Goal: Task Accomplishment & Management: Use online tool/utility

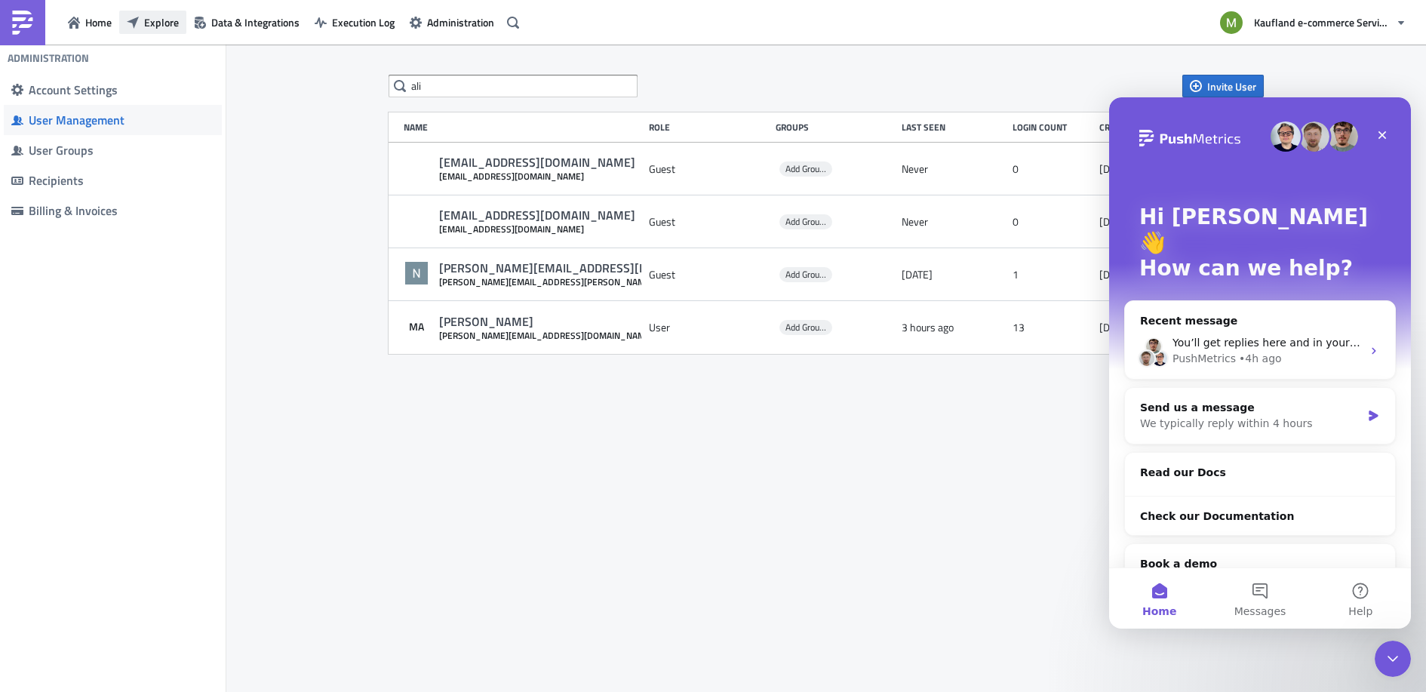
click at [164, 17] on span "Explore" at bounding box center [161, 22] width 35 height 16
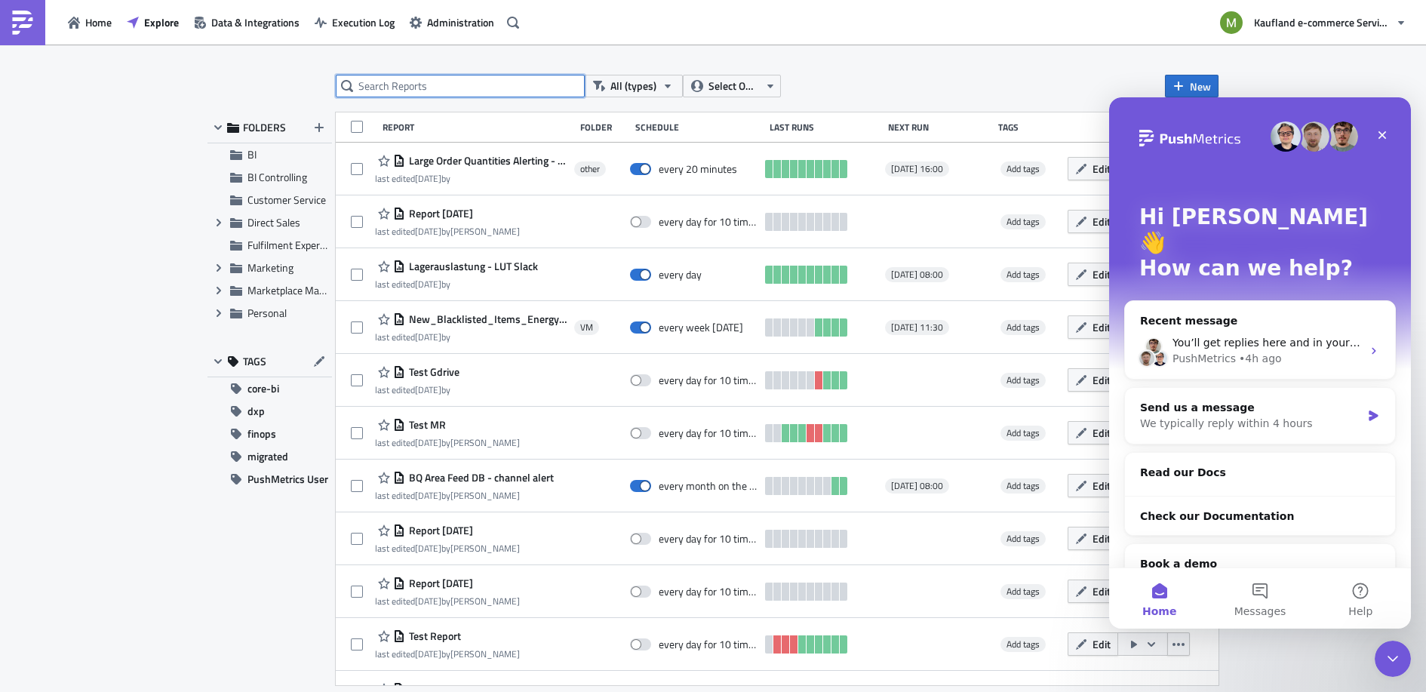
click at [459, 83] on input "text" at bounding box center [460, 86] width 249 height 23
type input "gdrive"
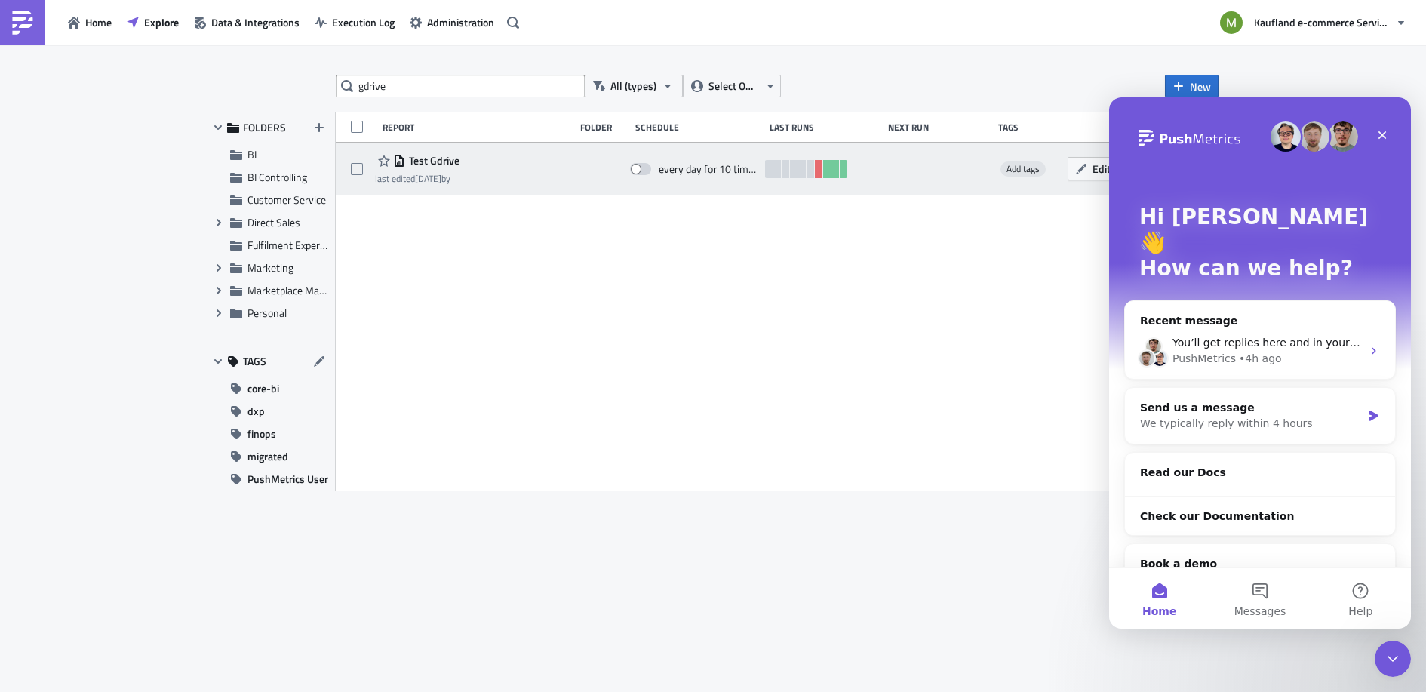
click at [426, 169] on div "Test Gdrive" at bounding box center [417, 161] width 84 height 18
click at [459, 181] on div "last edited 3 weeks ago by" at bounding box center [417, 178] width 84 height 11
click at [441, 171] on time "[DATE]" at bounding box center [428, 178] width 26 height 14
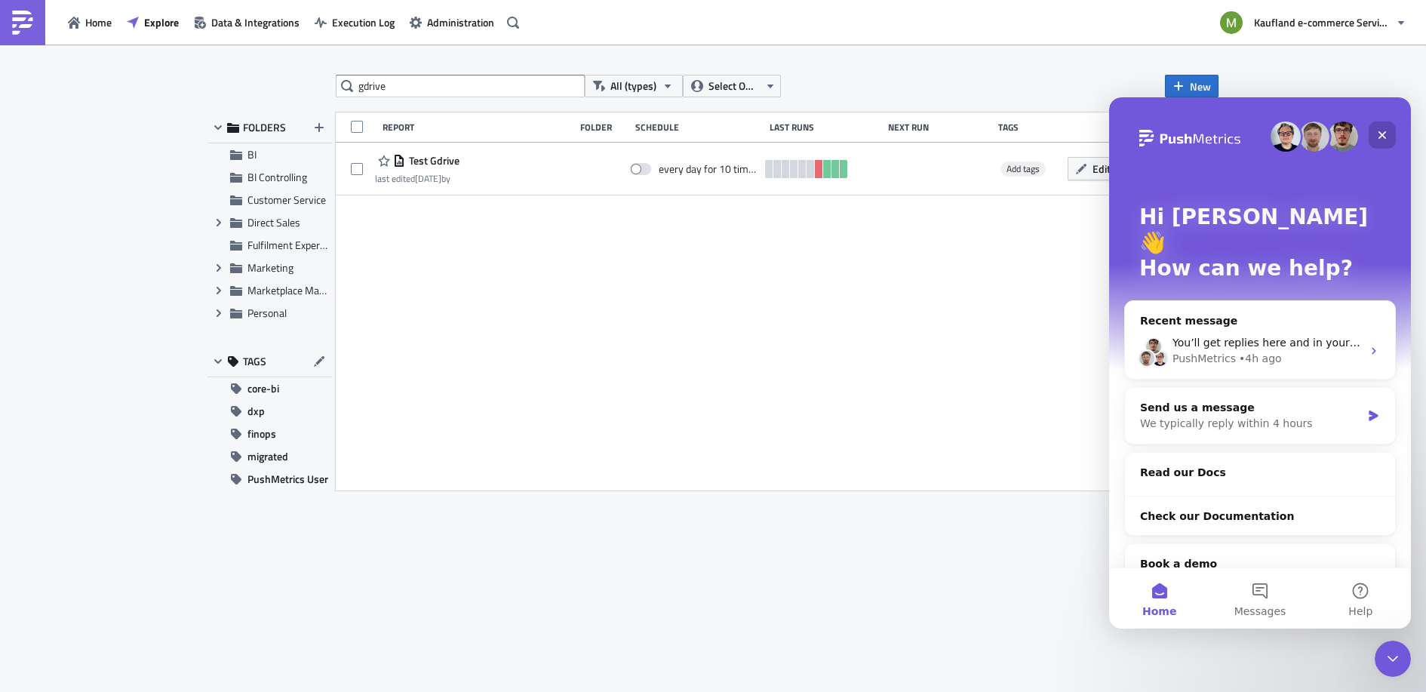
click at [1387, 135] on icon "Close" at bounding box center [1382, 135] width 12 height 12
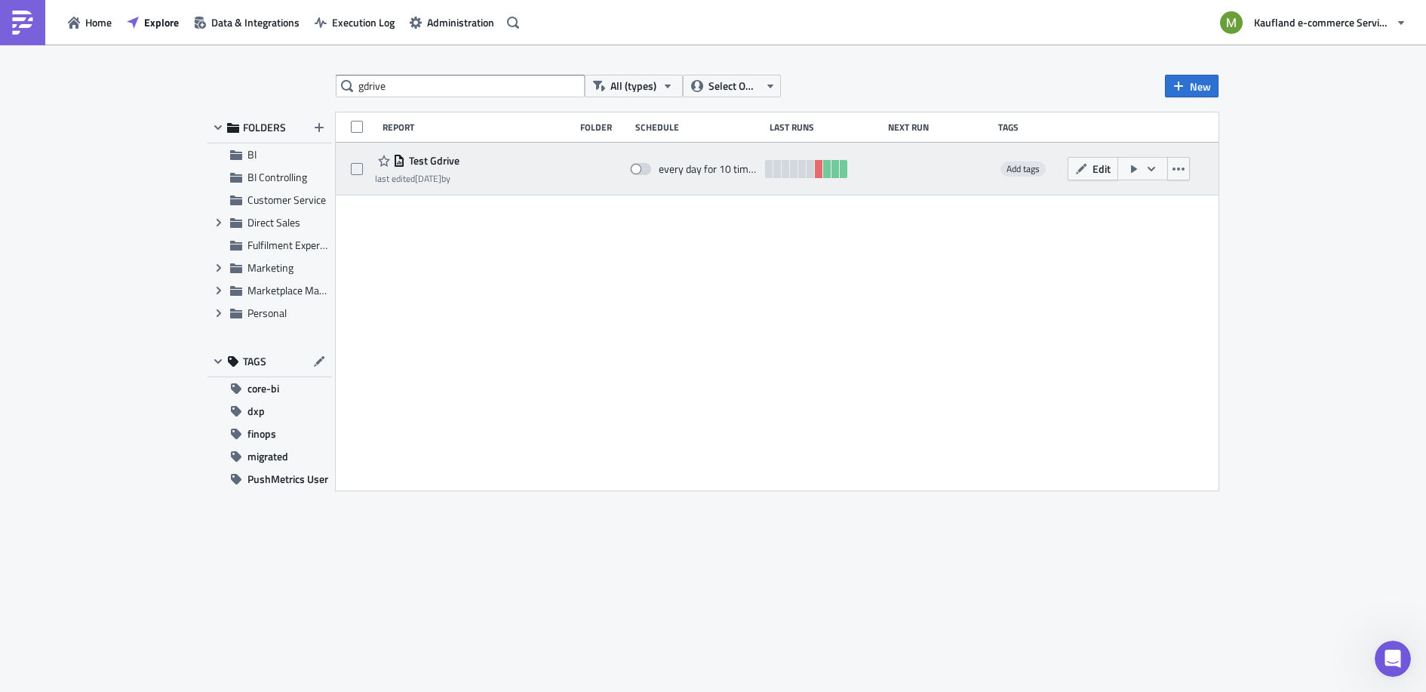
click at [430, 166] on span "Test Gdrive" at bounding box center [432, 161] width 54 height 14
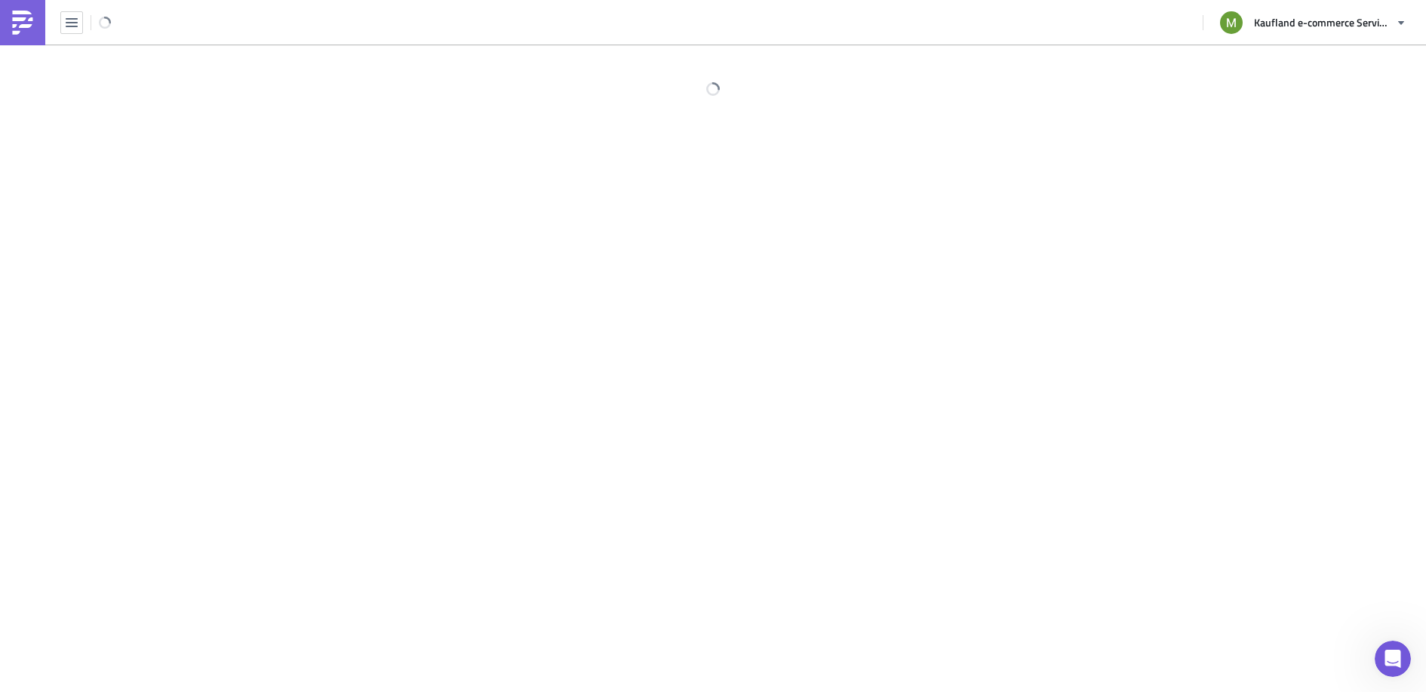
click at [430, 166] on div at bounding box center [713, 370] width 1426 height 650
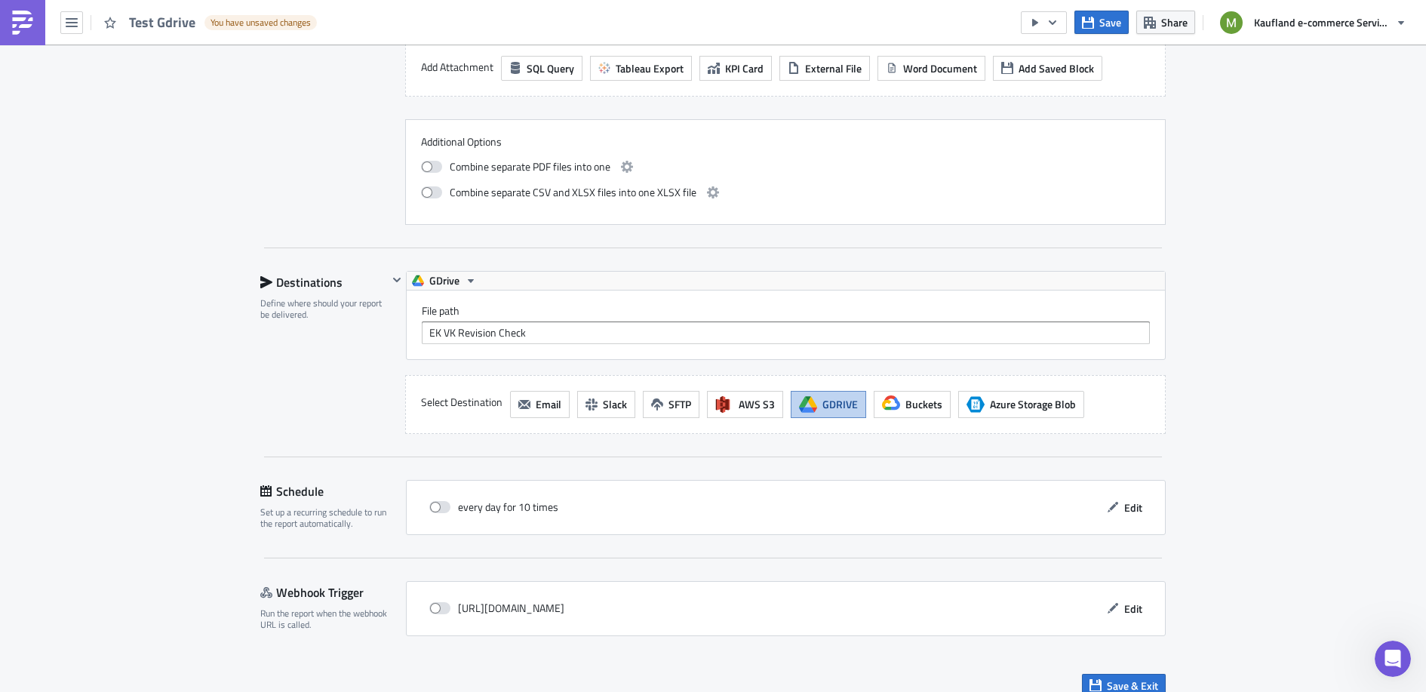
scroll to position [1083, 0]
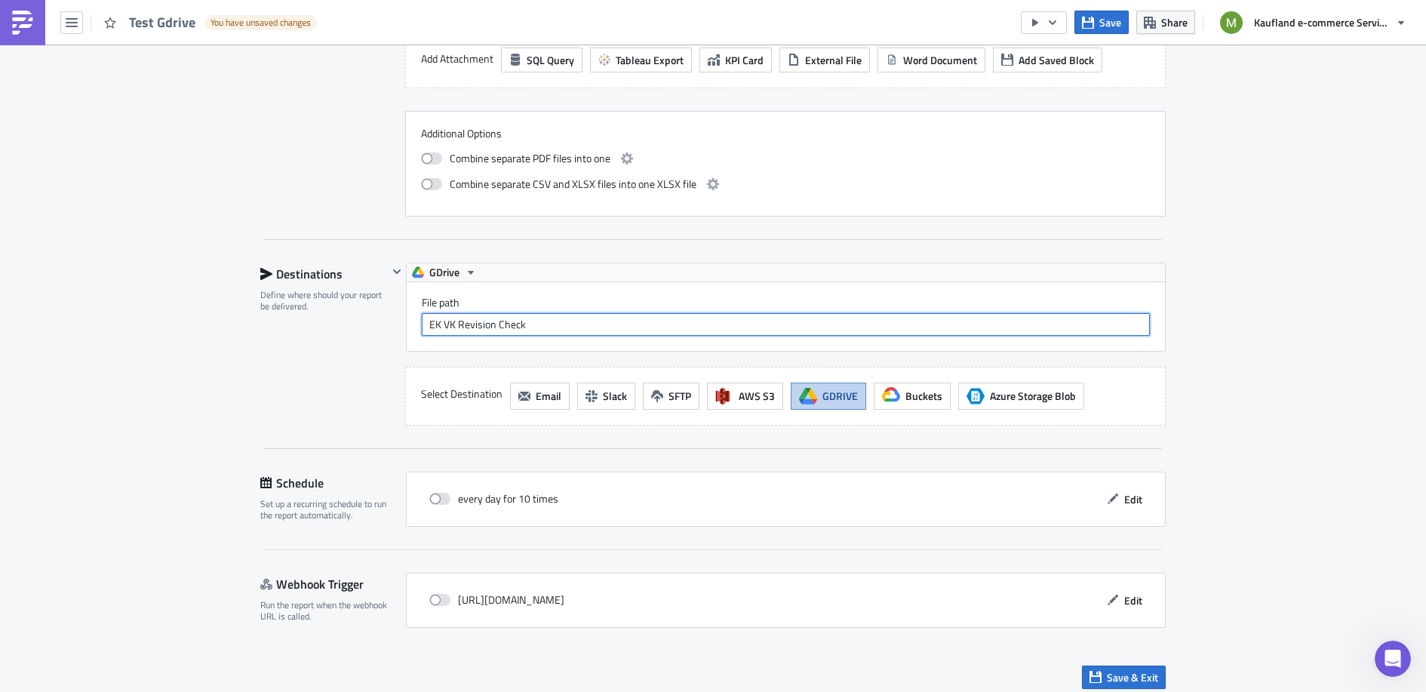
click at [536, 318] on input "EK VK Revision Check" at bounding box center [786, 324] width 728 height 23
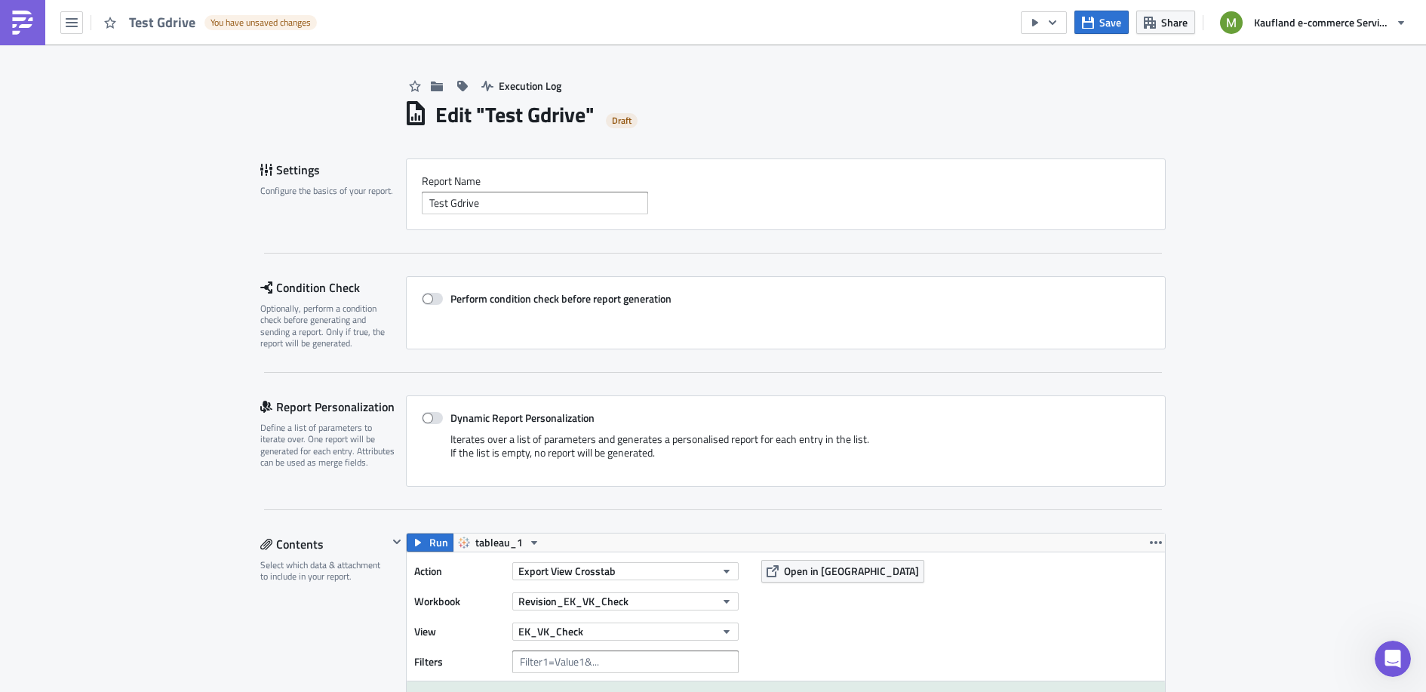
scroll to position [0, 0]
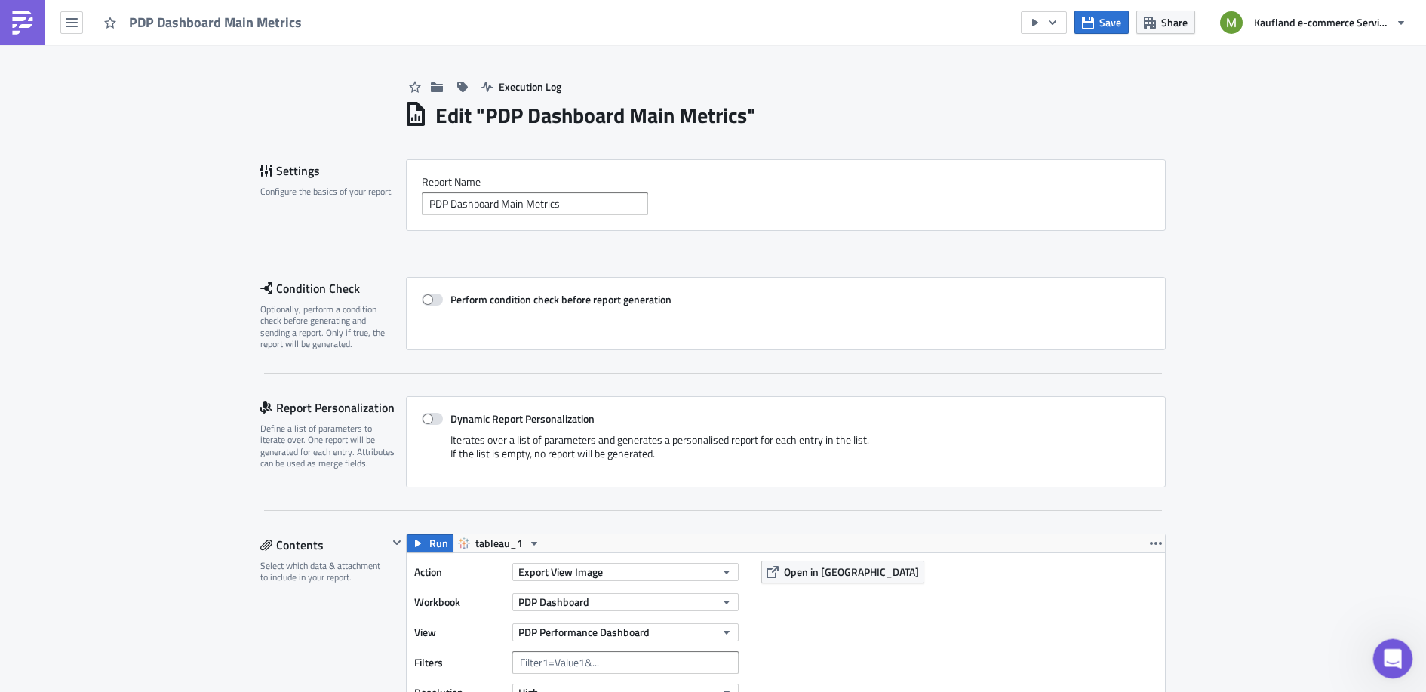
click at [1388, 659] on icon "Open Intercom Messenger" at bounding box center [1390, 656] width 11 height 12
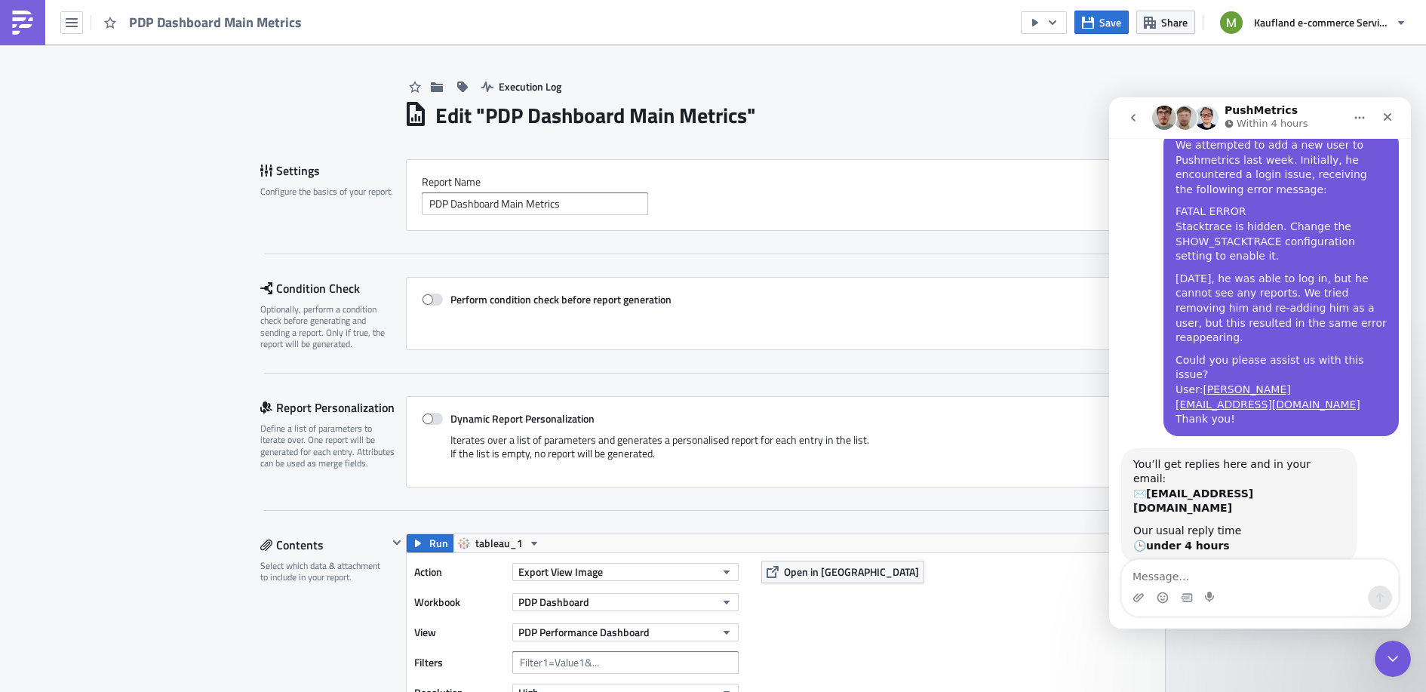
scroll to position [57, 0]
click at [1139, 120] on button "go back" at bounding box center [1133, 117] width 29 height 29
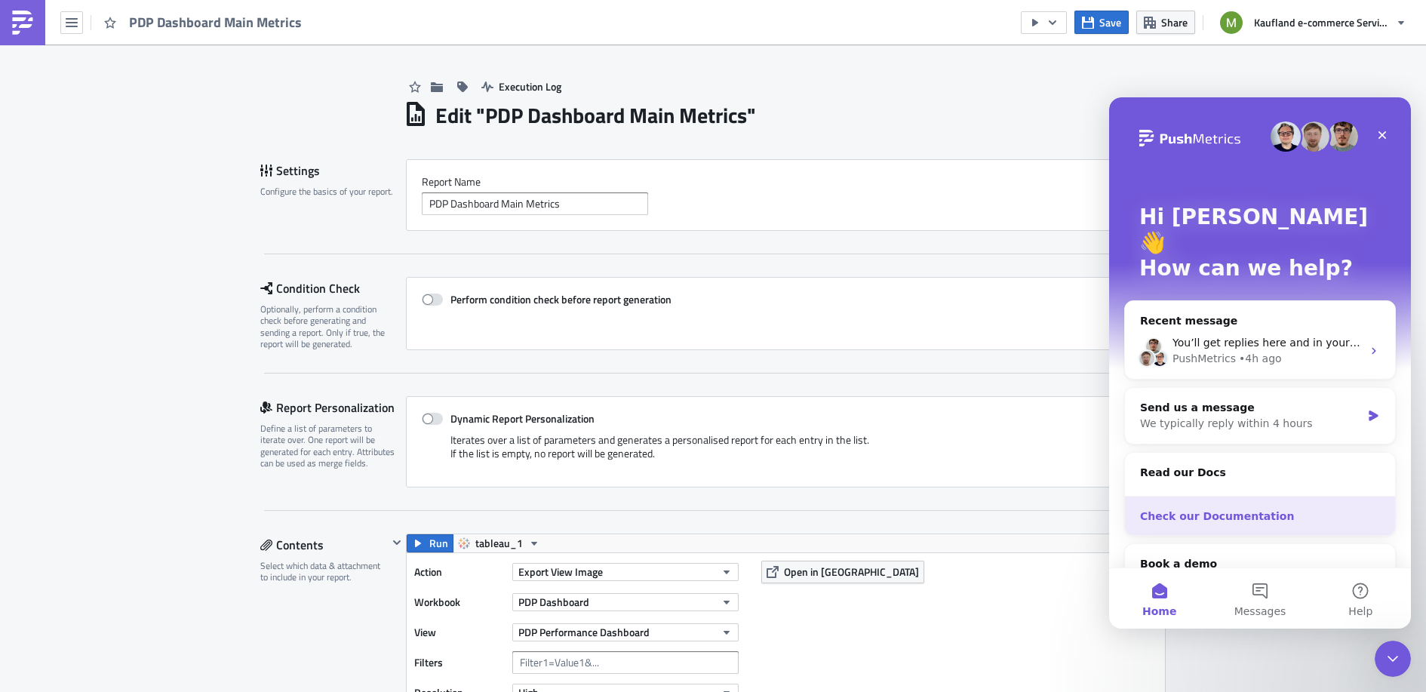
click at [1209, 509] on div "Check our Documentation" at bounding box center [1260, 517] width 240 height 16
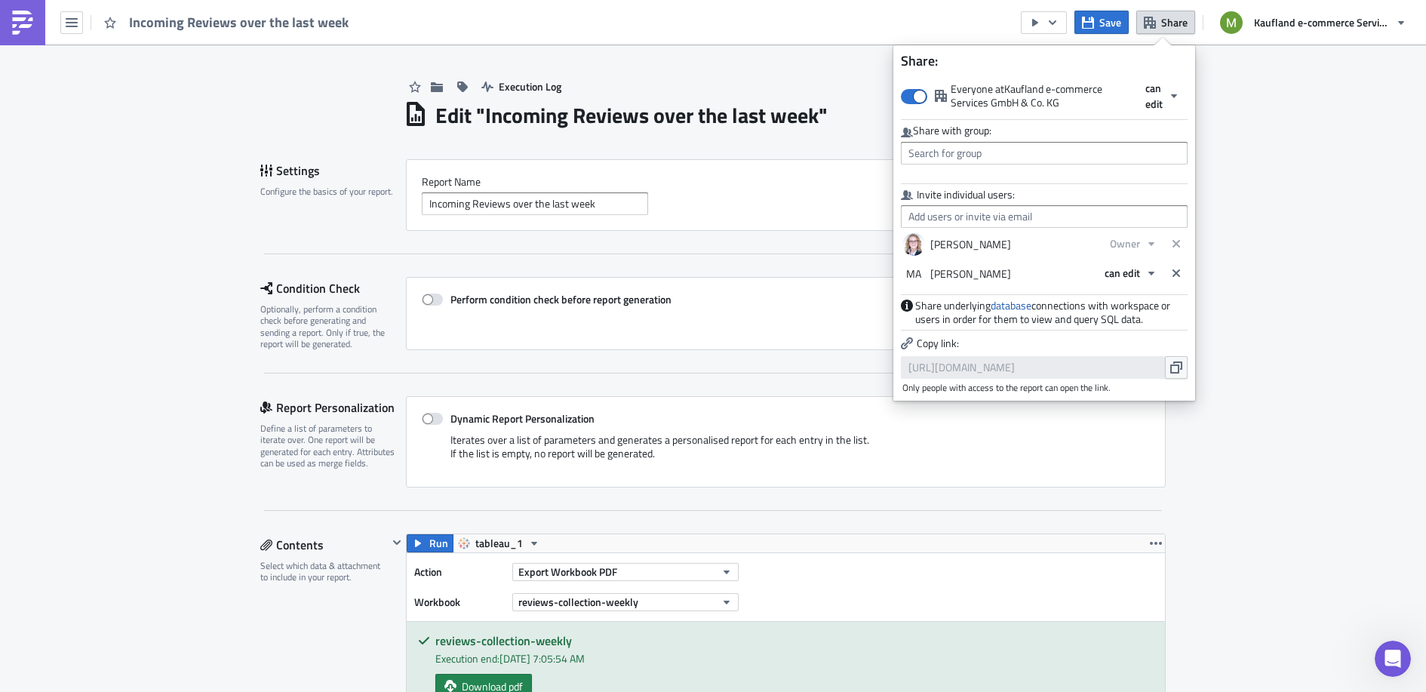
click at [29, 23] on img at bounding box center [23, 23] width 24 height 24
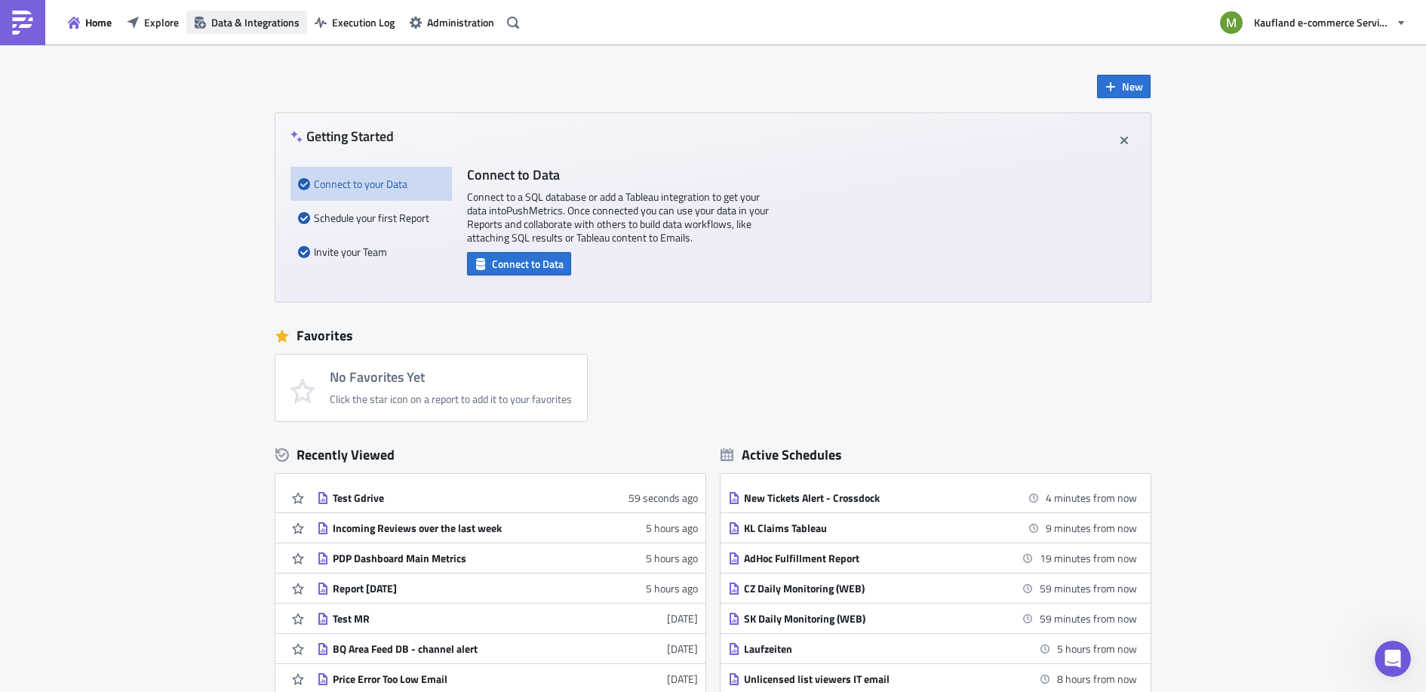
click at [269, 17] on span "Data & Integrations" at bounding box center [255, 22] width 88 height 16
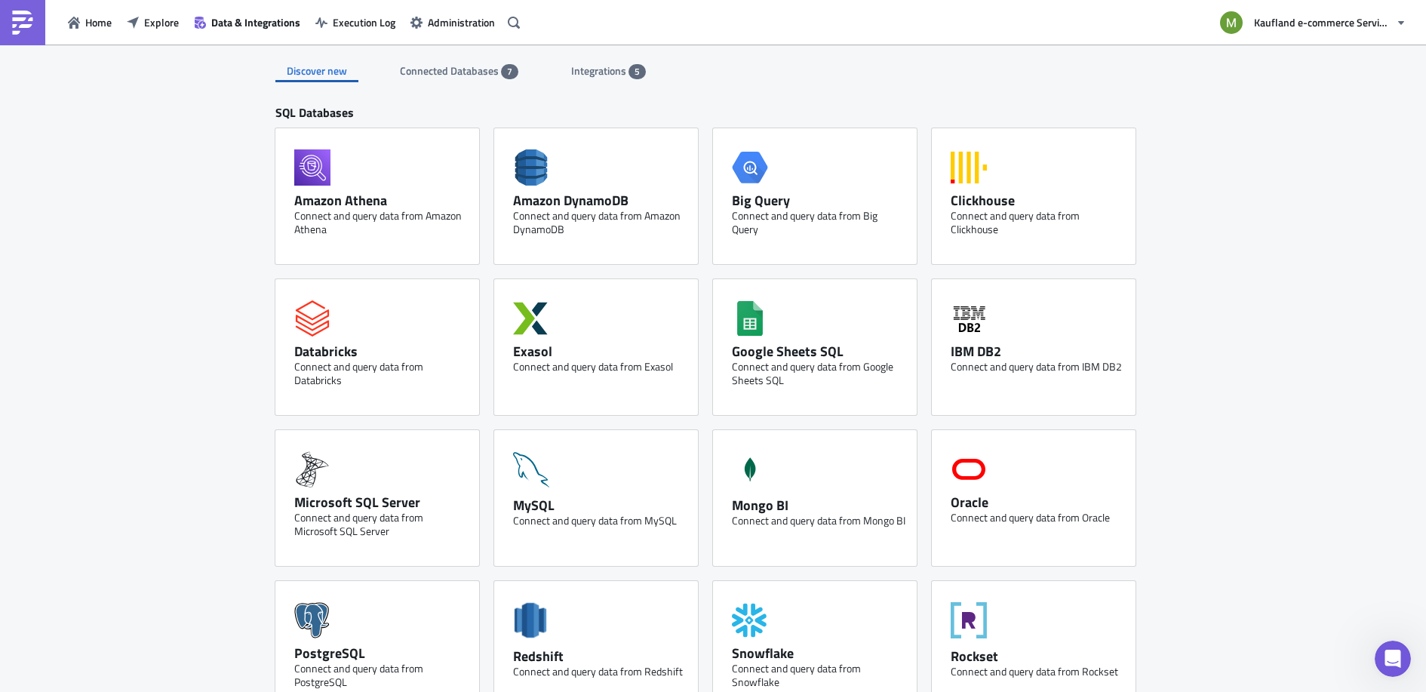
click at [452, 69] on span "Connected Databases" at bounding box center [450, 71] width 101 height 16
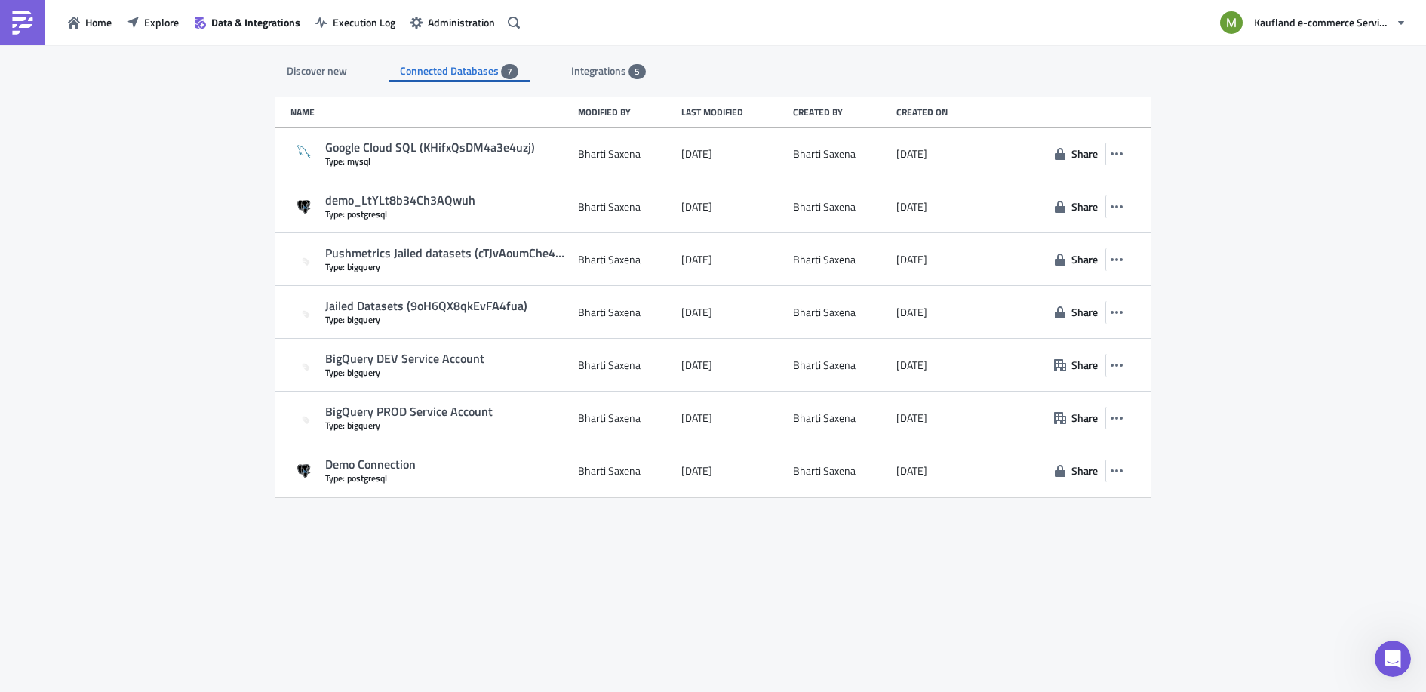
click at [595, 64] on span "Integrations" at bounding box center [599, 71] width 57 height 16
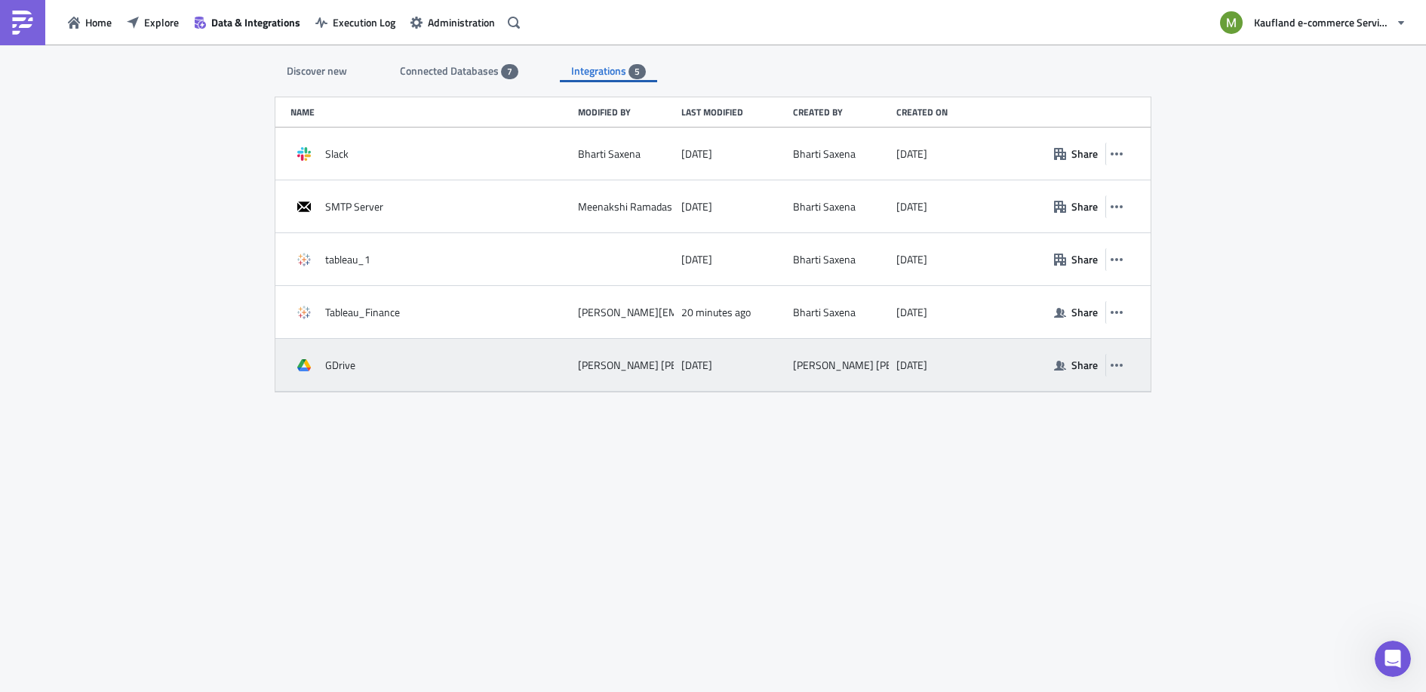
click at [361, 369] on div "GDrive" at bounding box center [430, 365] width 280 height 27
click at [328, 369] on span "GDrive" at bounding box center [340, 365] width 30 height 14
click at [1119, 364] on icon "button" at bounding box center [1117, 365] width 12 height 12
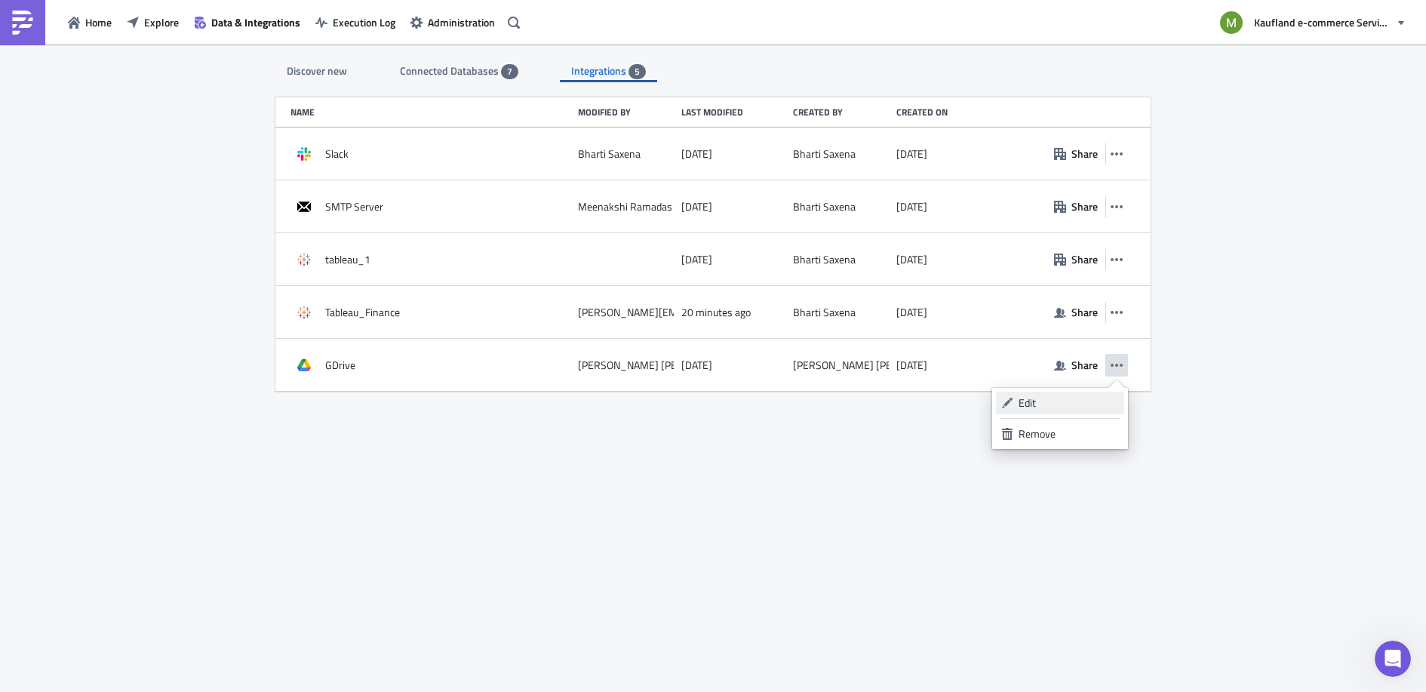
click at [1059, 403] on div "Edit" at bounding box center [1069, 402] width 100 height 15
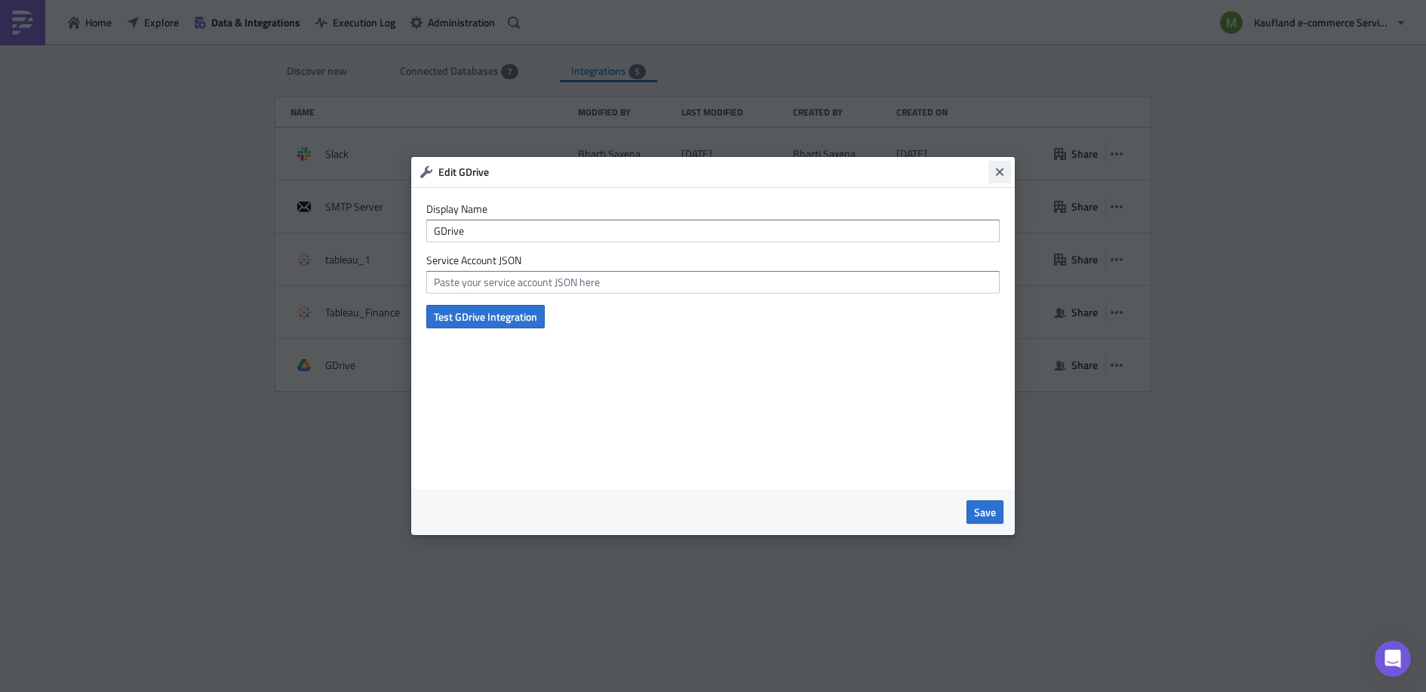
click at [998, 171] on icon "Close" at bounding box center [1000, 172] width 8 height 8
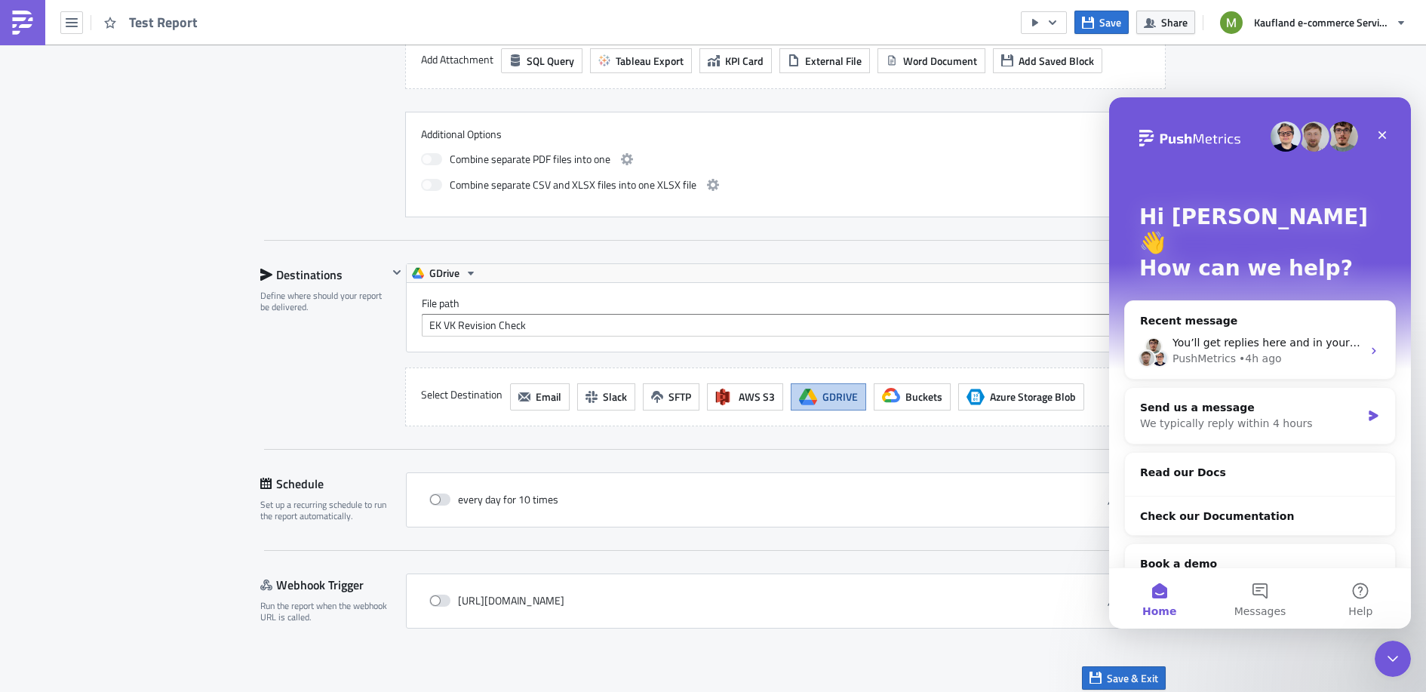
scroll to position [659, 0]
click at [1385, 137] on icon "Close" at bounding box center [1382, 135] width 8 height 8
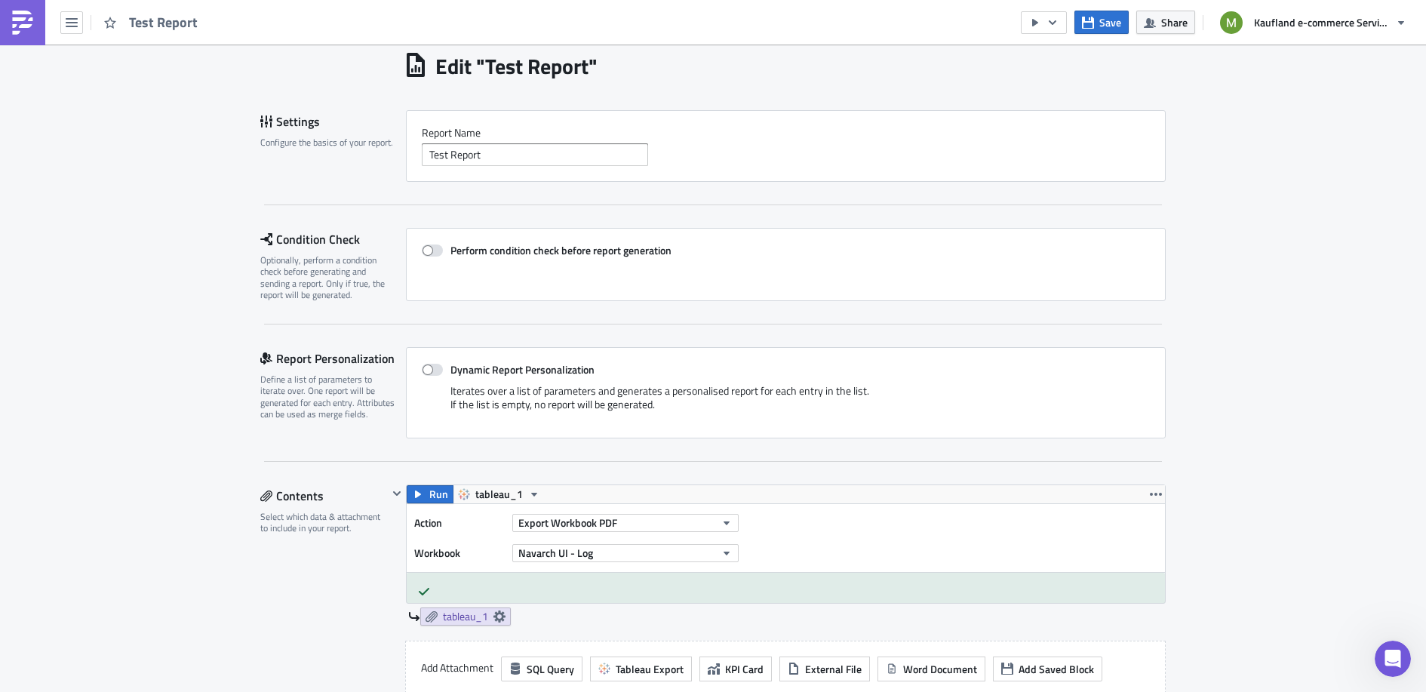
scroll to position [45, 0]
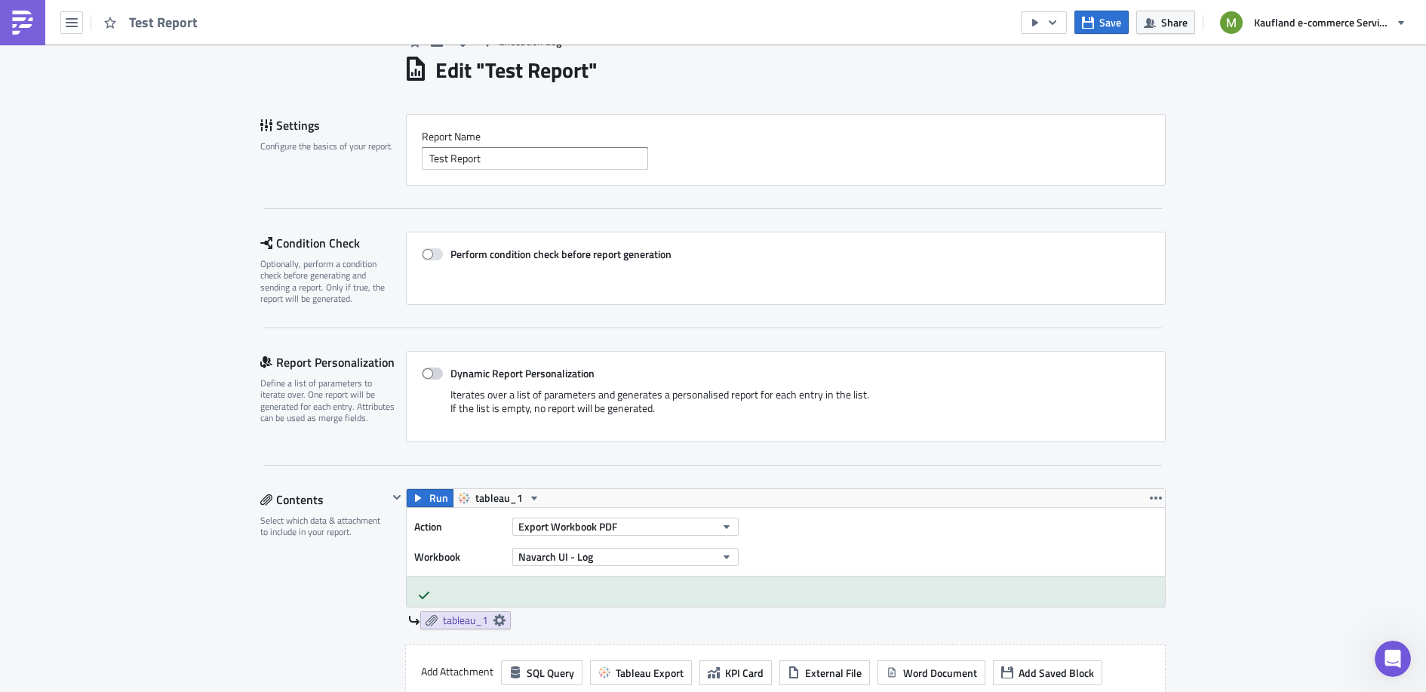
click at [591, 367] on label "Dynamic Report Personalization" at bounding box center [786, 374] width 728 height 14
click at [435, 369] on input "Dynamic Report Personalization" at bounding box center [430, 374] width 10 height 10
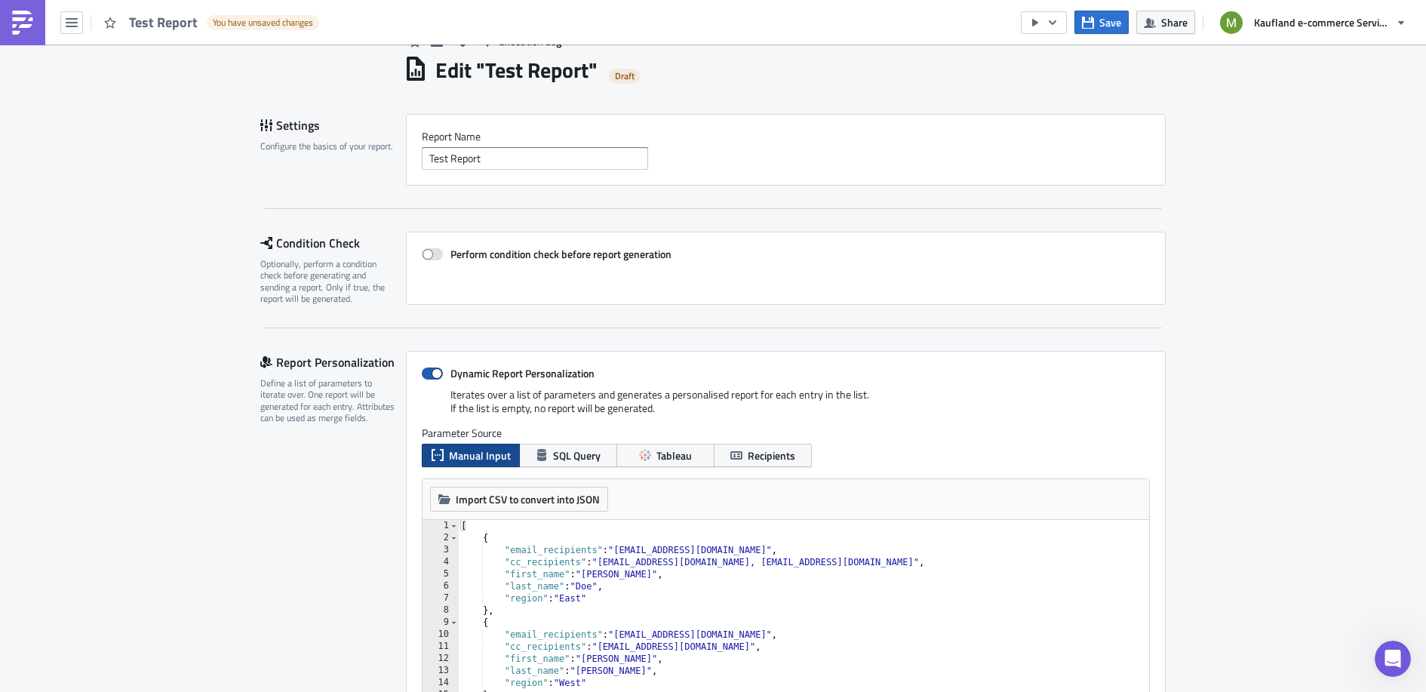
click at [430, 367] on span at bounding box center [432, 373] width 21 height 12
click at [430, 369] on input "Dynamic Report Personalization" at bounding box center [430, 374] width 10 height 10
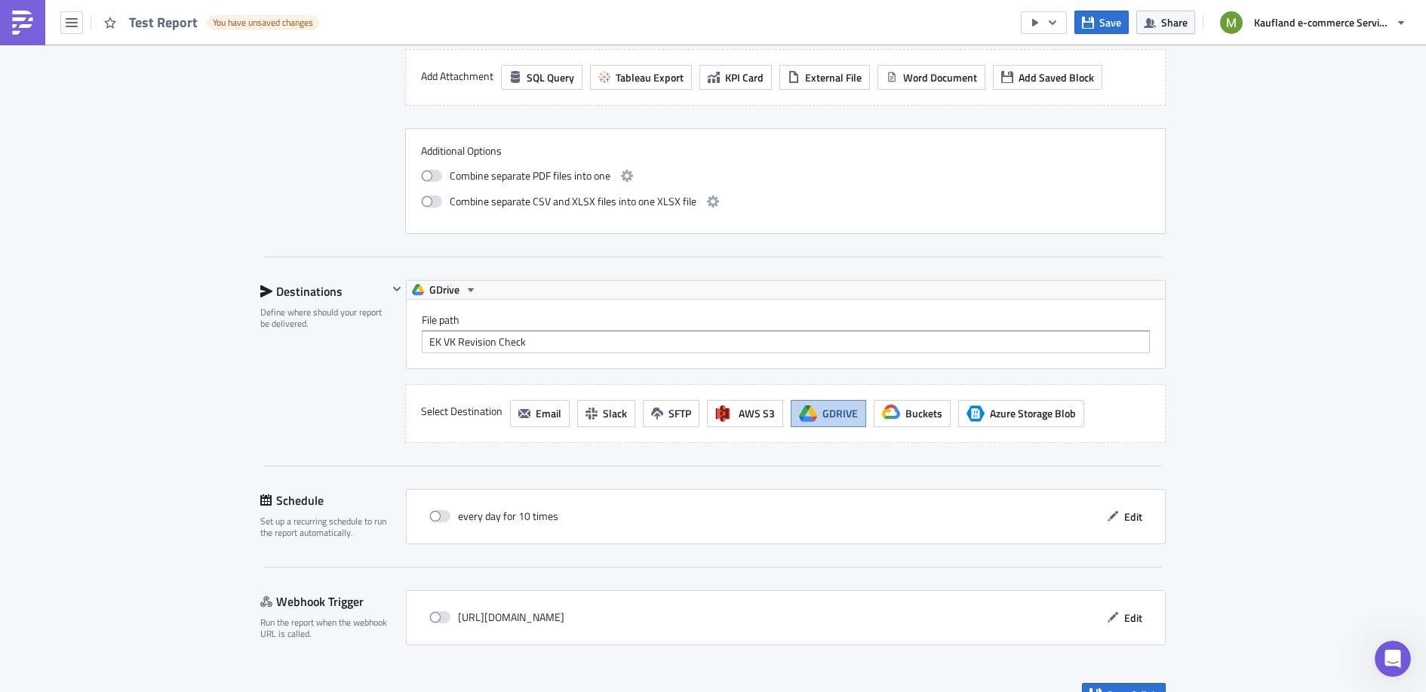
scroll to position [659, 0]
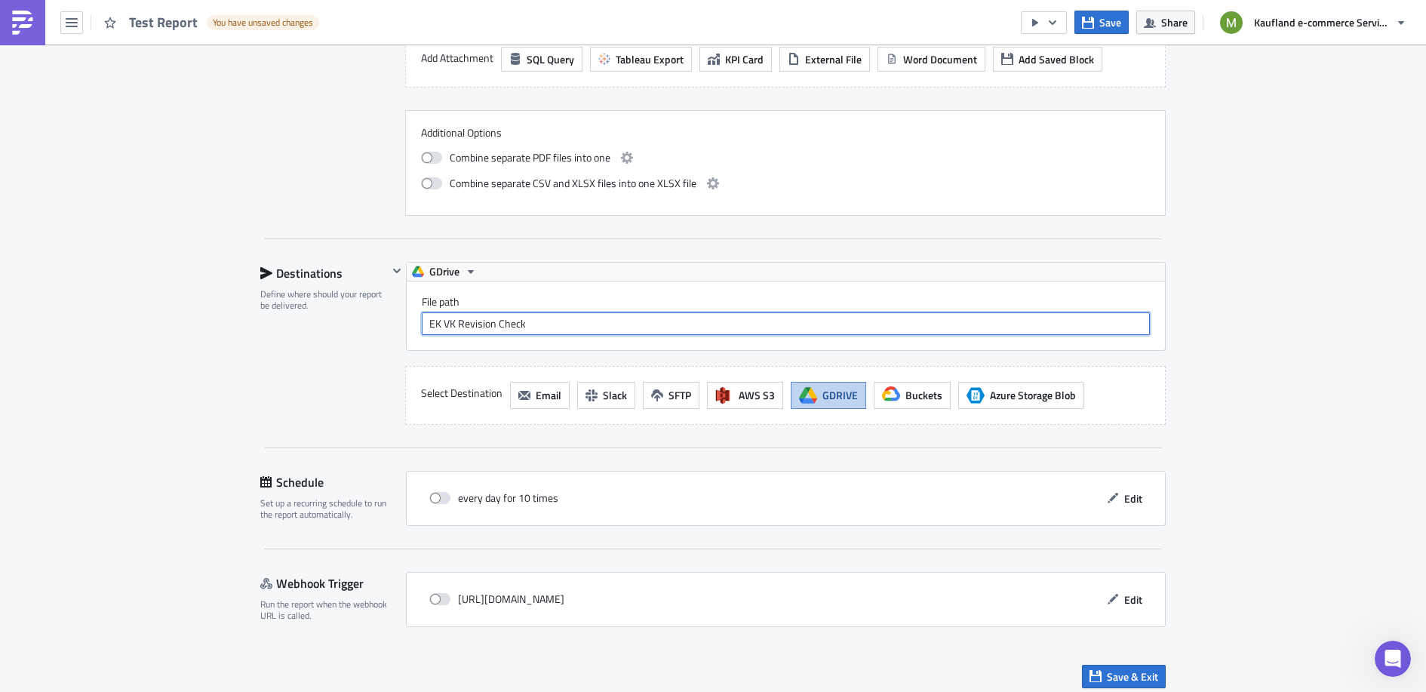
click at [555, 314] on input "EK VK Revision Check" at bounding box center [786, 323] width 728 height 23
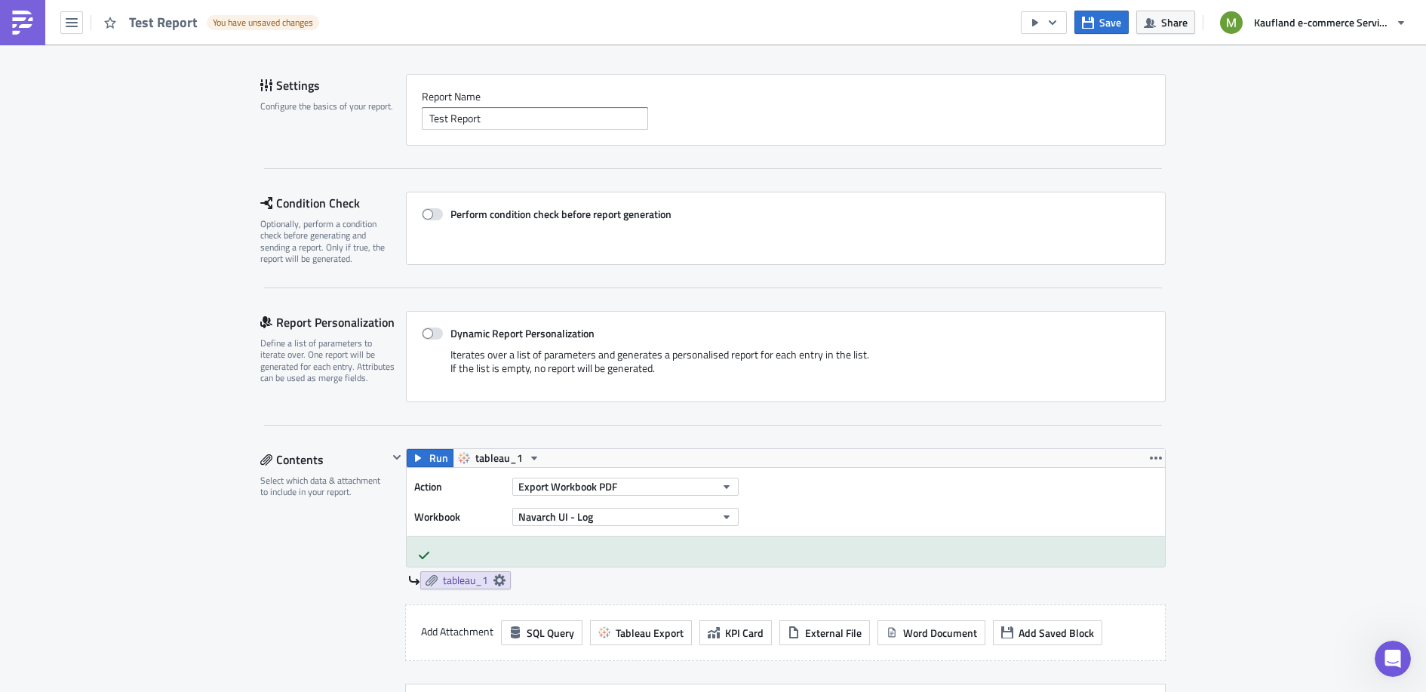
scroll to position [84, 0]
click at [422, 334] on span at bounding box center [432, 334] width 21 height 12
click at [425, 334] on input "Dynamic Report Personalization" at bounding box center [430, 335] width 10 height 10
checkbox input "true"
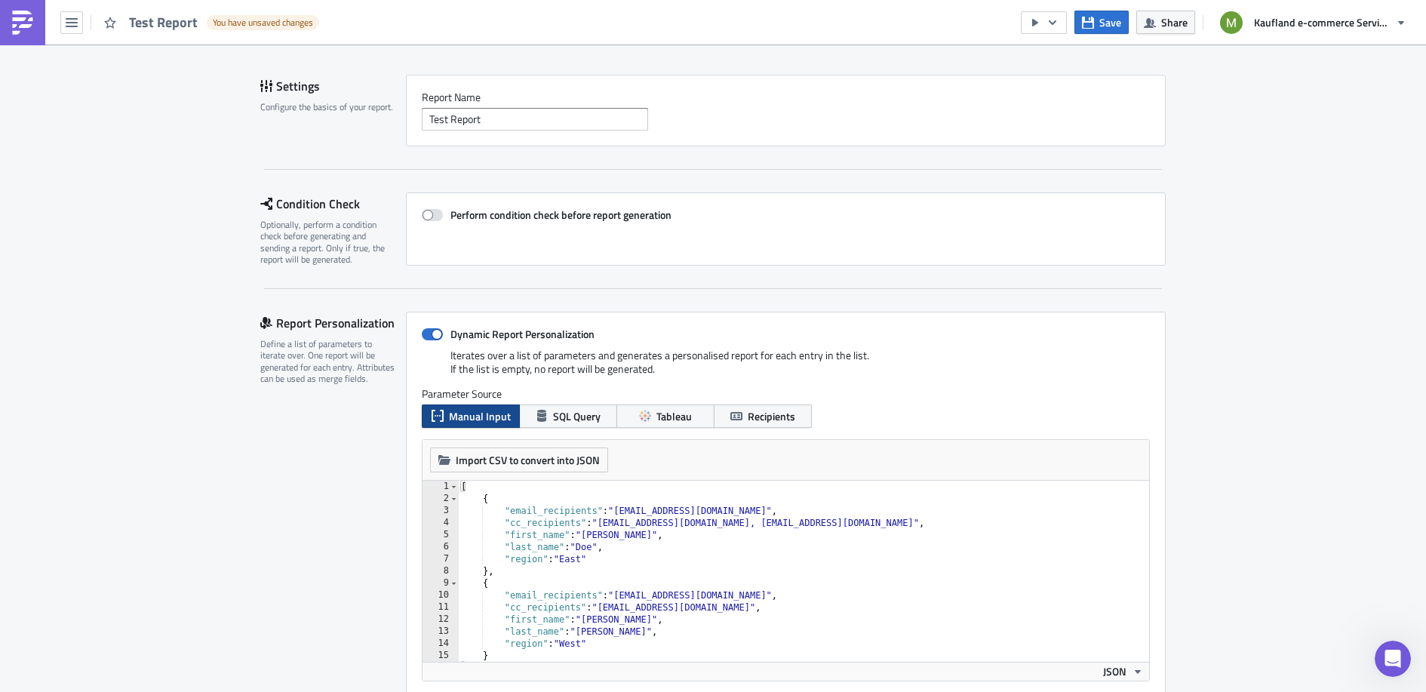
click at [465, 416] on span "Manual Input" at bounding box center [480, 416] width 62 height 16
click at [491, 418] on span "Manual Input" at bounding box center [480, 416] width 62 height 16
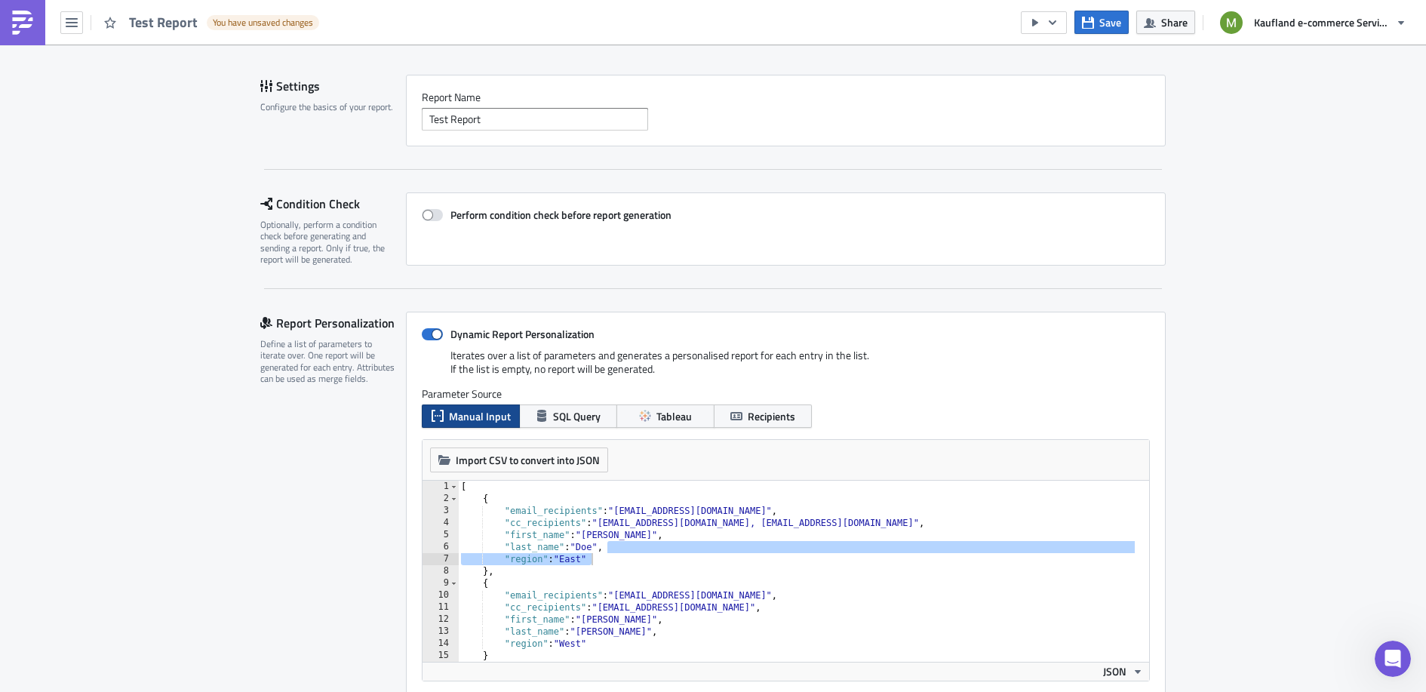
drag, startPoint x: 1128, startPoint y: 543, endPoint x: 1123, endPoint y: 558, distance: 15.8
click at [1123, 558] on div "1 2 3 4 5 6 7 8 9 10 11 12 13 14 15 16 [ { "email_recipients" : "recipient1@exa…" at bounding box center [785, 571] width 727 height 181
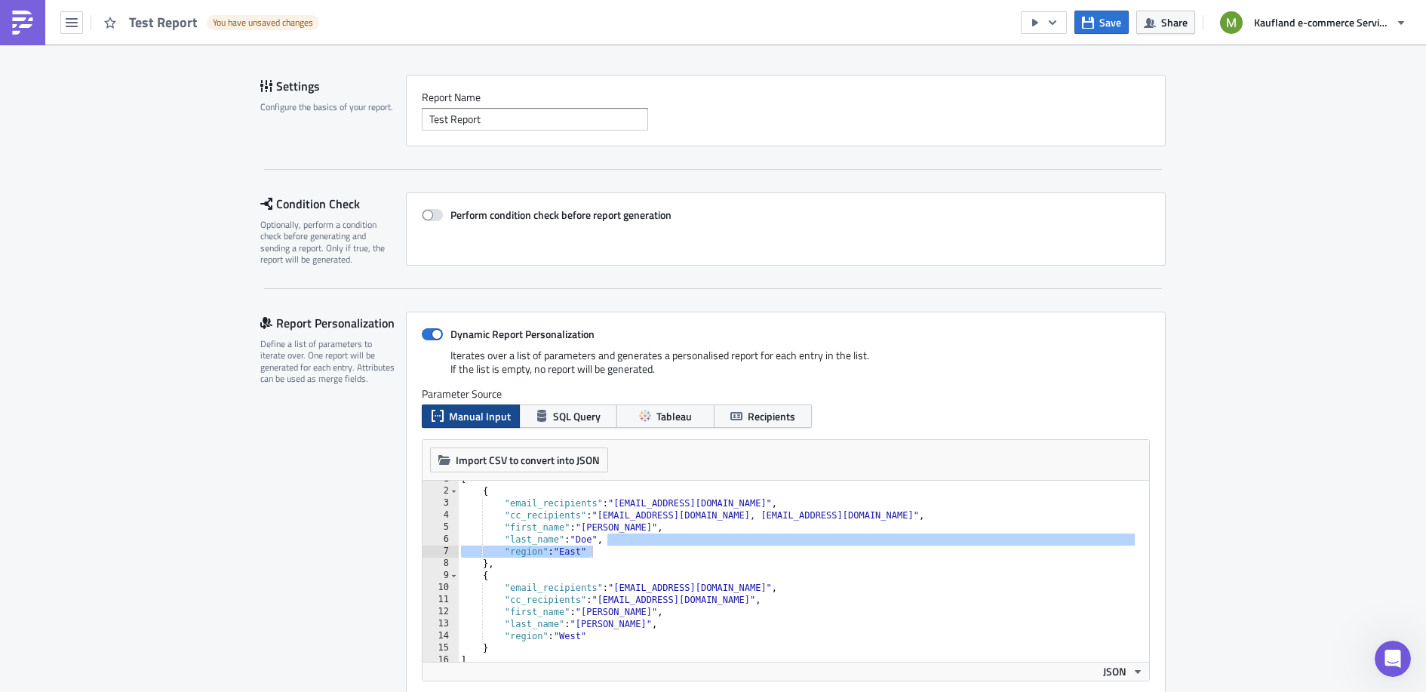
scroll to position [8, 0]
click at [560, 417] on span "SQL Query" at bounding box center [577, 416] width 48 height 16
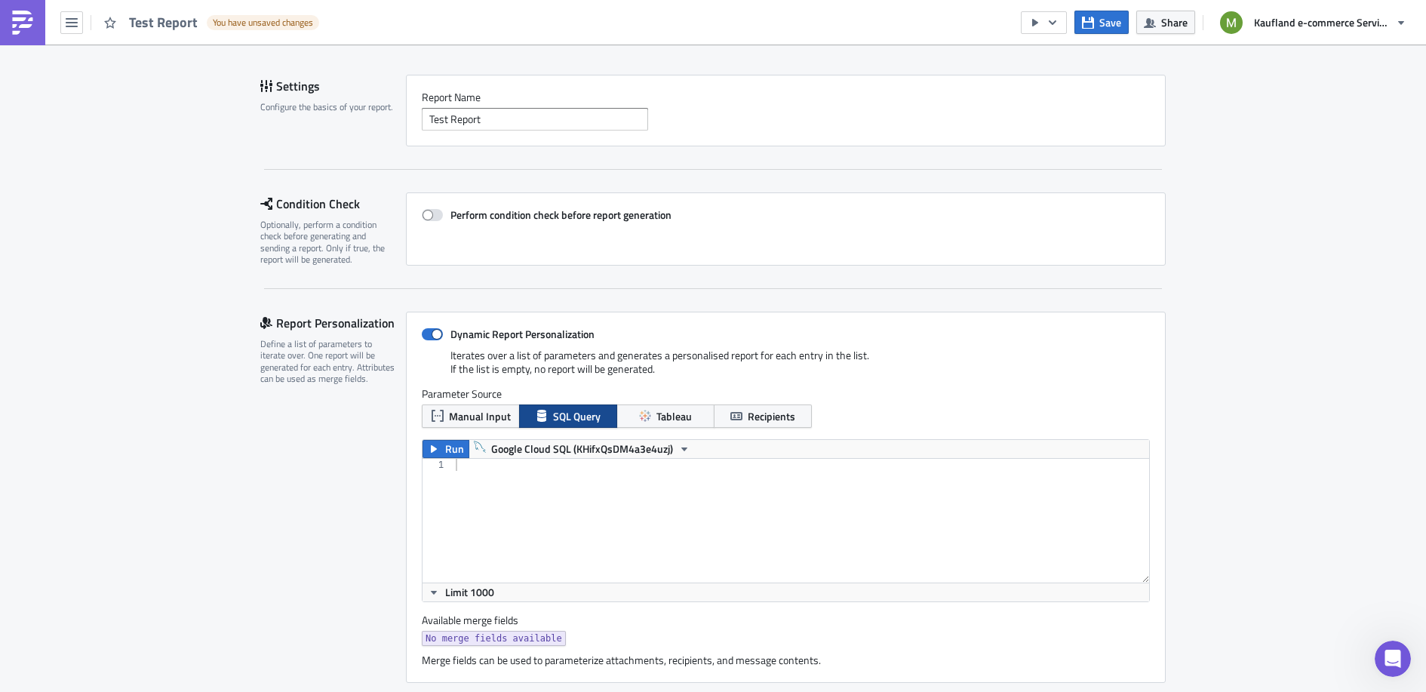
click at [508, 493] on div at bounding box center [801, 533] width 697 height 148
paste textarea "SELECT FORMAT_TIMESTAMP('%Y_%m', CURRENT_TIMESTAMP()) AS current_year_month;"
type textarea "SELECT FORMAT_TIMESTAMP('%Y_%m', CURRENT_TIMESTAMP()) AS current_year_month;"
click at [445, 450] on span "Run" at bounding box center [454, 449] width 19 height 18
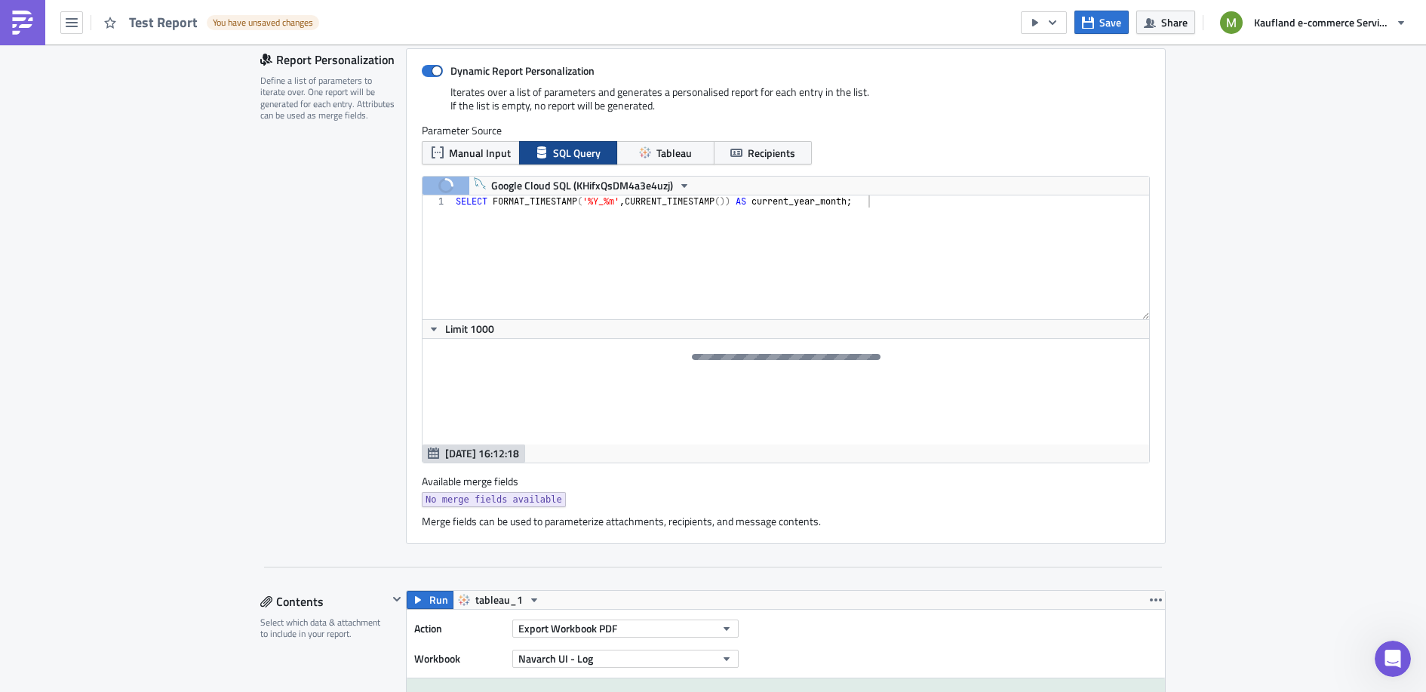
scroll to position [351, 0]
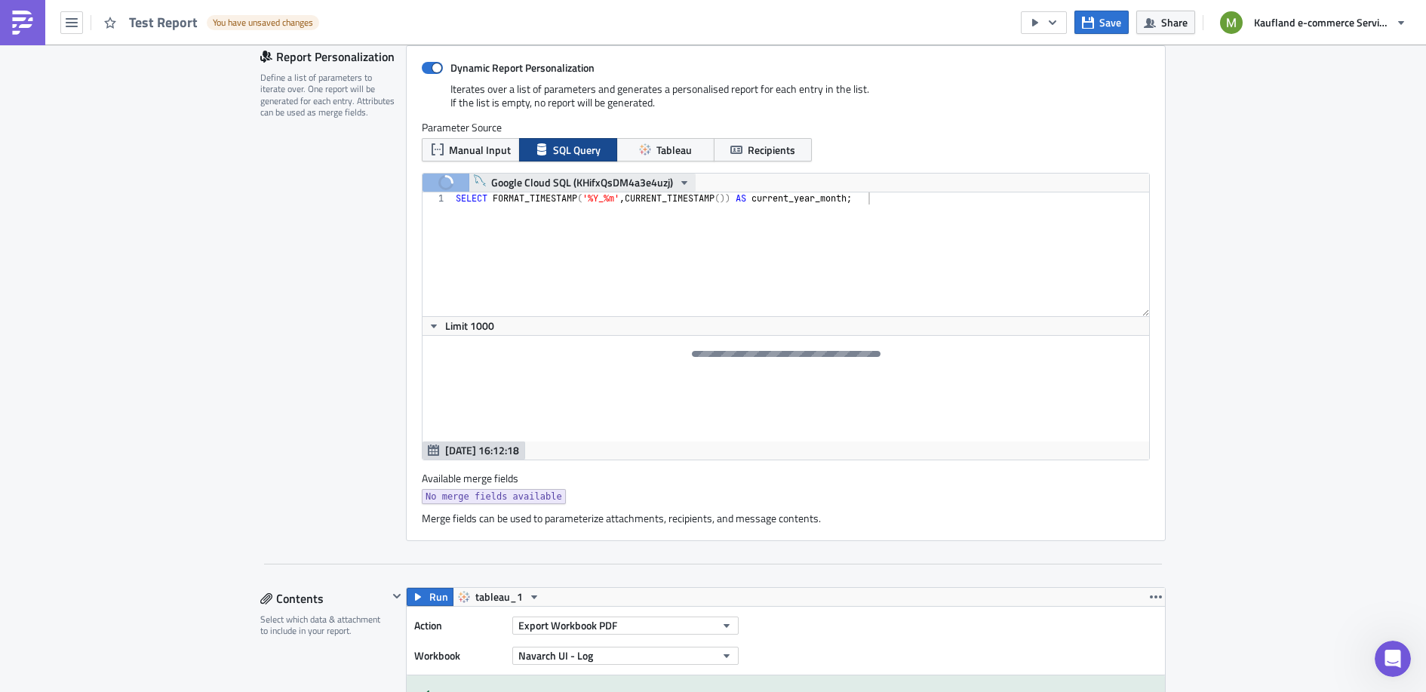
click at [678, 183] on icon "button" at bounding box center [684, 183] width 12 height 12
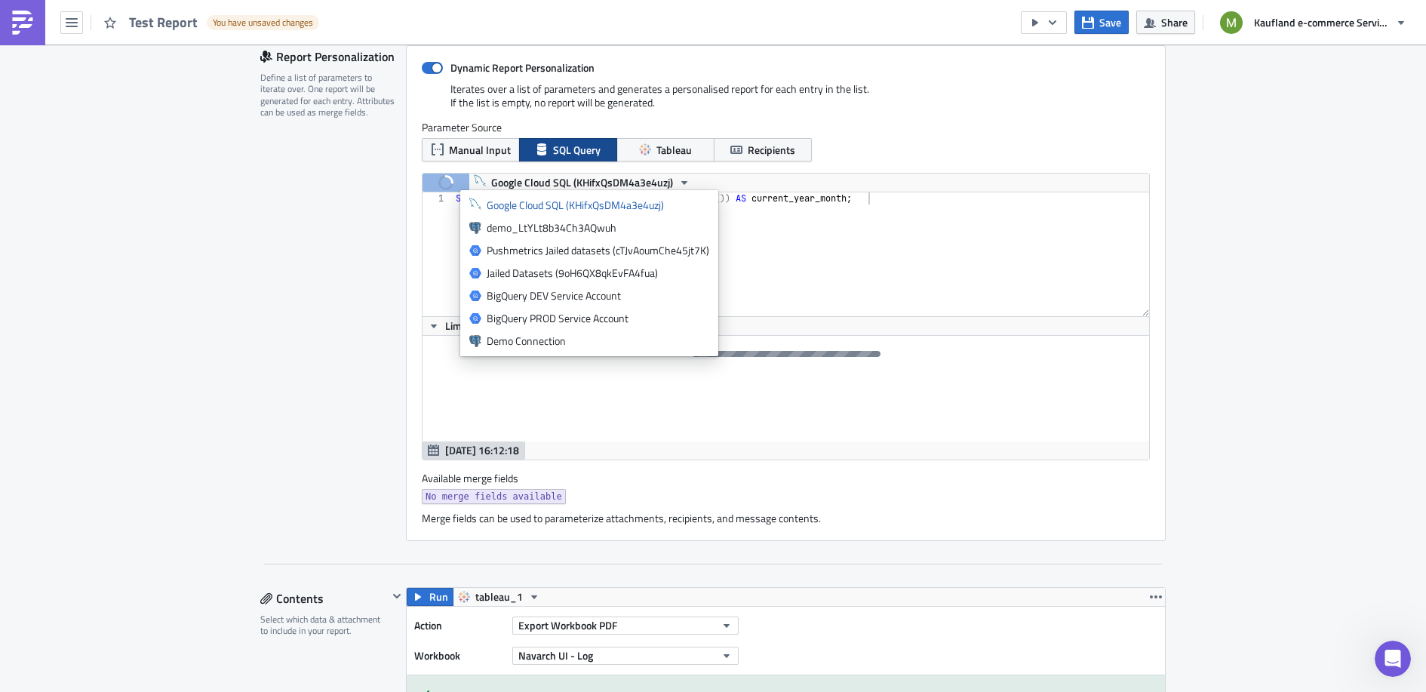
click at [877, 162] on div "Parameter Source Manual Input SQL Query Tableau Recipients" at bounding box center [786, 147] width 728 height 52
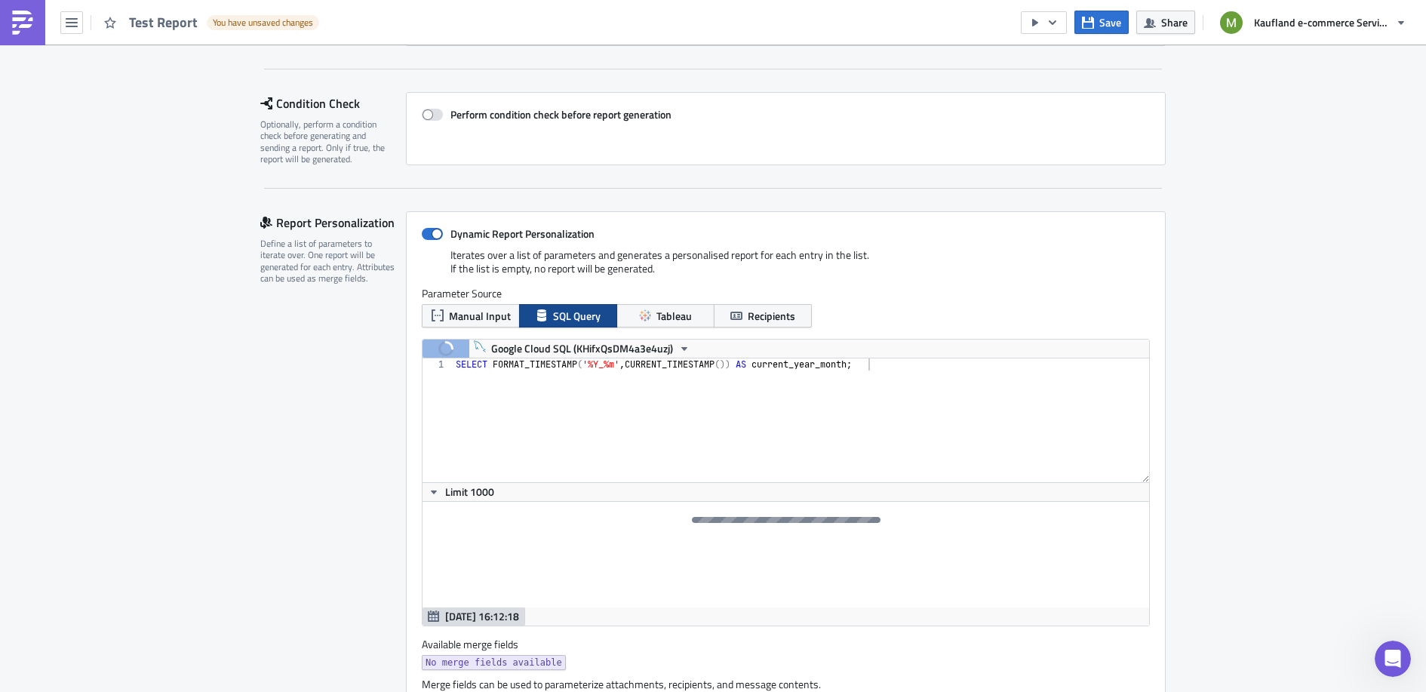
scroll to position [233, 0]
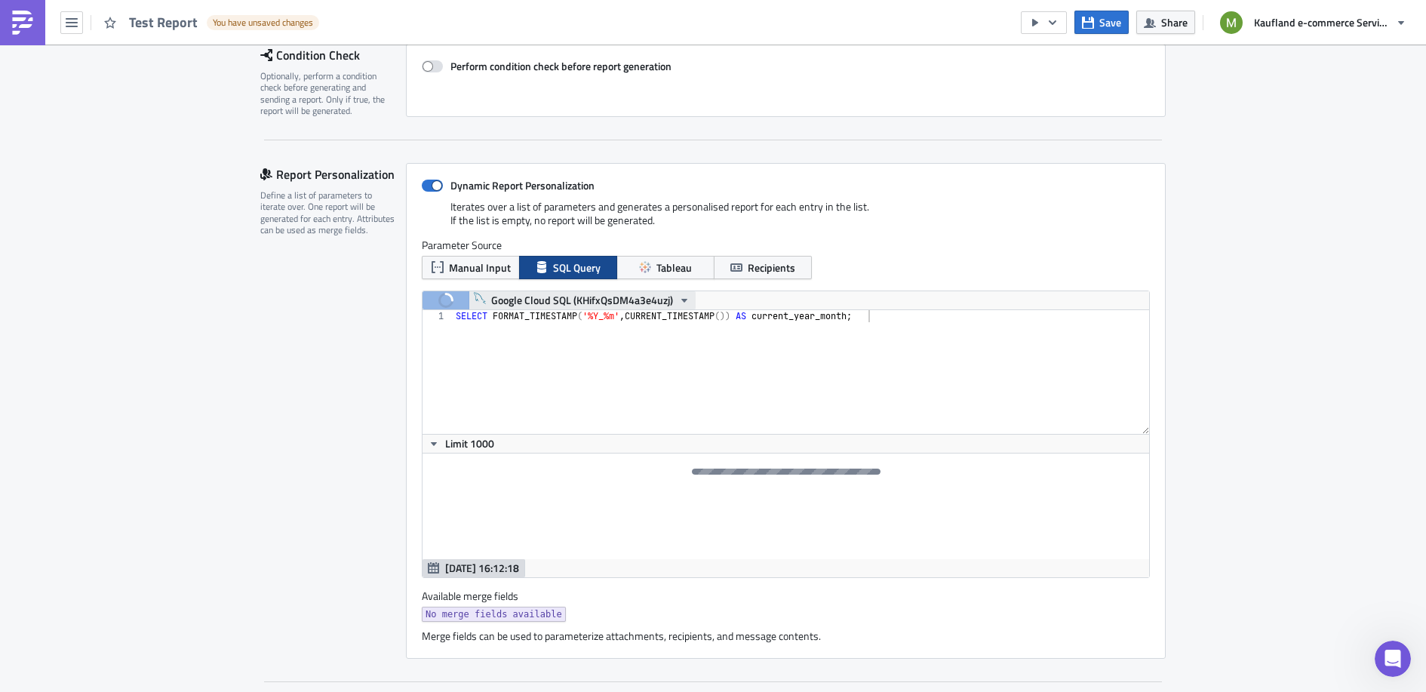
click at [665, 303] on button "Google Cloud SQL (KHifxQsDM4a3e4uzj)" at bounding box center [582, 300] width 227 height 18
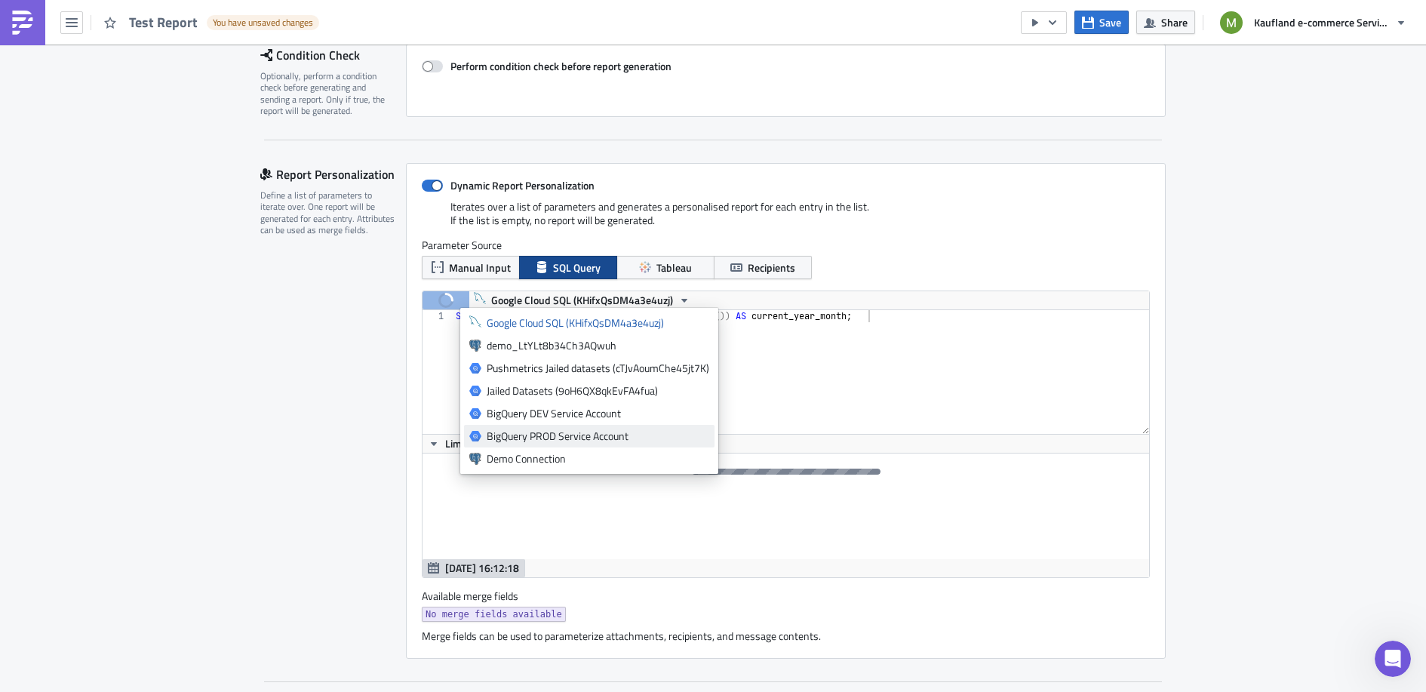
click at [581, 434] on div "BigQuery PROD Service Account" at bounding box center [598, 436] width 223 height 15
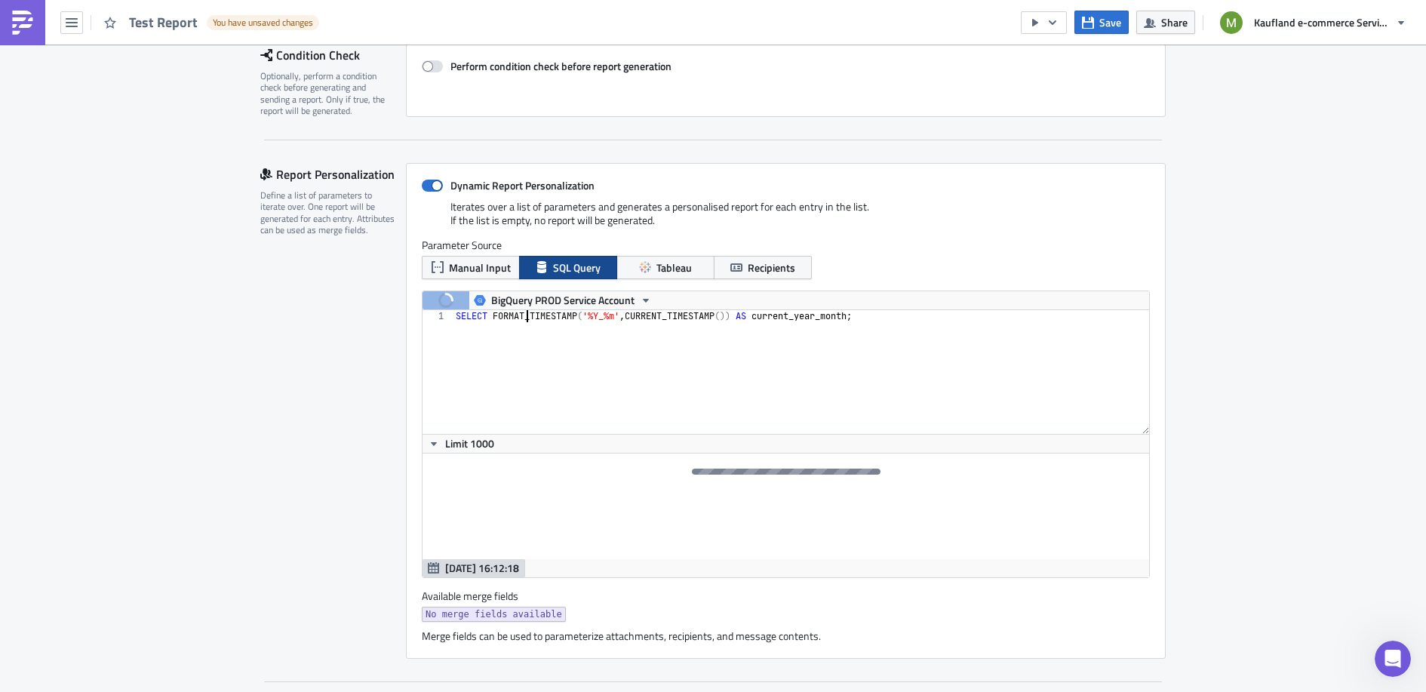
click at [517, 311] on div "SELECT FORMAT_TIMESTAMP ( '%Y_%m' , CURRENT_TIMESTAMP ( )) AS current_year_mont…" at bounding box center [801, 384] width 697 height 148
click at [431, 182] on span at bounding box center [432, 186] width 21 height 12
click at [431, 182] on input "Dynamic Report Personalization" at bounding box center [430, 186] width 10 height 10
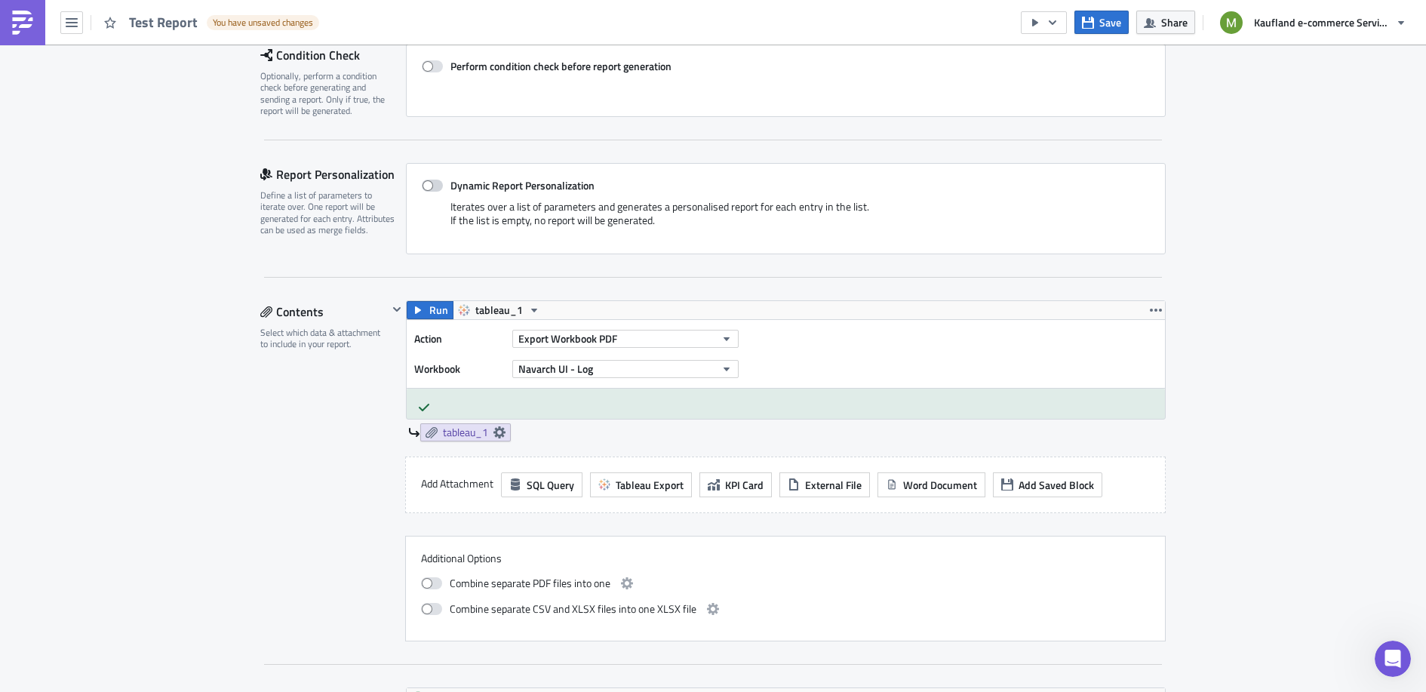
click at [431, 182] on span at bounding box center [432, 186] width 21 height 12
click at [431, 182] on input "Dynamic Report Personalization" at bounding box center [430, 186] width 10 height 10
checkbox input "true"
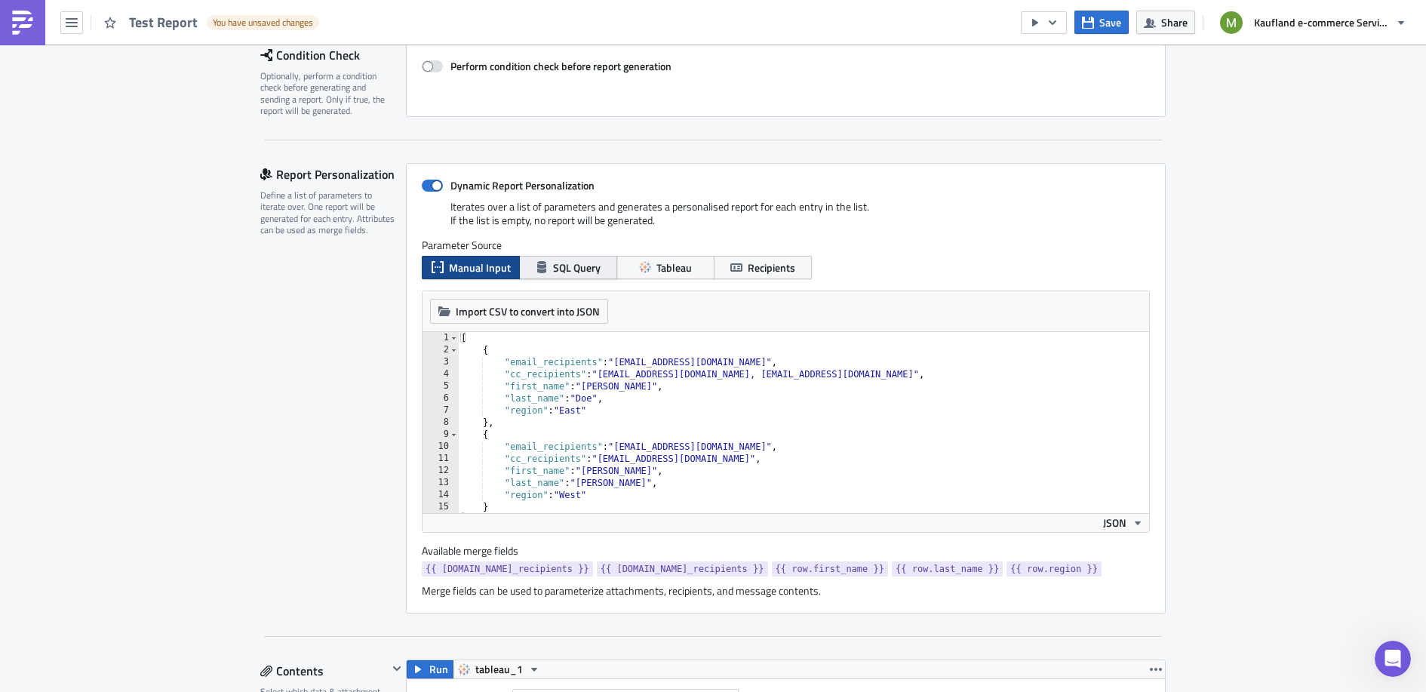
click at [564, 269] on span "SQL Query" at bounding box center [577, 268] width 48 height 16
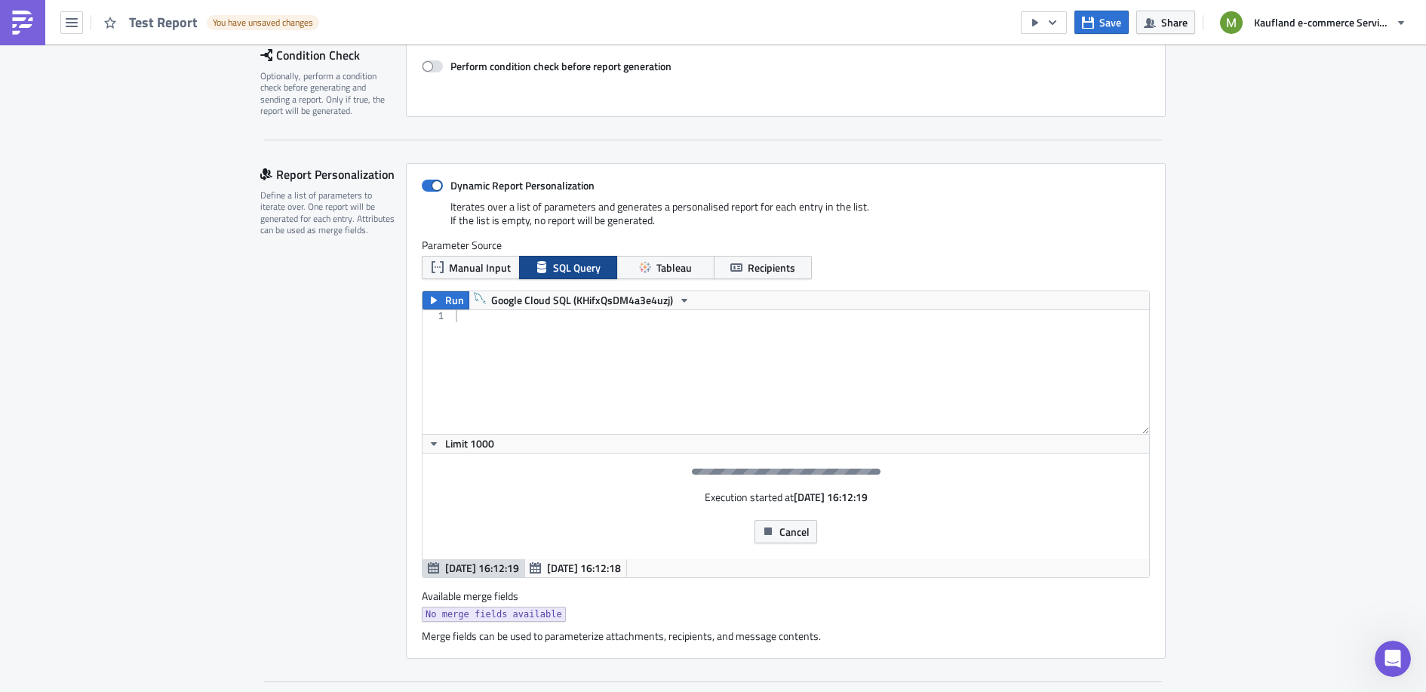
click at [576, 312] on div at bounding box center [801, 384] width 697 height 148
click at [572, 303] on span "Google Cloud SQL (KHifxQsDM4a3e4uzj)" at bounding box center [582, 300] width 182 height 18
click at [779, 528] on span "Cancel" at bounding box center [794, 532] width 30 height 16
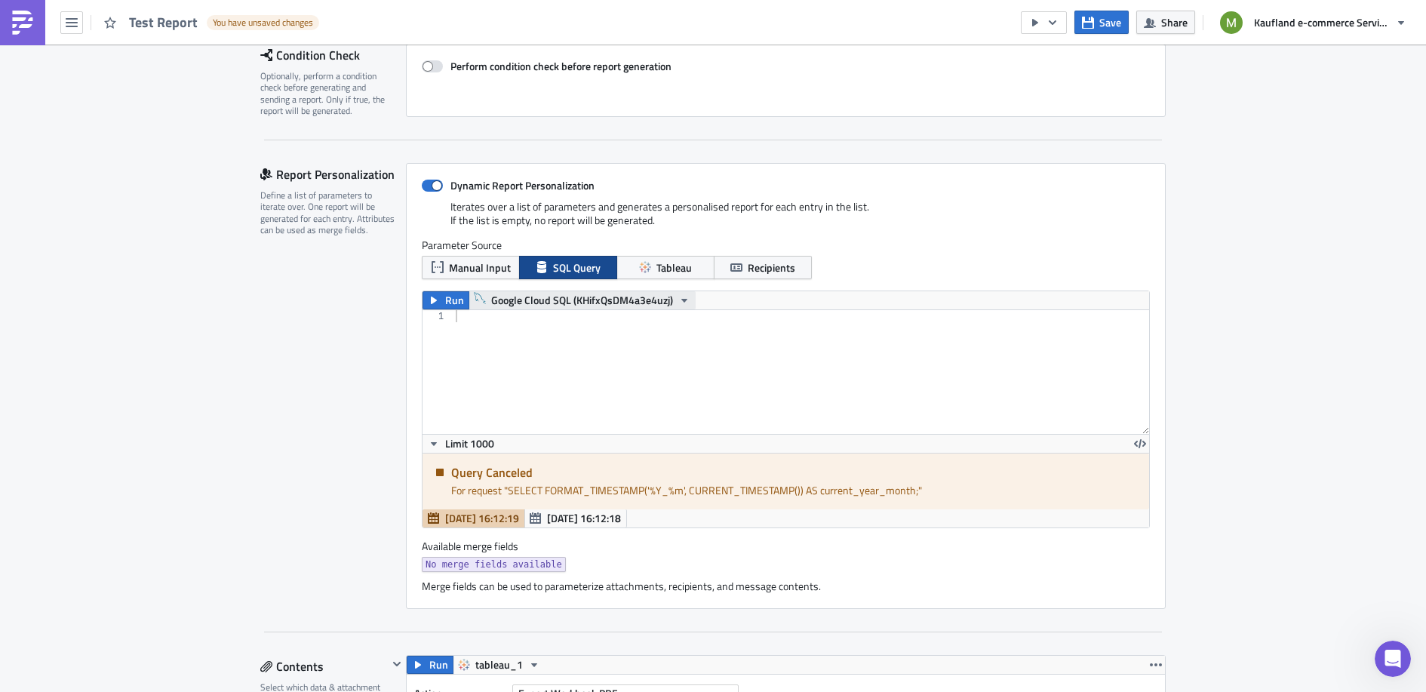
click at [636, 295] on span "Google Cloud SQL (KHifxQsDM4a3e4uzj)" at bounding box center [582, 300] width 182 height 18
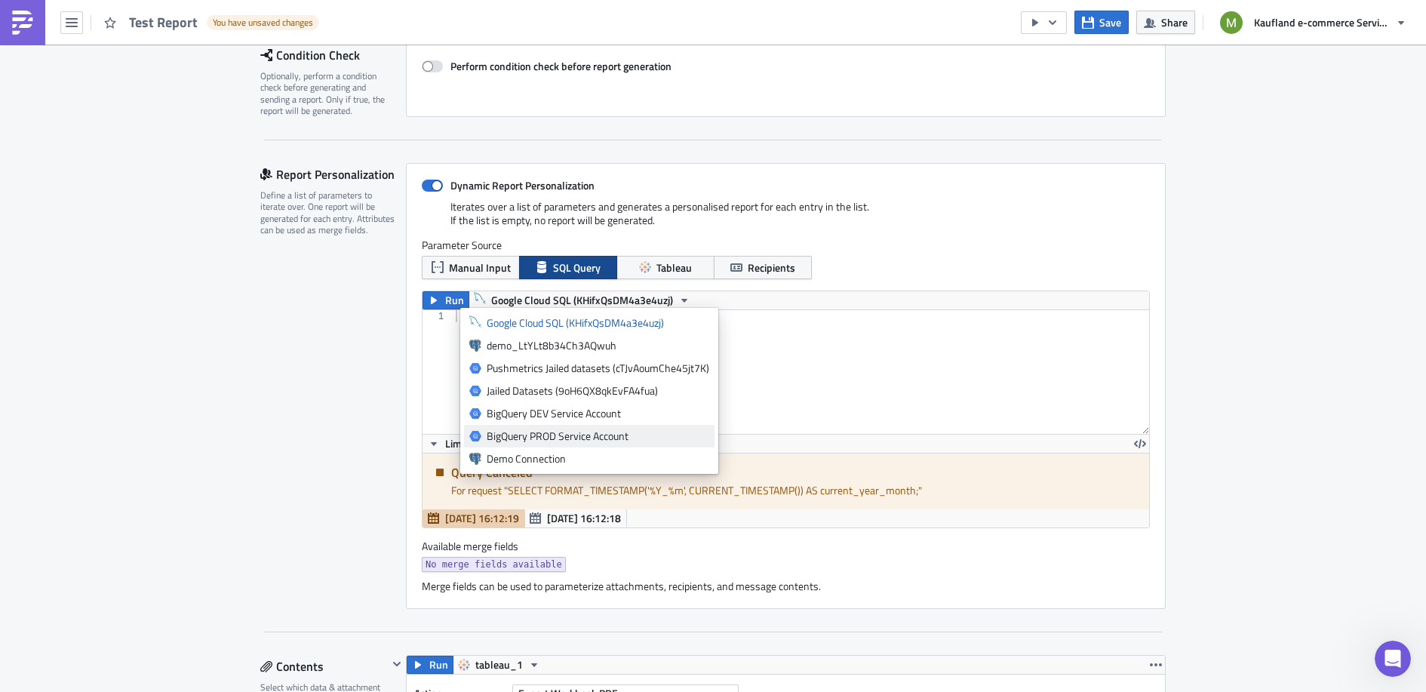
click at [570, 435] on div "BigQuery PROD Service Account" at bounding box center [598, 436] width 223 height 15
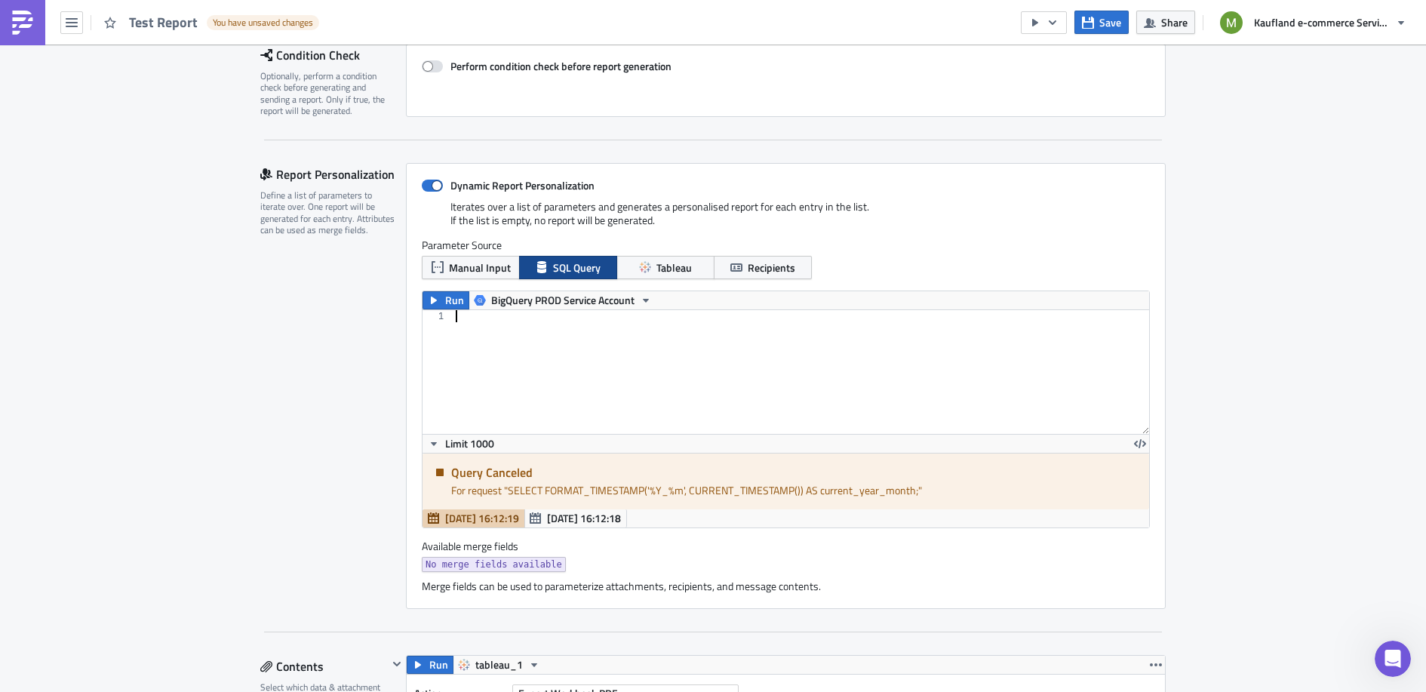
click at [520, 354] on div at bounding box center [801, 384] width 697 height 148
paste textarea "SELECT FORMAT_TIMESTAMP('%Y_%m', CURRENT_TIMESTAMP()) AS current_year_month;"
click at [584, 316] on div "SELECT FORMAT_TIMESTAMP ( '%Y_%m' , CURRENT_TIMESTAMP ( )) AS current_year_mont…" at bounding box center [801, 384] width 697 height 148
click at [445, 301] on span "Run" at bounding box center [454, 300] width 19 height 18
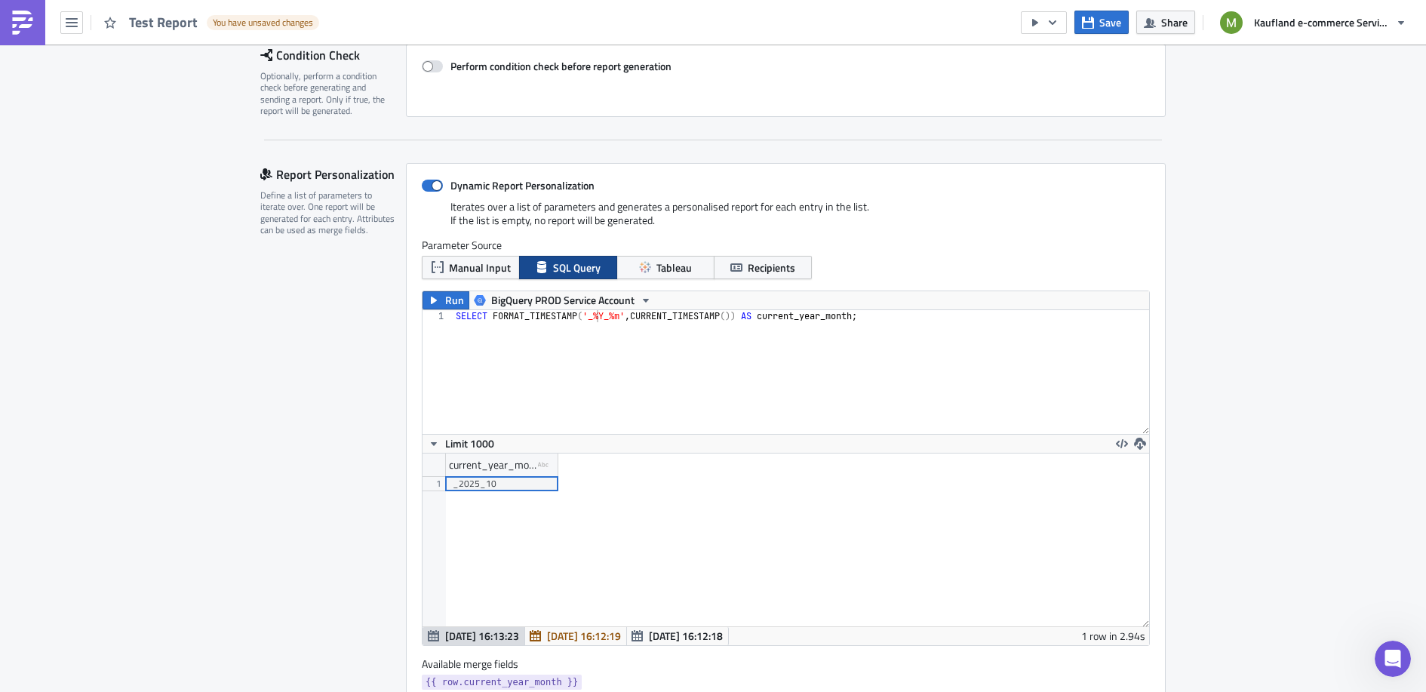
scroll to position [173, 727]
click at [604, 315] on div "SELECT FORMAT_TIMESTAMP ( '_%Y_%m' , CURRENT_TIMESTAMP ( )) AS current_year_mon…" at bounding box center [801, 384] width 697 height 148
type textarea "SELECT FORMAT_TIMESTAMP('_%Y%m', CURRENT_TIMESTAMP()) AS current_year_month;"
click at [447, 300] on span "Run" at bounding box center [454, 300] width 19 height 18
click at [625, 327] on div "SELECT FORMAT_TIMESTAMP ( '_%Y%m' , CURRENT_TIMESTAMP ( )) AS current_year_mont…" at bounding box center [801, 384] width 697 height 148
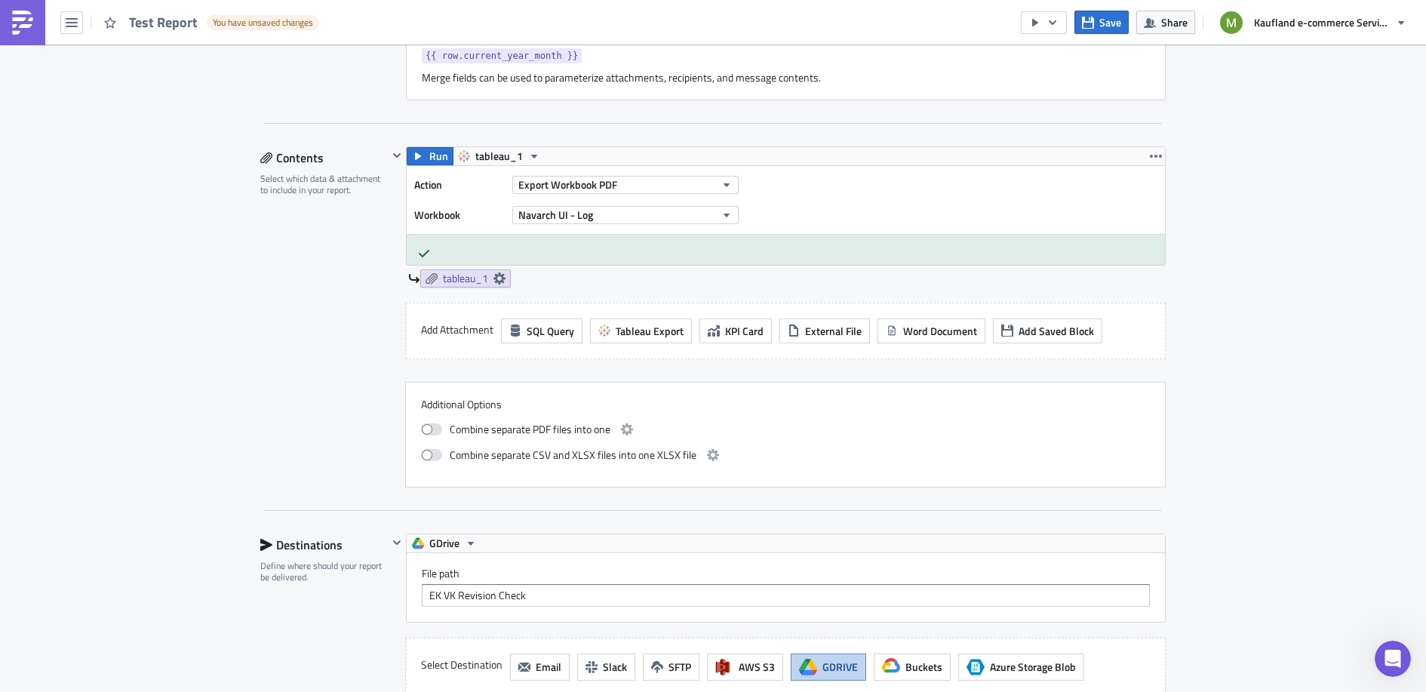
scroll to position [859, 0]
click at [453, 276] on span "tableau_1" at bounding box center [465, 279] width 45 height 14
click at [297, 235] on div "Contents Select which data & attachment to include in your report." at bounding box center [324, 317] width 128 height 341
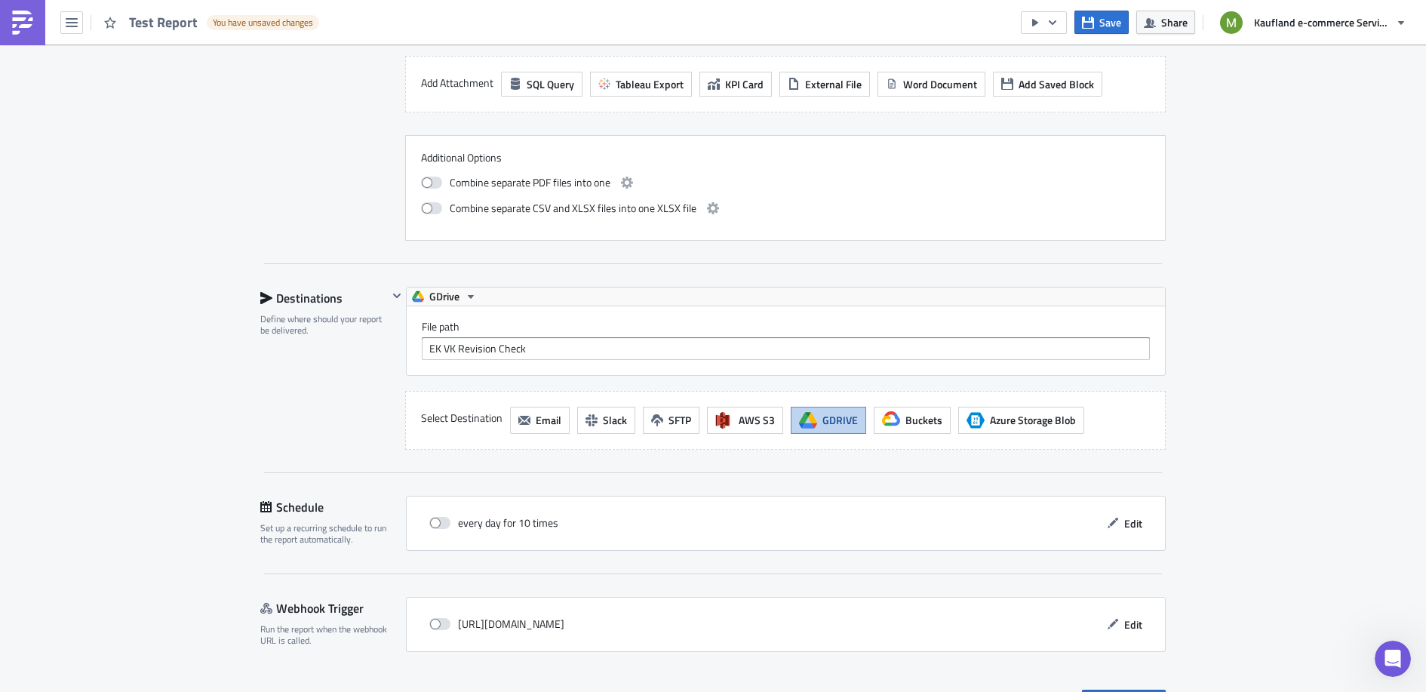
scroll to position [1111, 0]
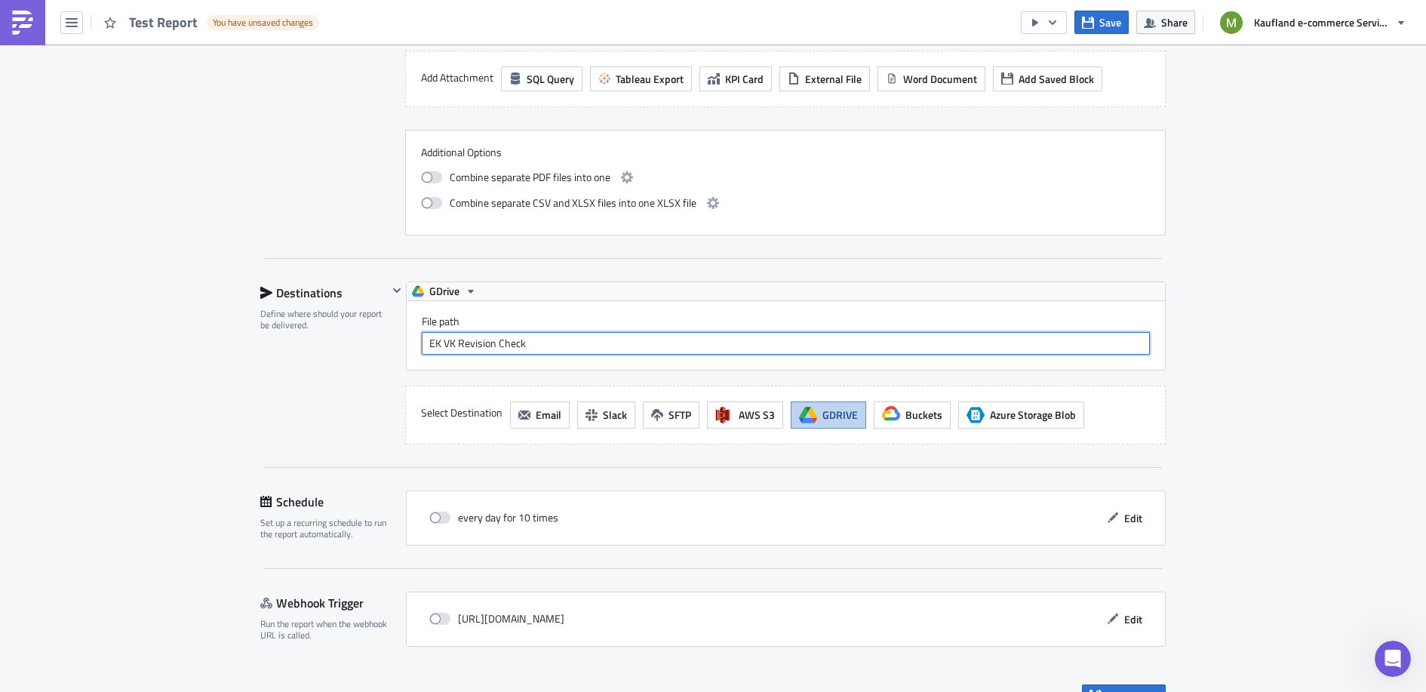
click at [532, 334] on input "EK VK Revision Check" at bounding box center [786, 343] width 728 height 23
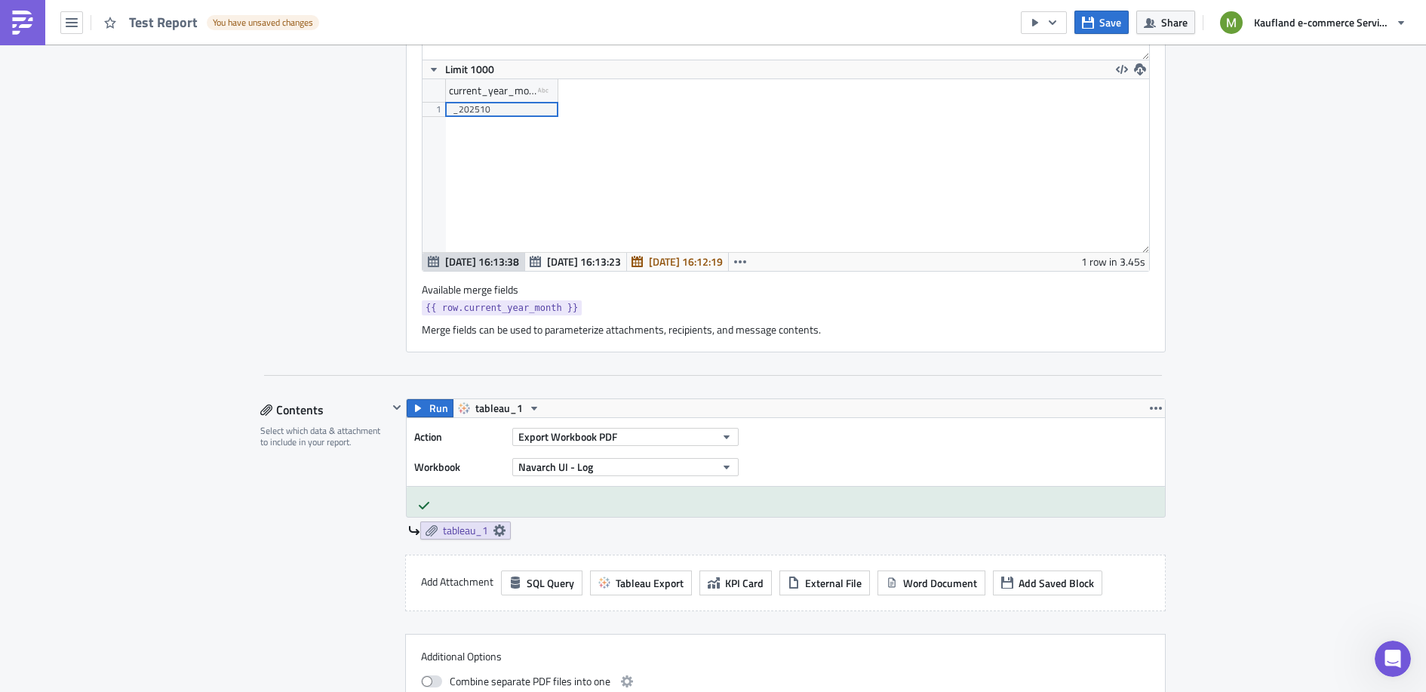
scroll to position [564, 0]
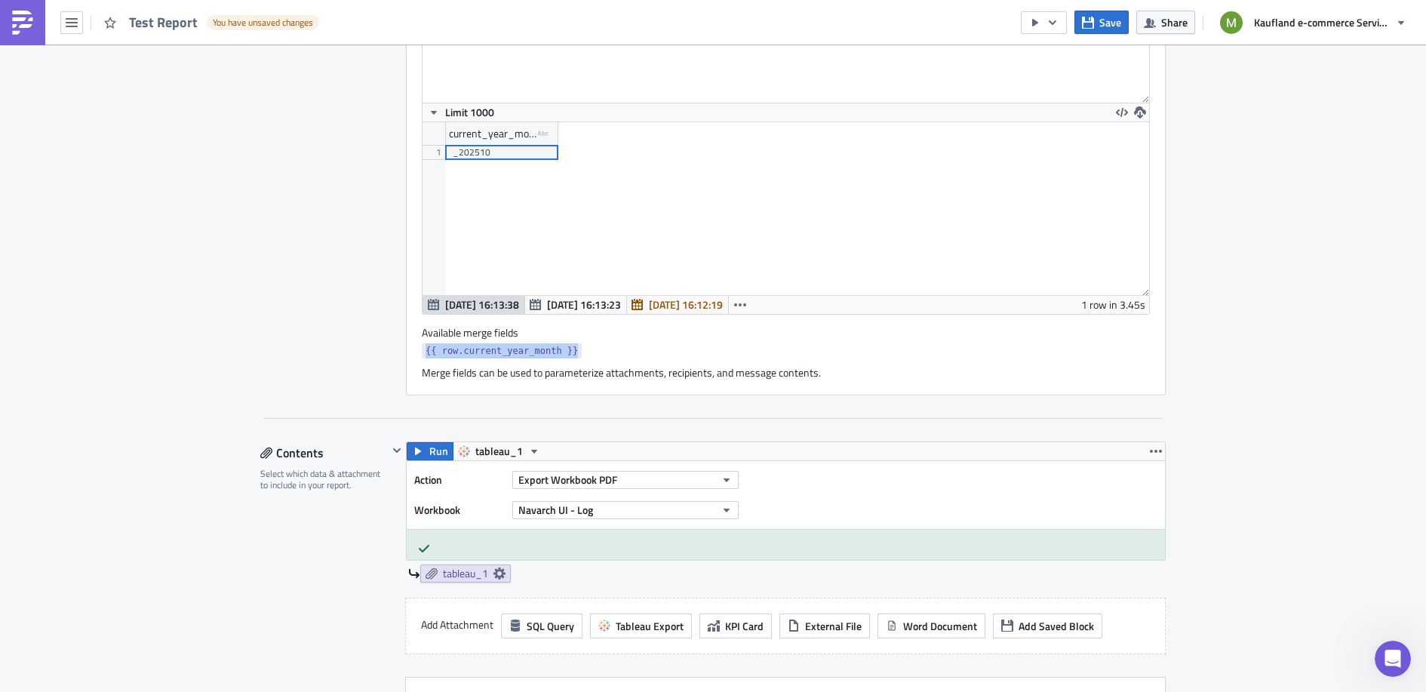
drag, startPoint x: 576, startPoint y: 344, endPoint x: 414, endPoint y: 347, distance: 162.2
click at [422, 347] on div "{{ row.current_year_month }}" at bounding box center [786, 352] width 728 height 19
copy span "{{ row.current_year_month }}"
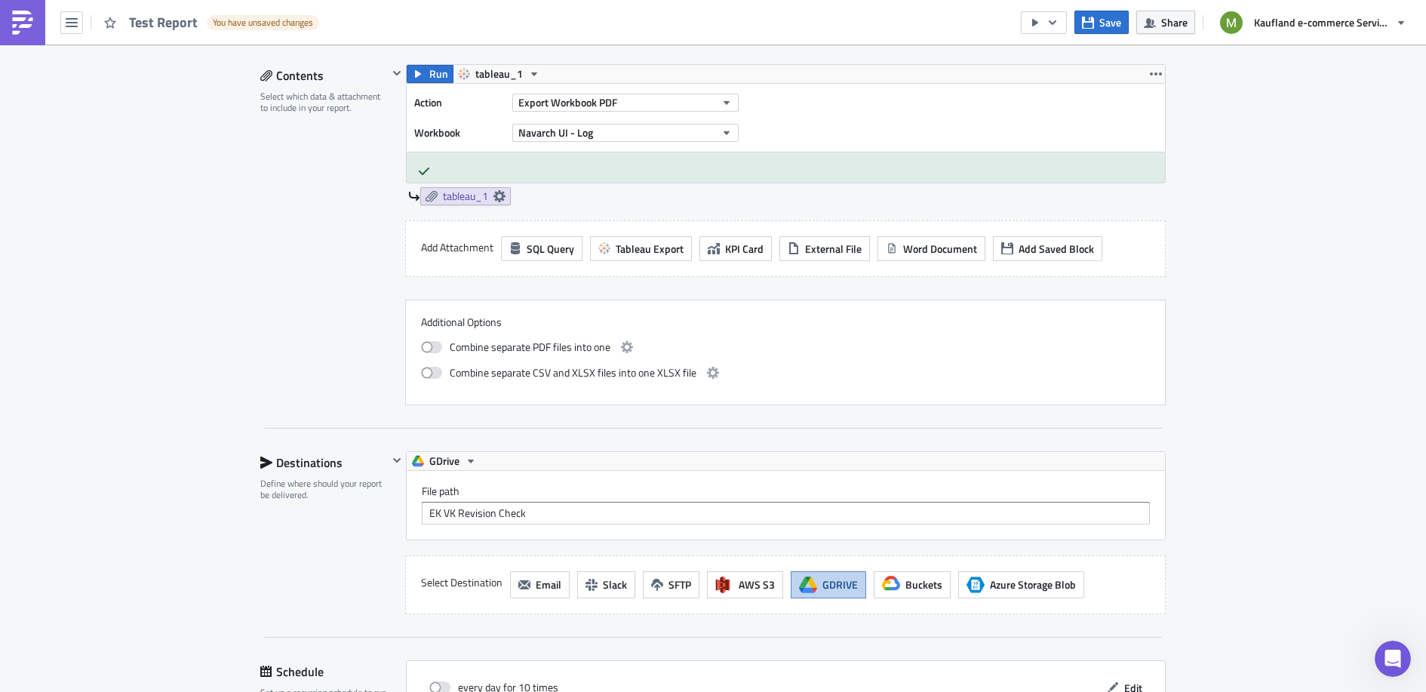
scroll to position [1111, 0]
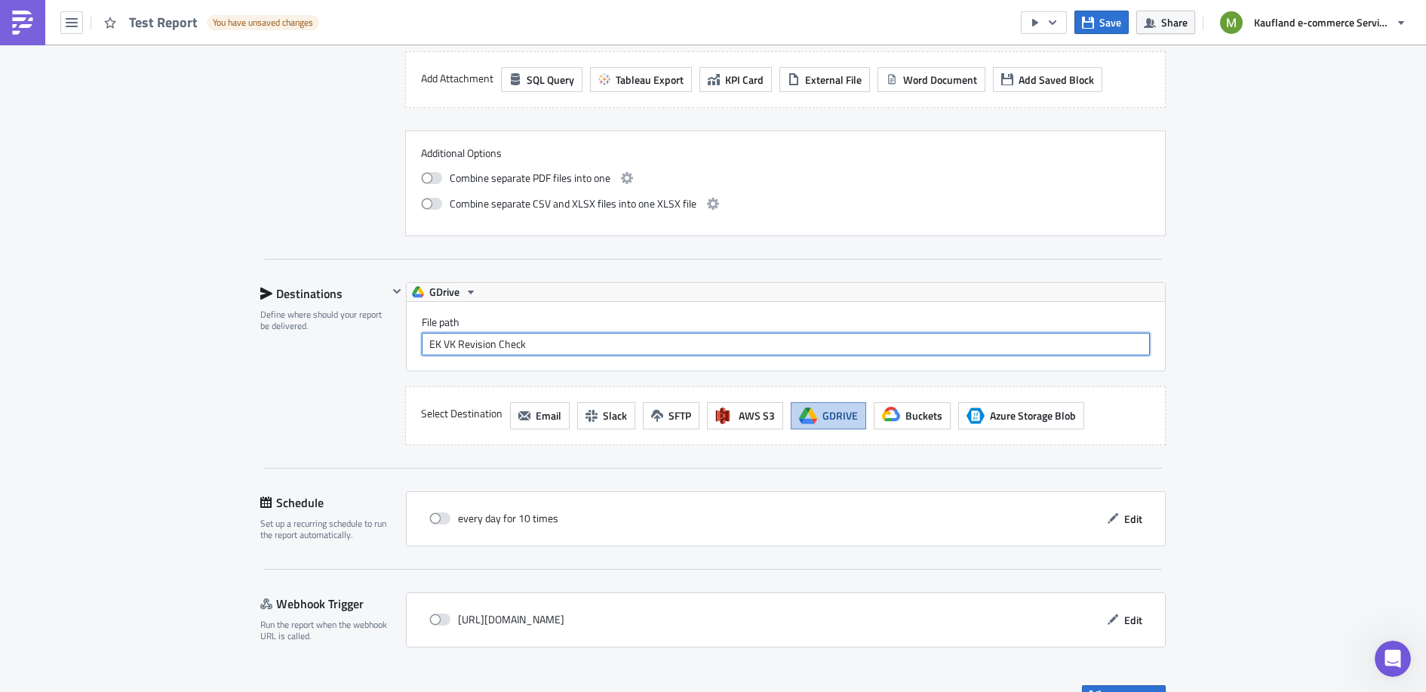
click at [561, 333] on input "EK VK Revision Check" at bounding box center [786, 344] width 728 height 23
paste input "{{ row.current_year_month }}"
type input "EK VK Revision Check{{ row.current_year_month }}"
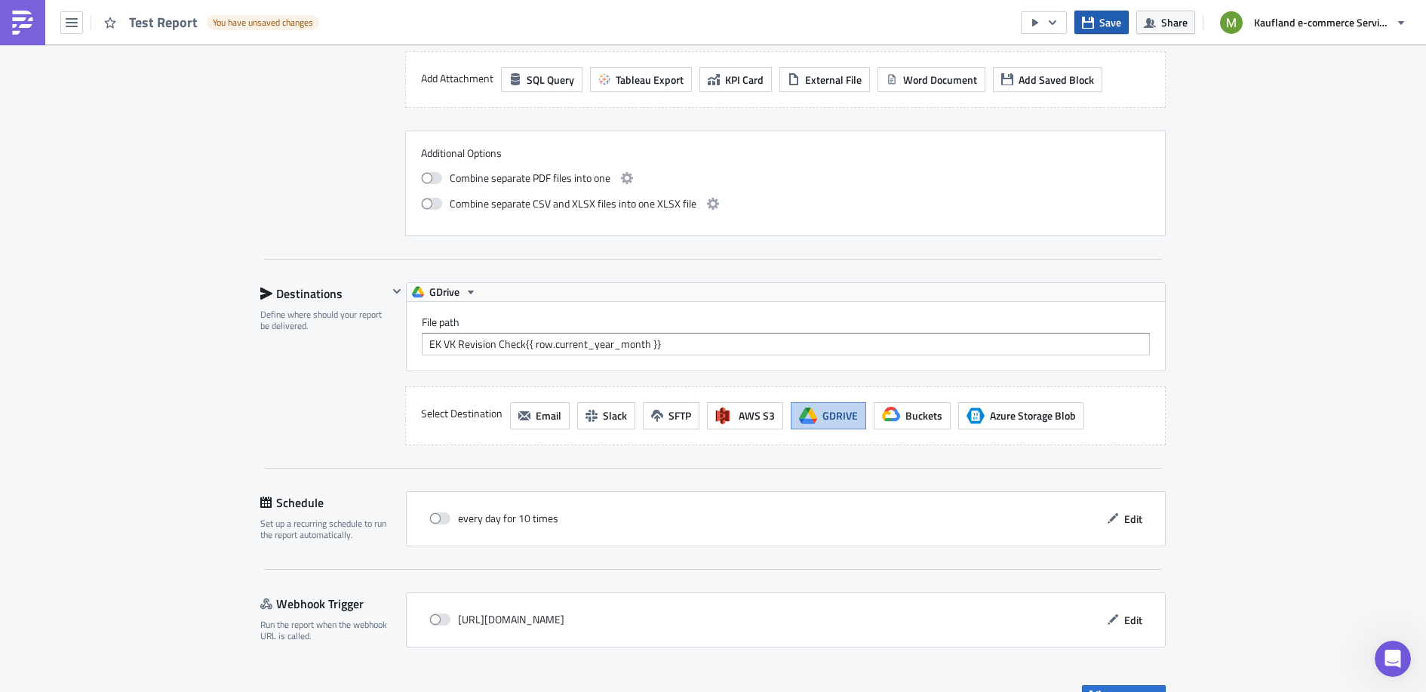
click at [1098, 23] on button "Save" at bounding box center [1101, 22] width 54 height 23
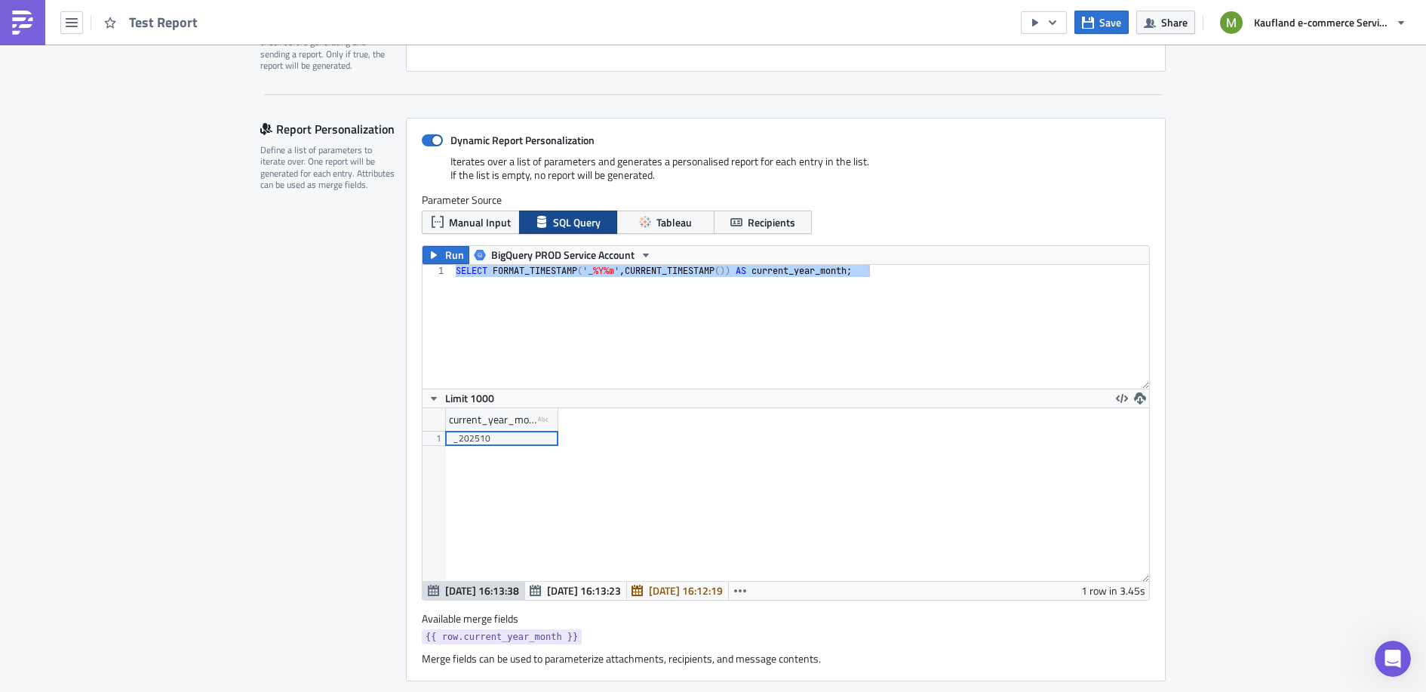
scroll to position [272, 0]
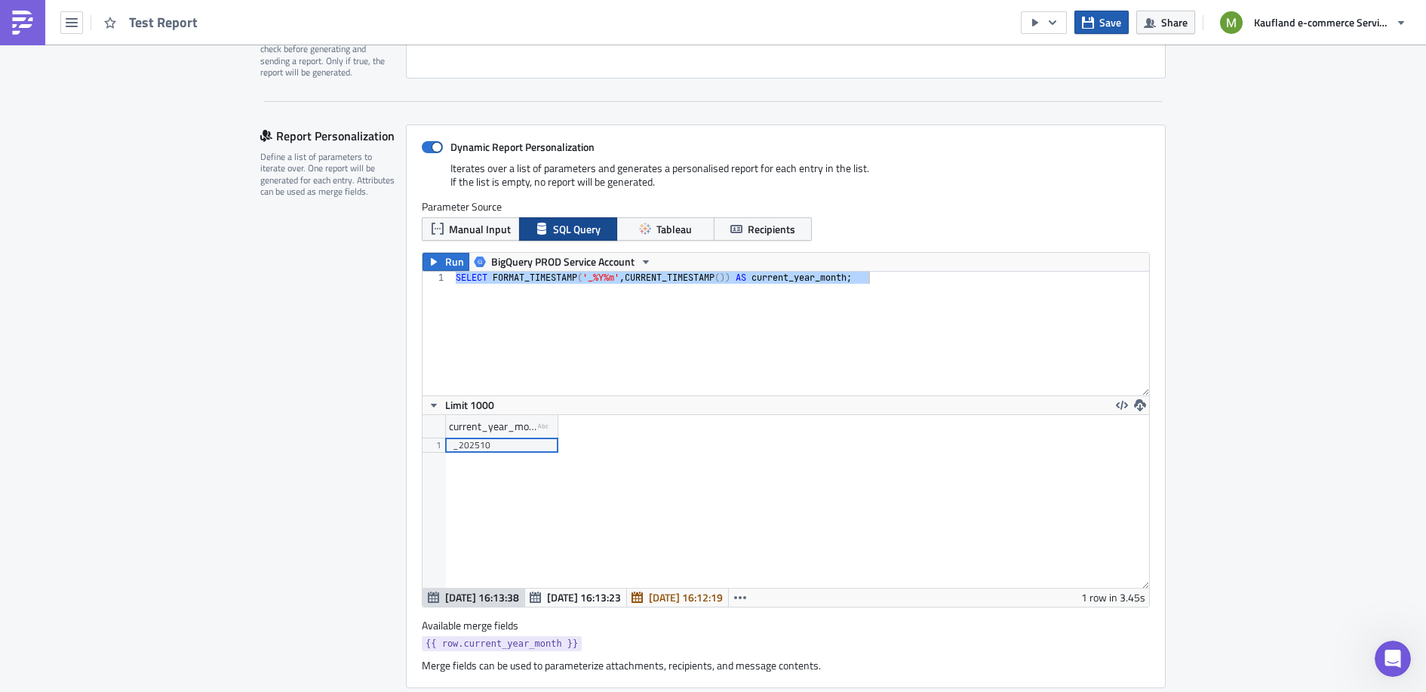
click at [1102, 16] on span "Save" at bounding box center [1110, 22] width 22 height 16
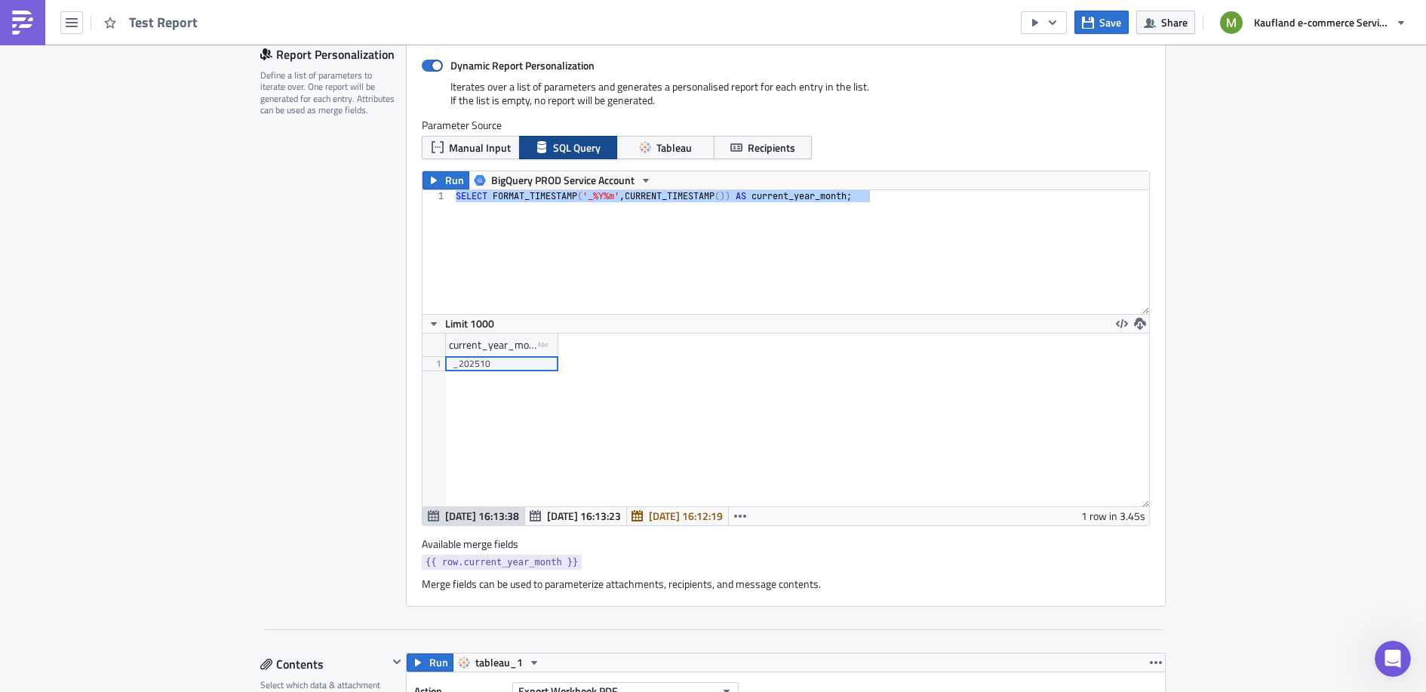
scroll to position [249, 0]
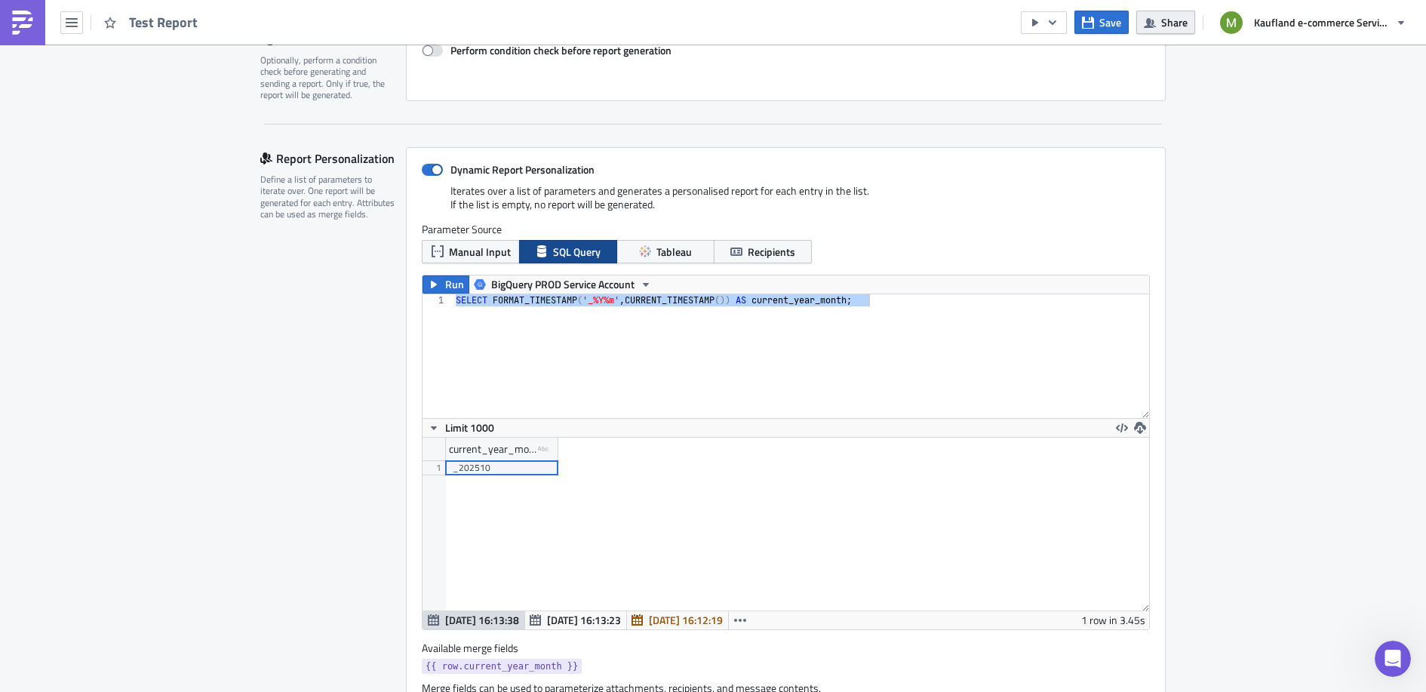
click at [1160, 25] on button "Share" at bounding box center [1165, 22] width 59 height 23
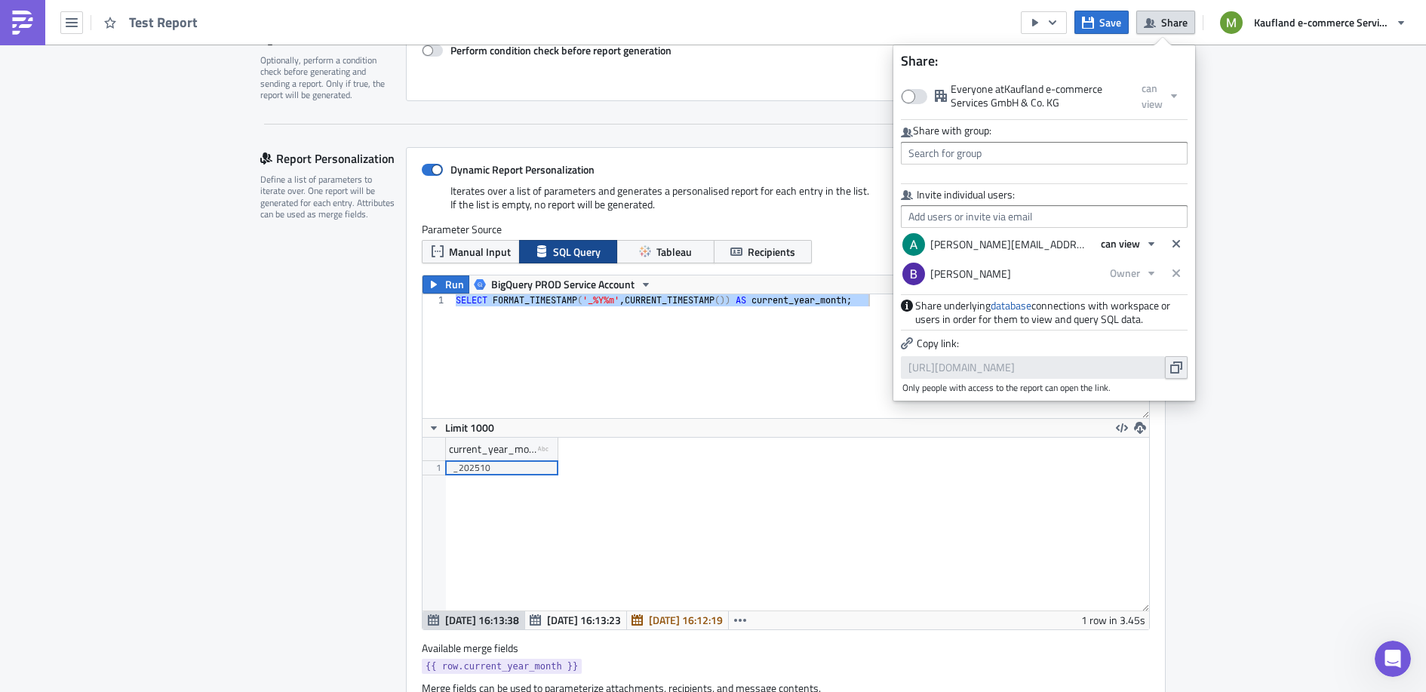
click at [1172, 366] on icon "button" at bounding box center [1176, 367] width 12 height 12
click at [76, 25] on icon "button" at bounding box center [72, 23] width 12 height 12
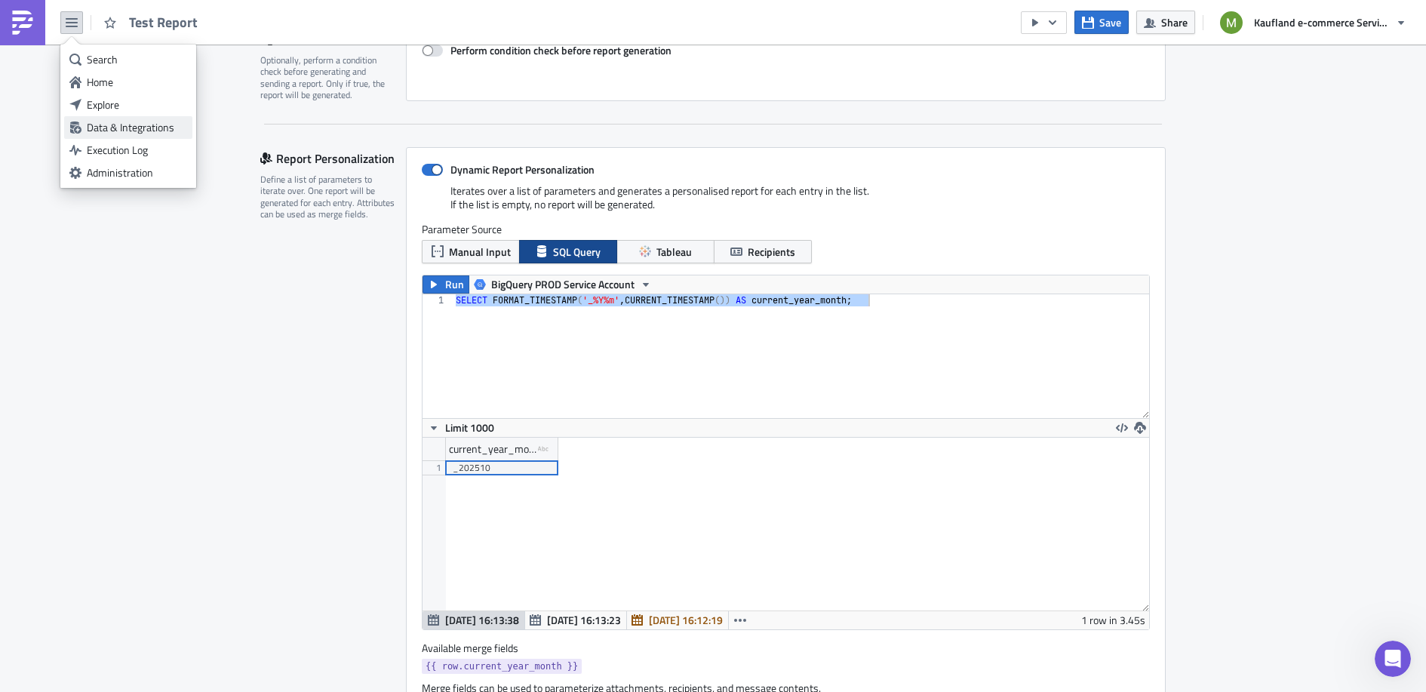
click at [109, 134] on div "Data & Integrations" at bounding box center [137, 127] width 100 height 15
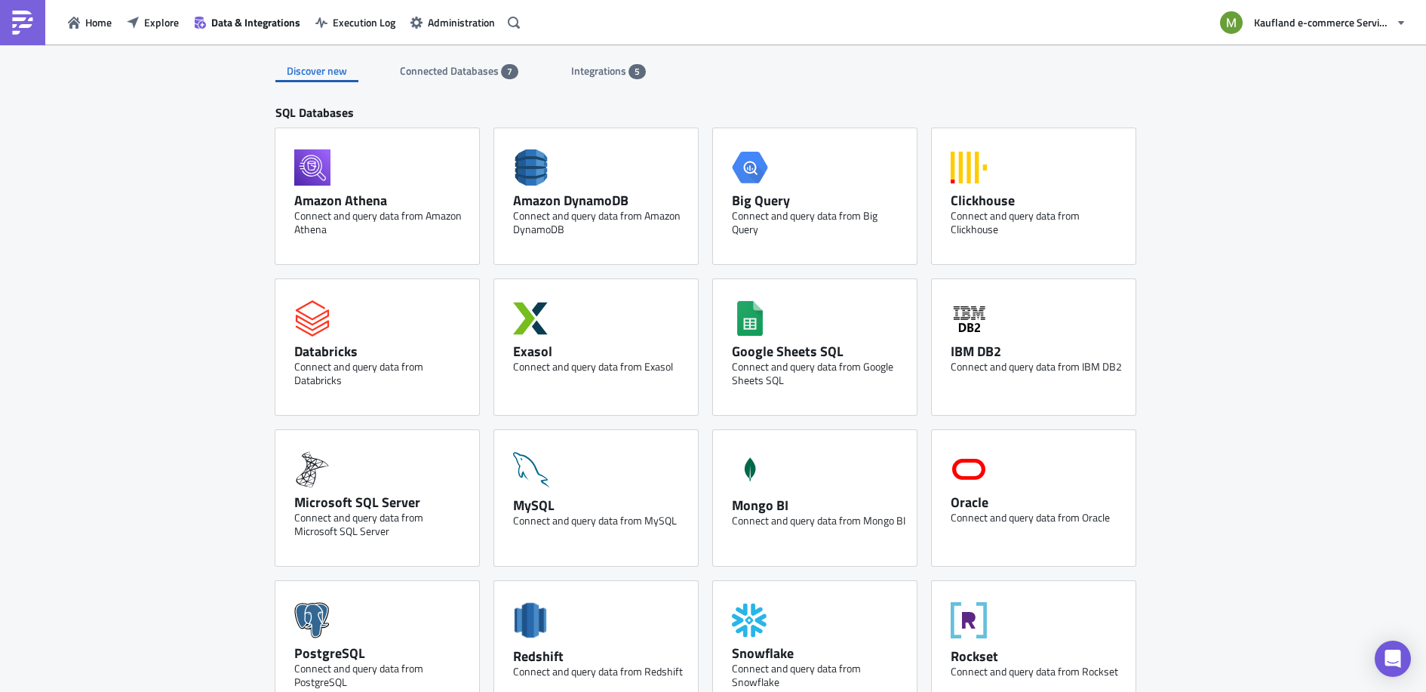
click at [594, 72] on span "Integrations" at bounding box center [599, 71] width 57 height 16
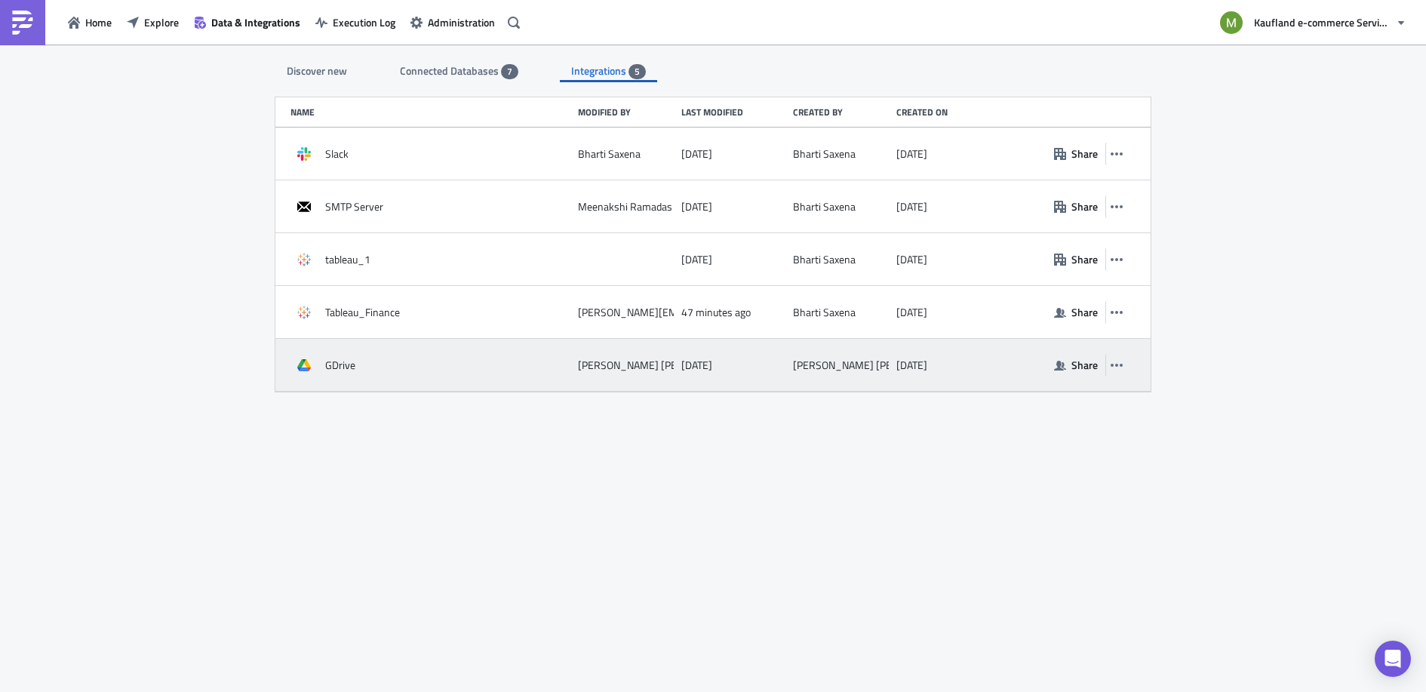
click at [401, 369] on div "GDrive" at bounding box center [430, 365] width 280 height 27
click at [340, 373] on div "GDrive" at bounding box center [430, 365] width 280 height 27
click at [334, 362] on span "GDrive" at bounding box center [340, 365] width 30 height 14
click at [1125, 365] on button "button" at bounding box center [1116, 365] width 23 height 23
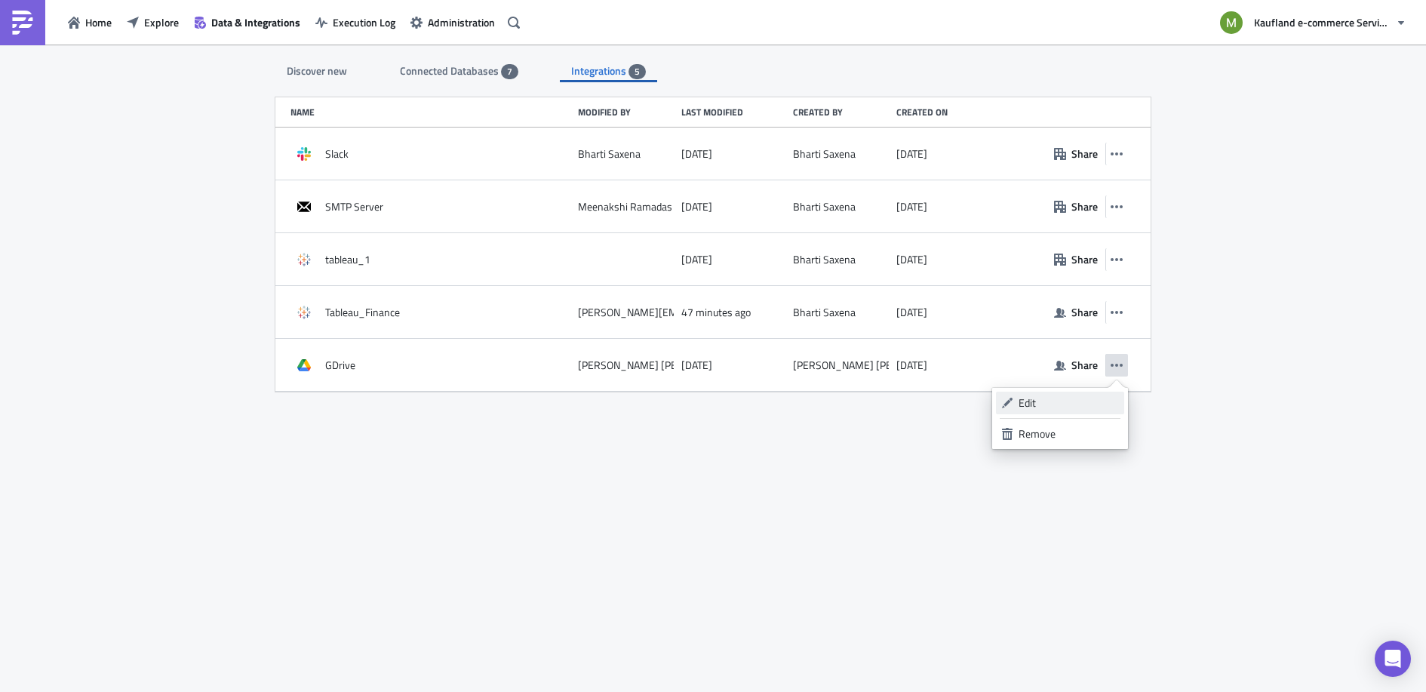
click at [1059, 401] on div "Edit" at bounding box center [1069, 402] width 100 height 15
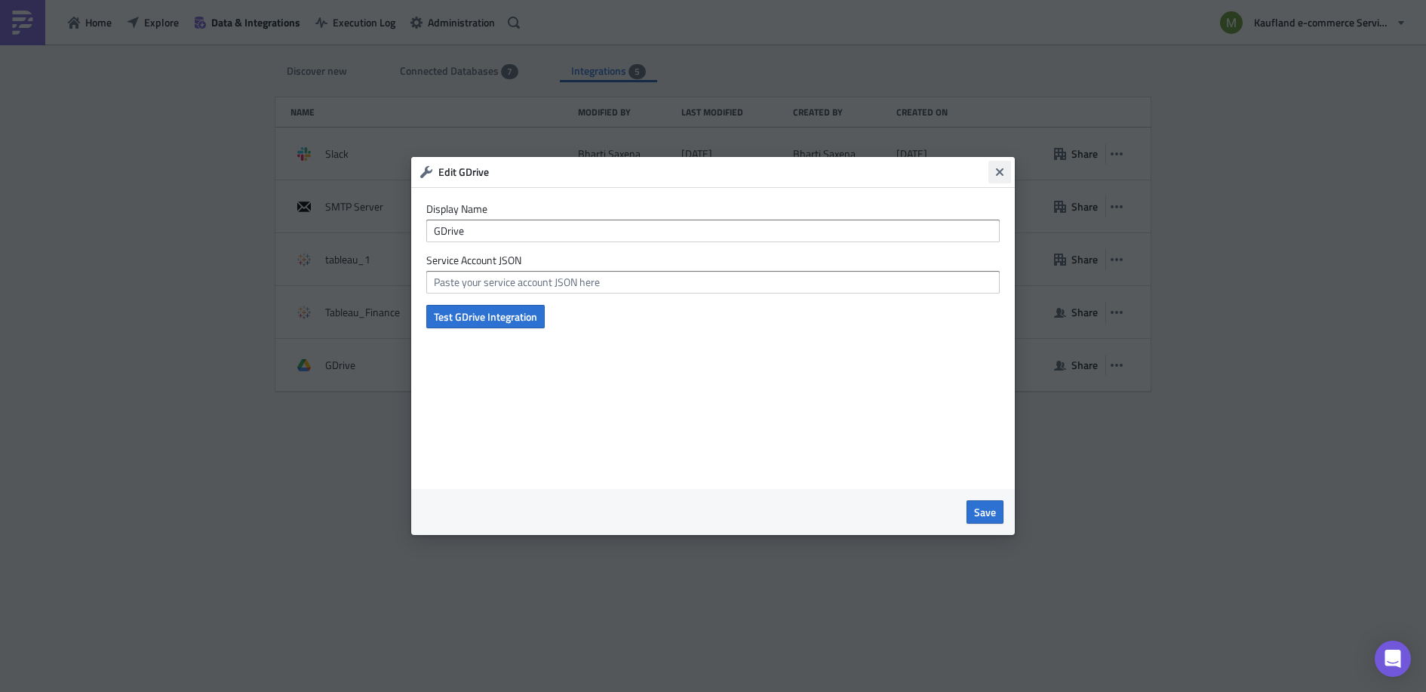
click at [1003, 175] on icon "Close" at bounding box center [1000, 172] width 8 height 8
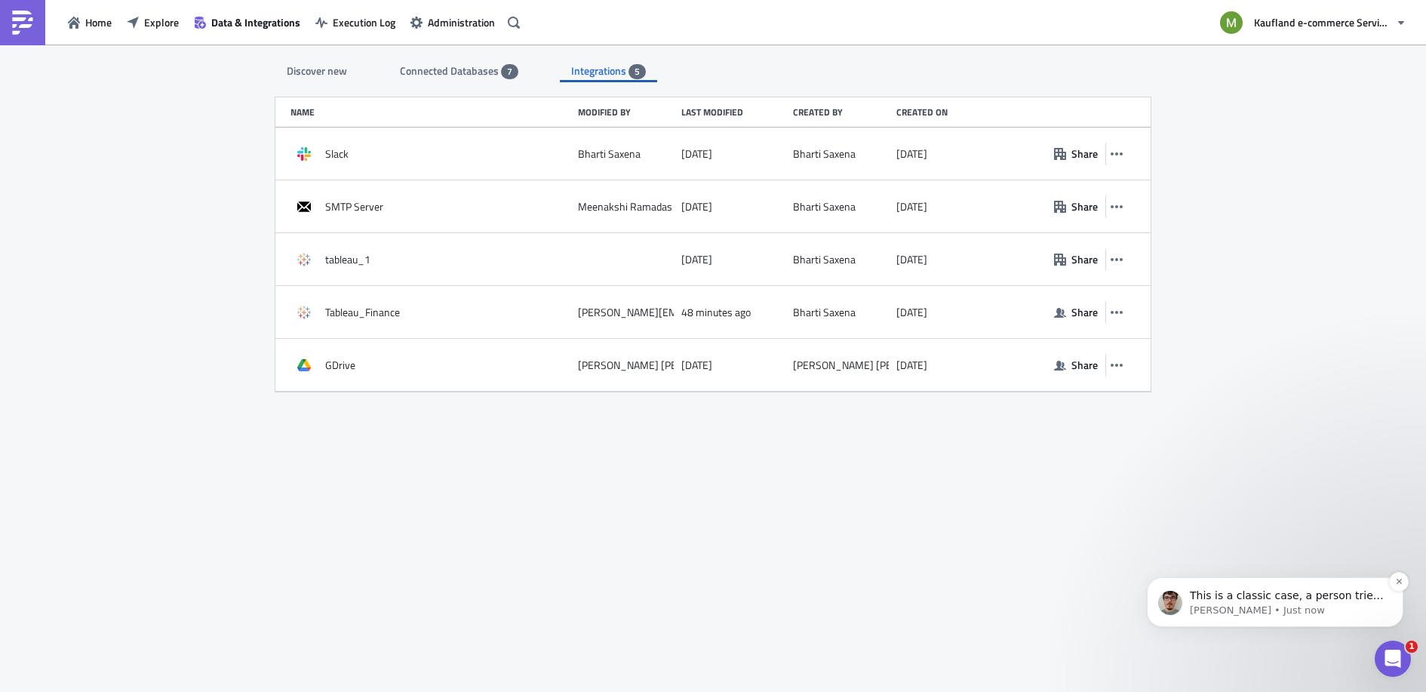
click at [1301, 608] on p "[PERSON_NAME] • Just now" at bounding box center [1287, 611] width 195 height 14
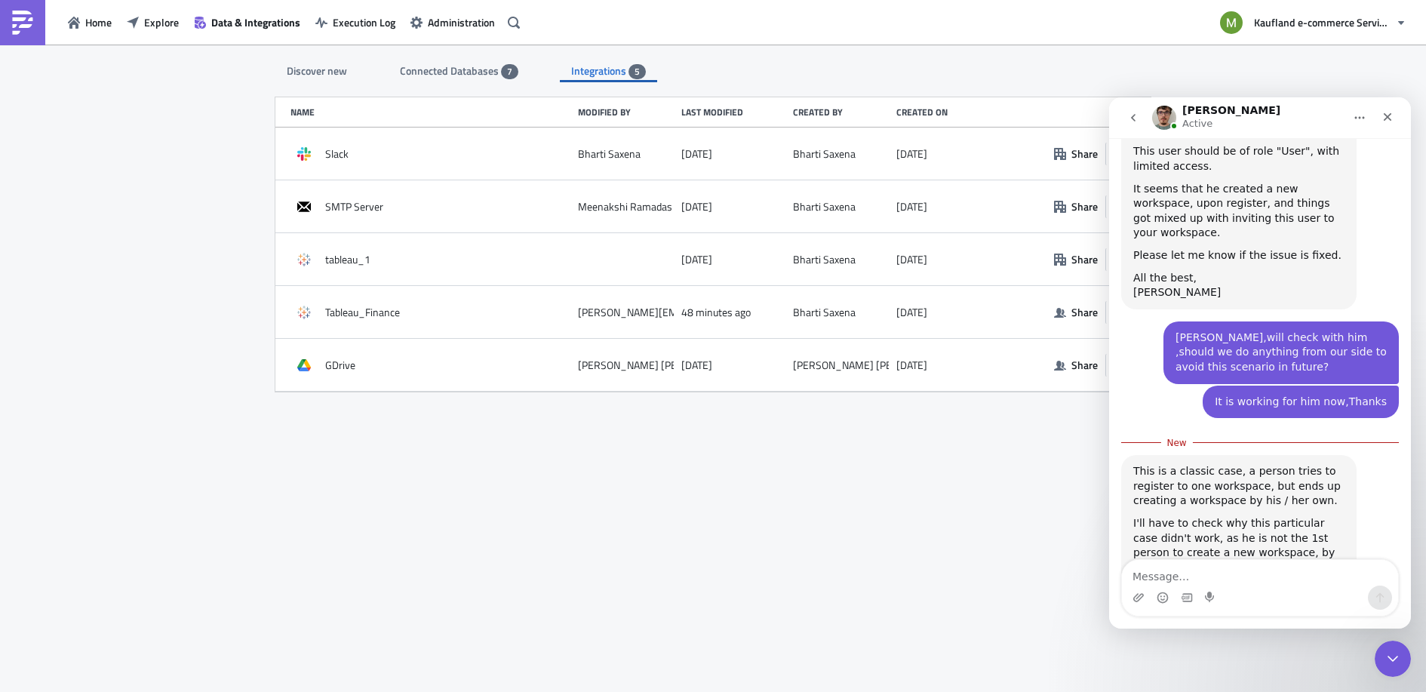
scroll to position [727, 0]
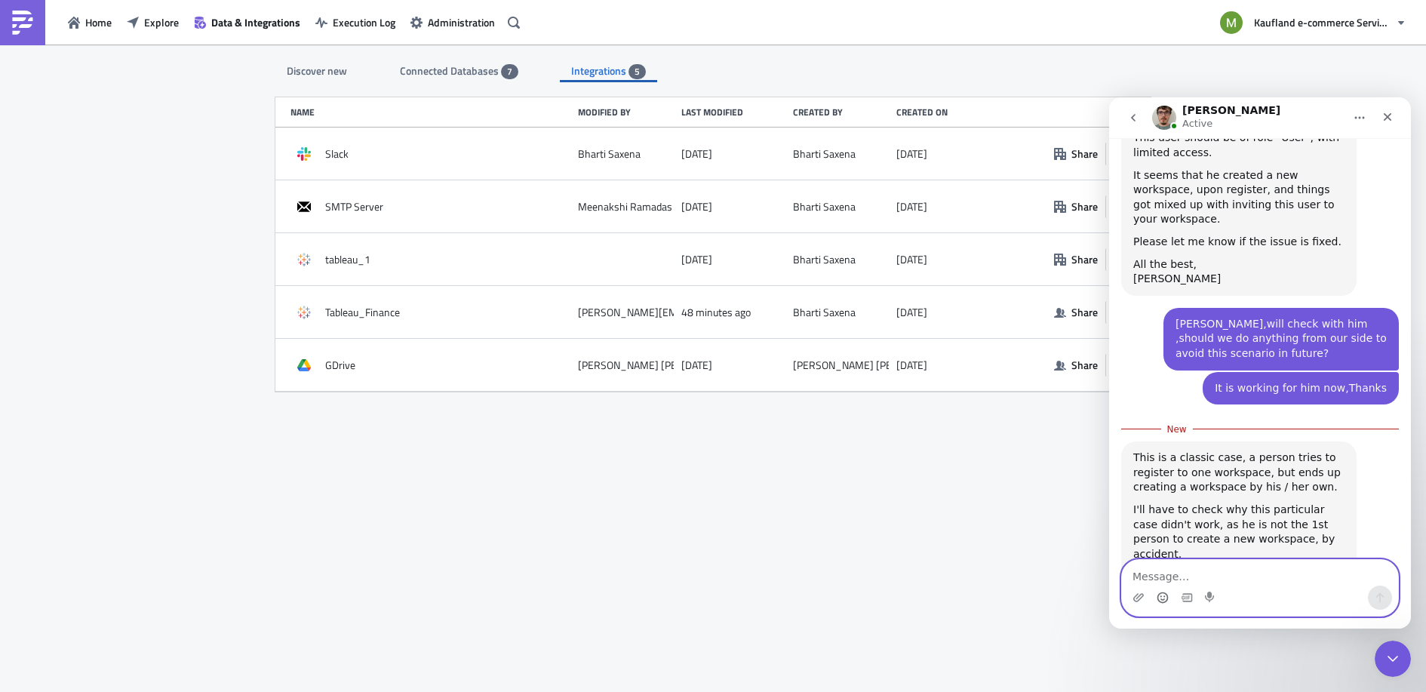
click at [1162, 596] on icon "Emoji picker" at bounding box center [1163, 597] width 12 height 12
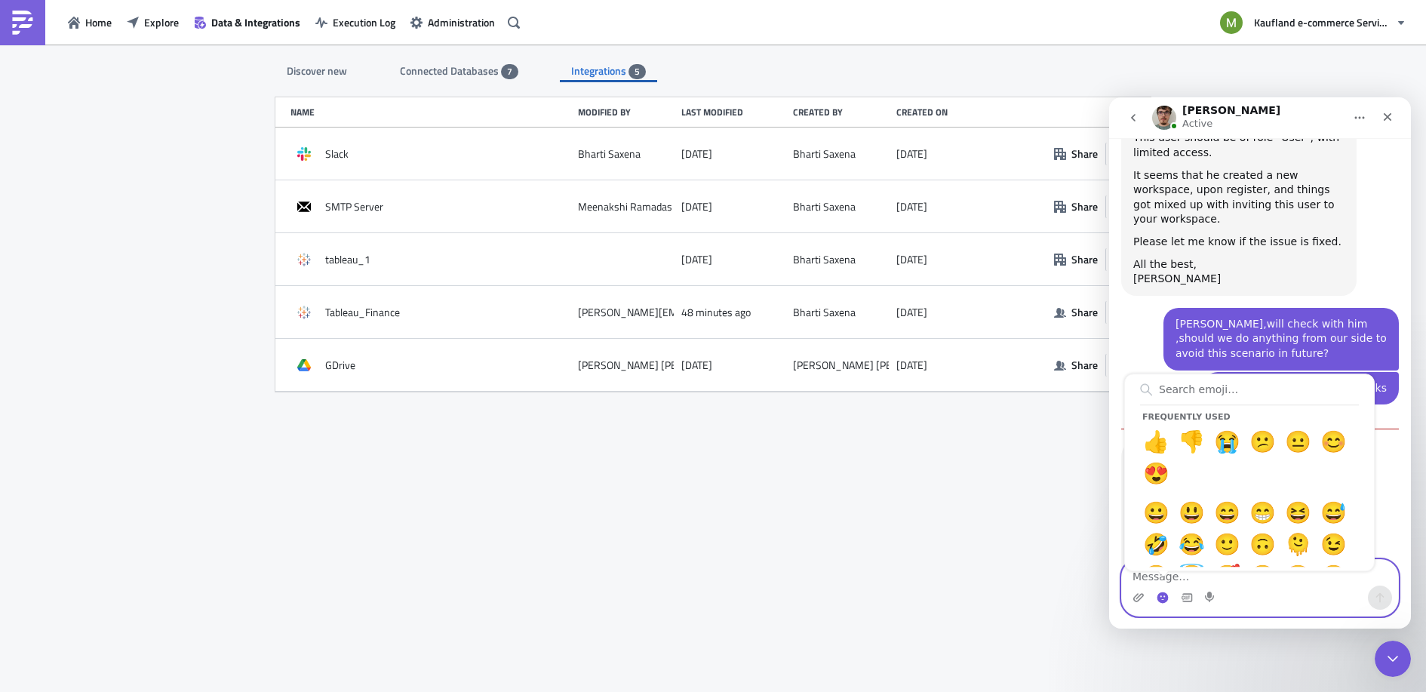
click at [1235, 582] on textarea "Message…" at bounding box center [1260, 573] width 276 height 26
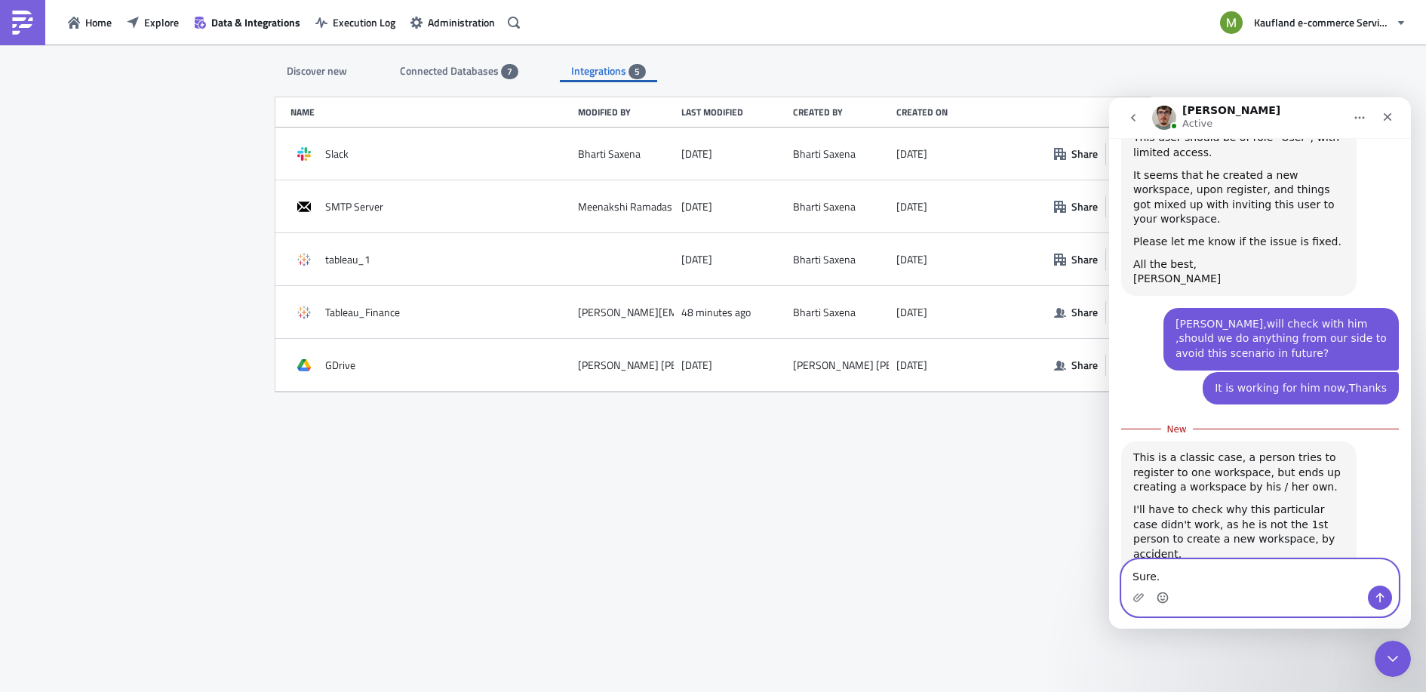
type textarea "Sure."
click at [1381, 604] on button "Send a message…" at bounding box center [1380, 597] width 24 height 24
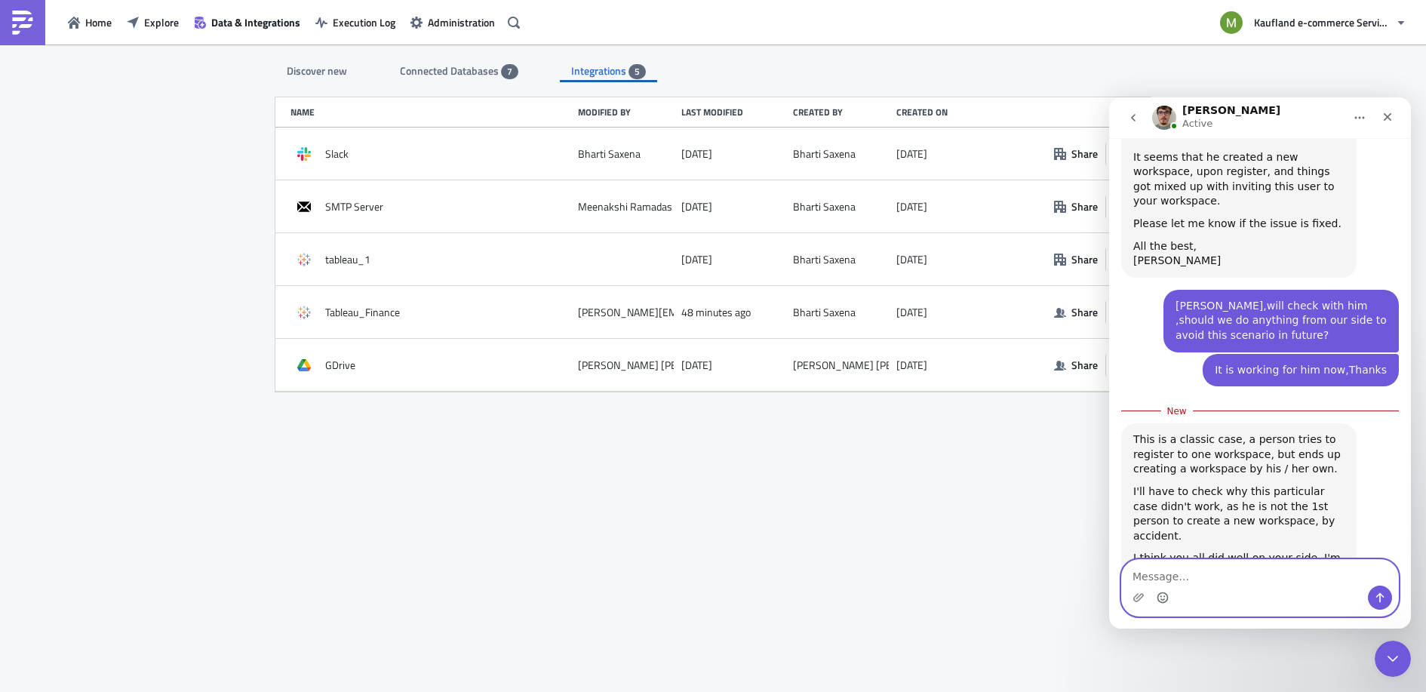
scroll to position [747, 0]
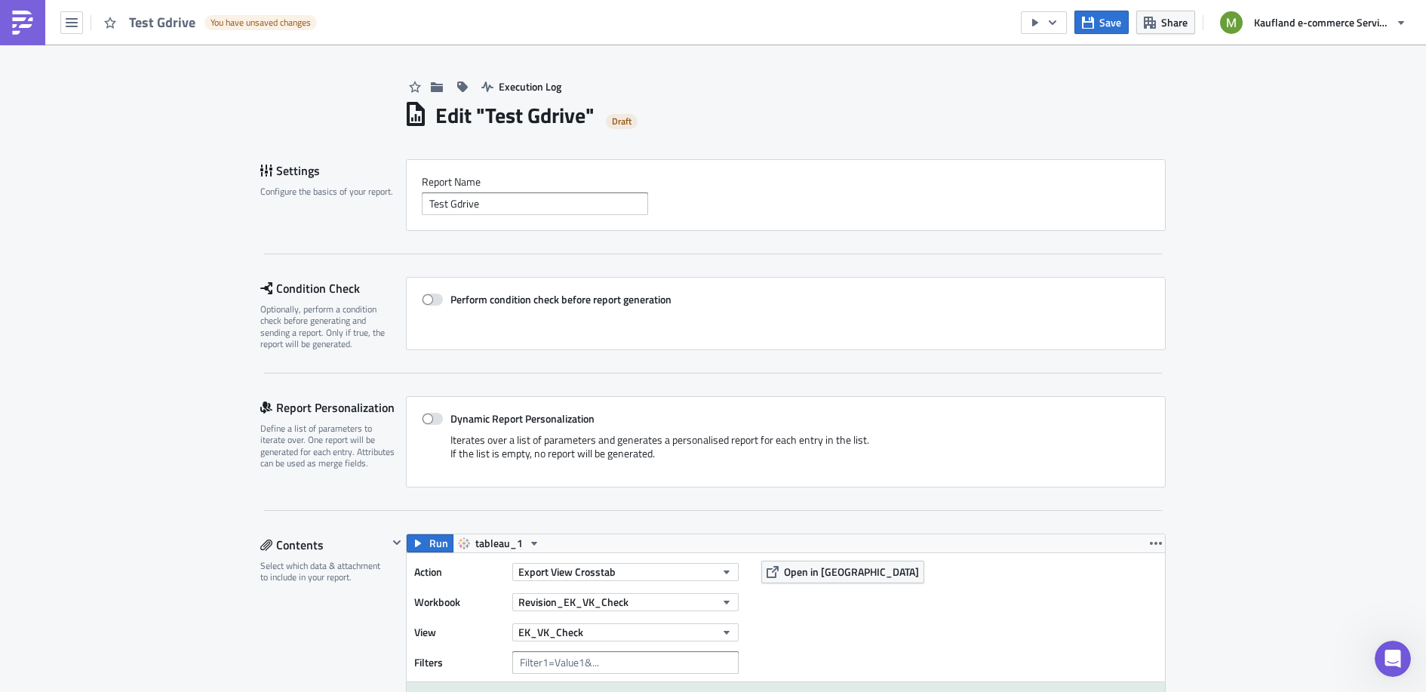
click at [18, 29] on img at bounding box center [23, 23] width 24 height 24
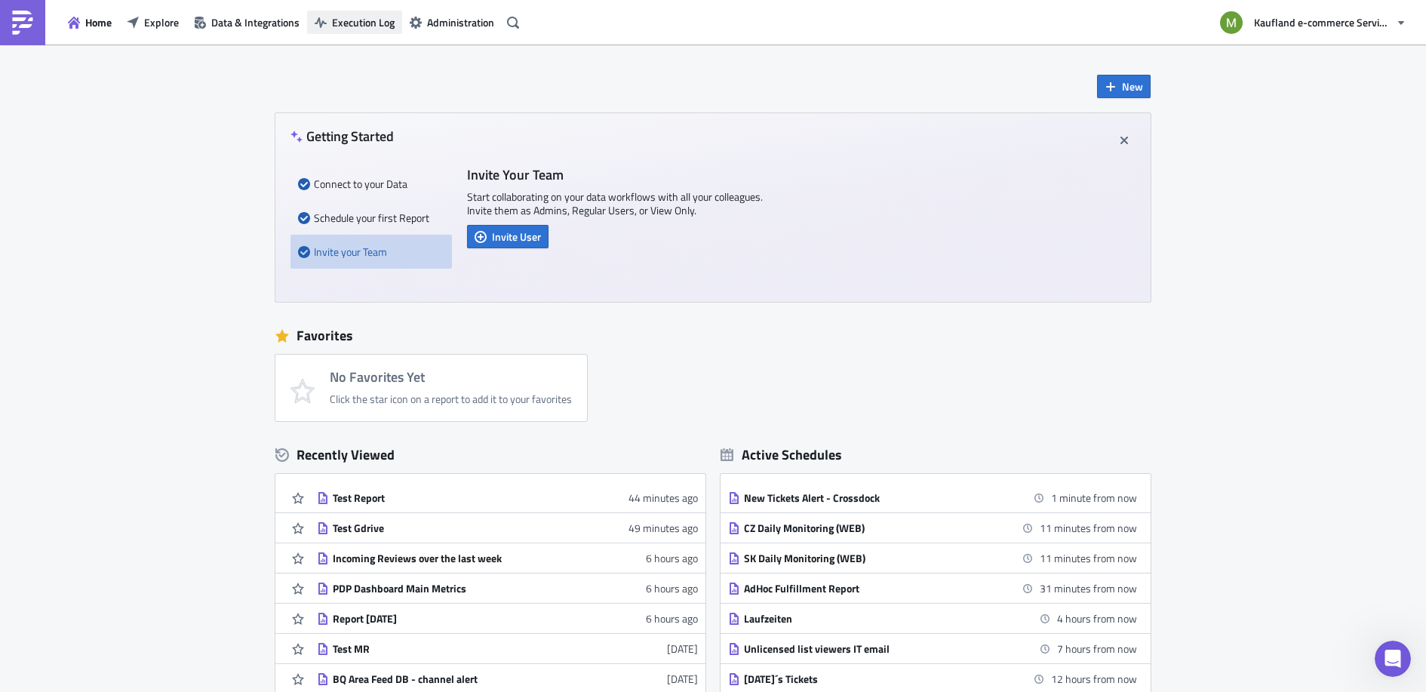
click at [363, 18] on span "Execution Log" at bounding box center [363, 22] width 63 height 16
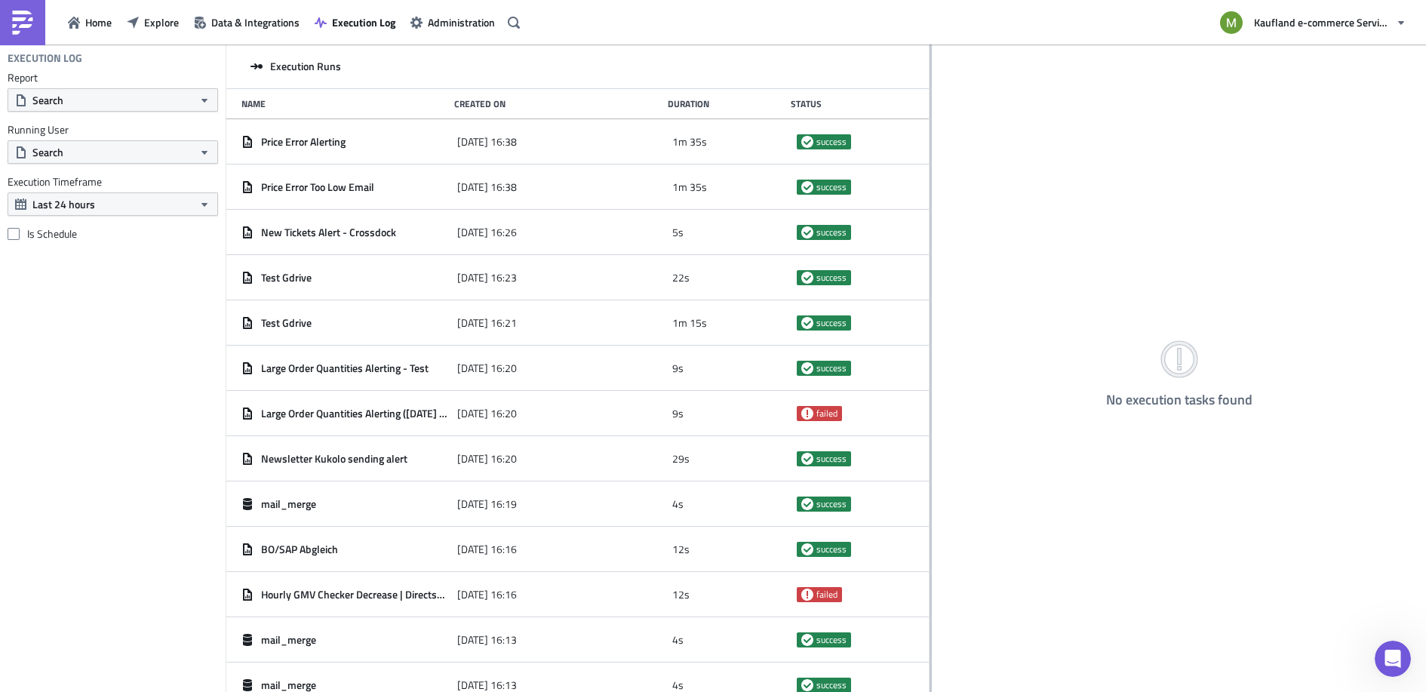
drag, startPoint x: 467, startPoint y: 101, endPoint x: 931, endPoint y: 251, distance: 487.7
click at [931, 251] on div at bounding box center [930, 370] width 2 height 650
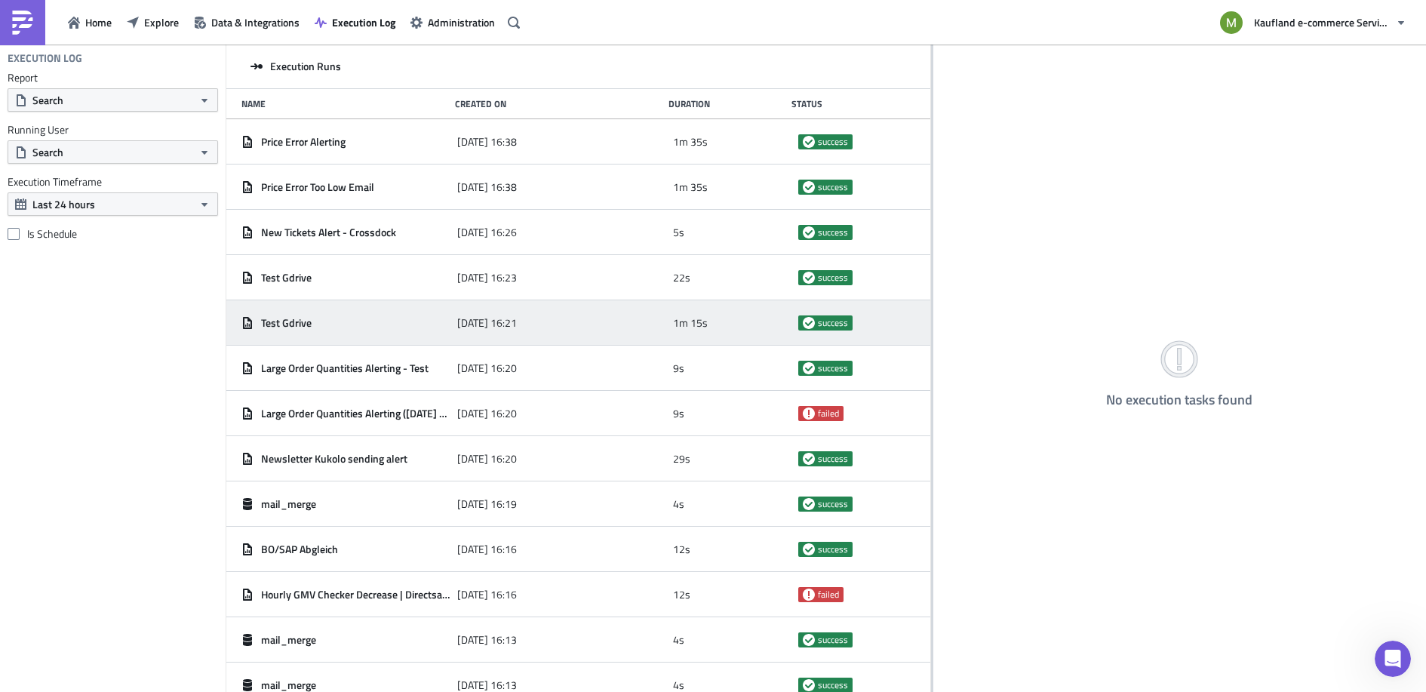
click at [317, 332] on div "Test Gdrive" at bounding box center [345, 322] width 208 height 27
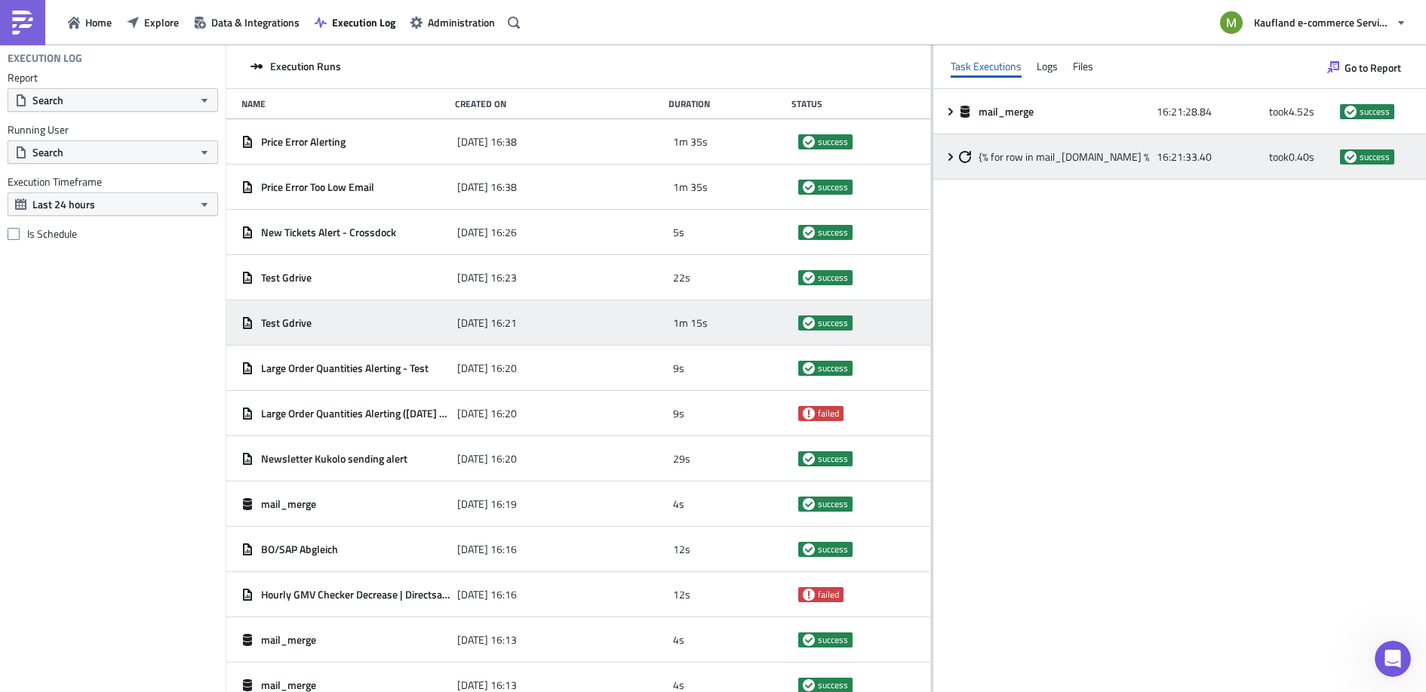
click at [954, 157] on icon at bounding box center [951, 157] width 12 height 12
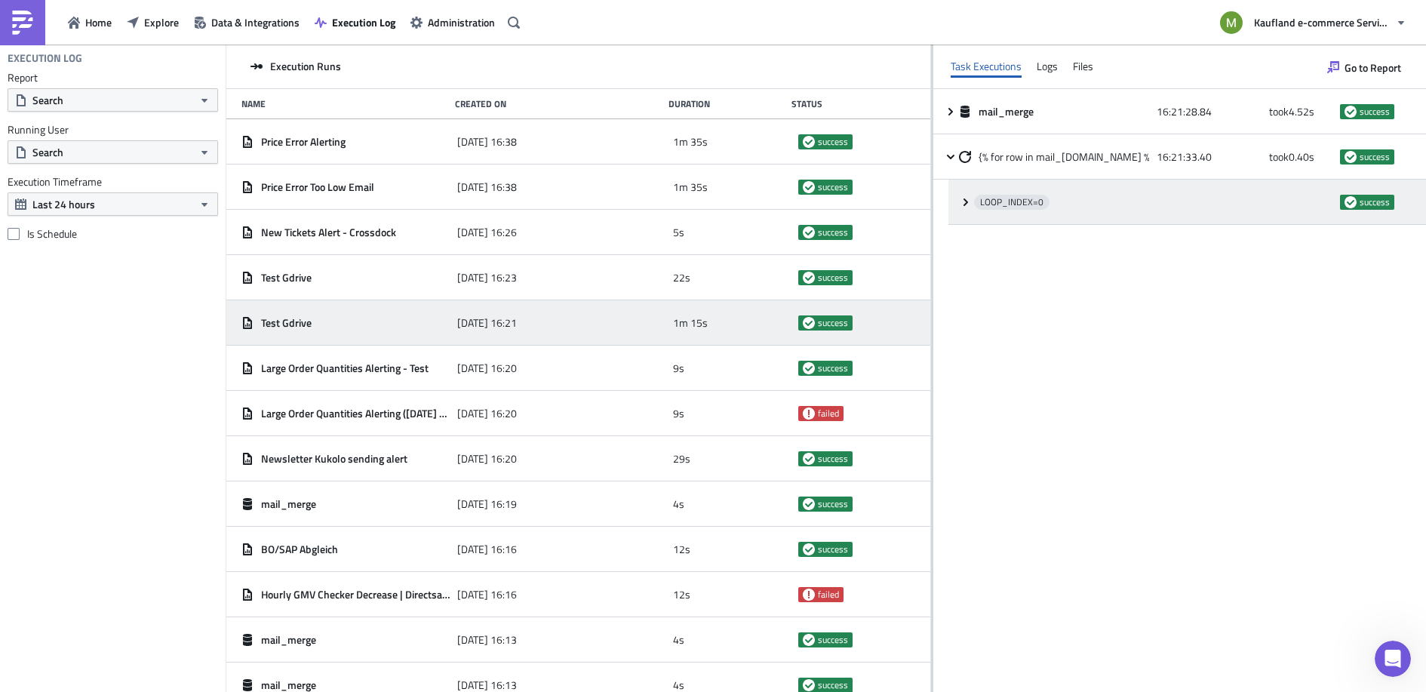
click at [966, 201] on icon at bounding box center [965, 202] width 5 height 8
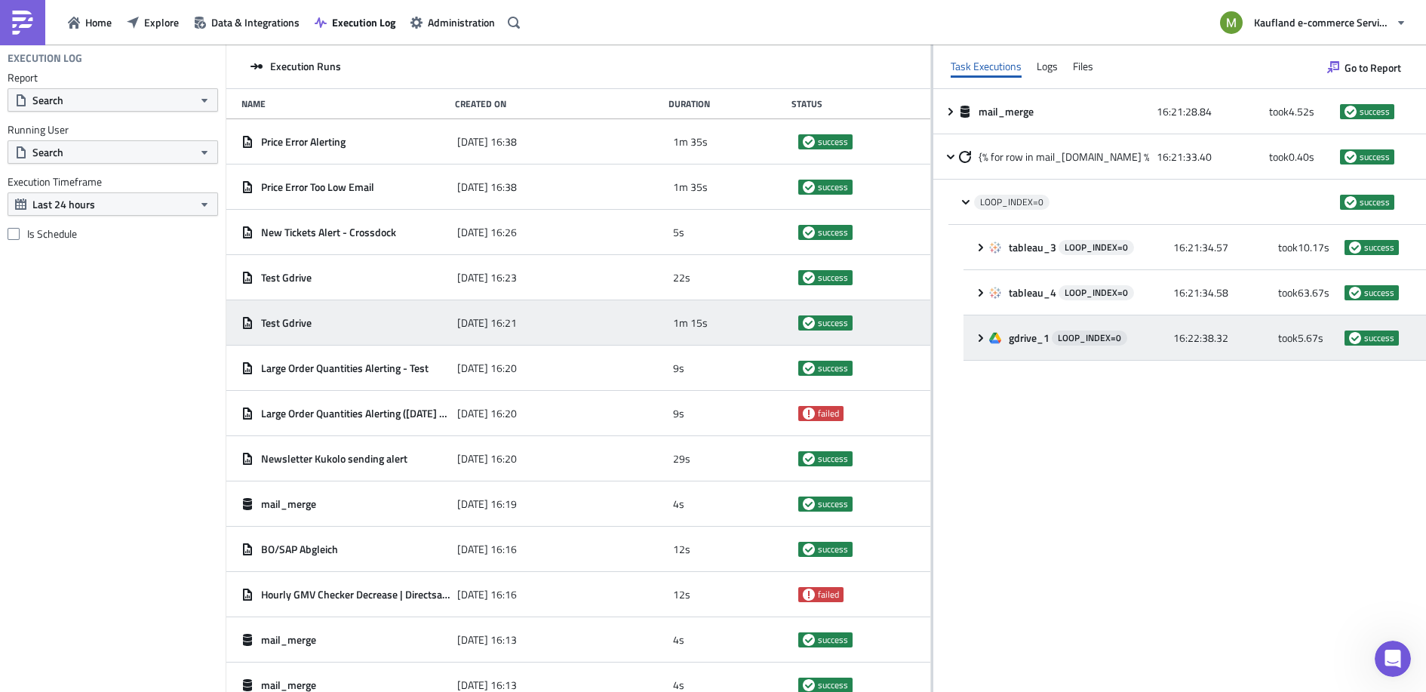
click at [976, 336] on icon at bounding box center [981, 338] width 12 height 12
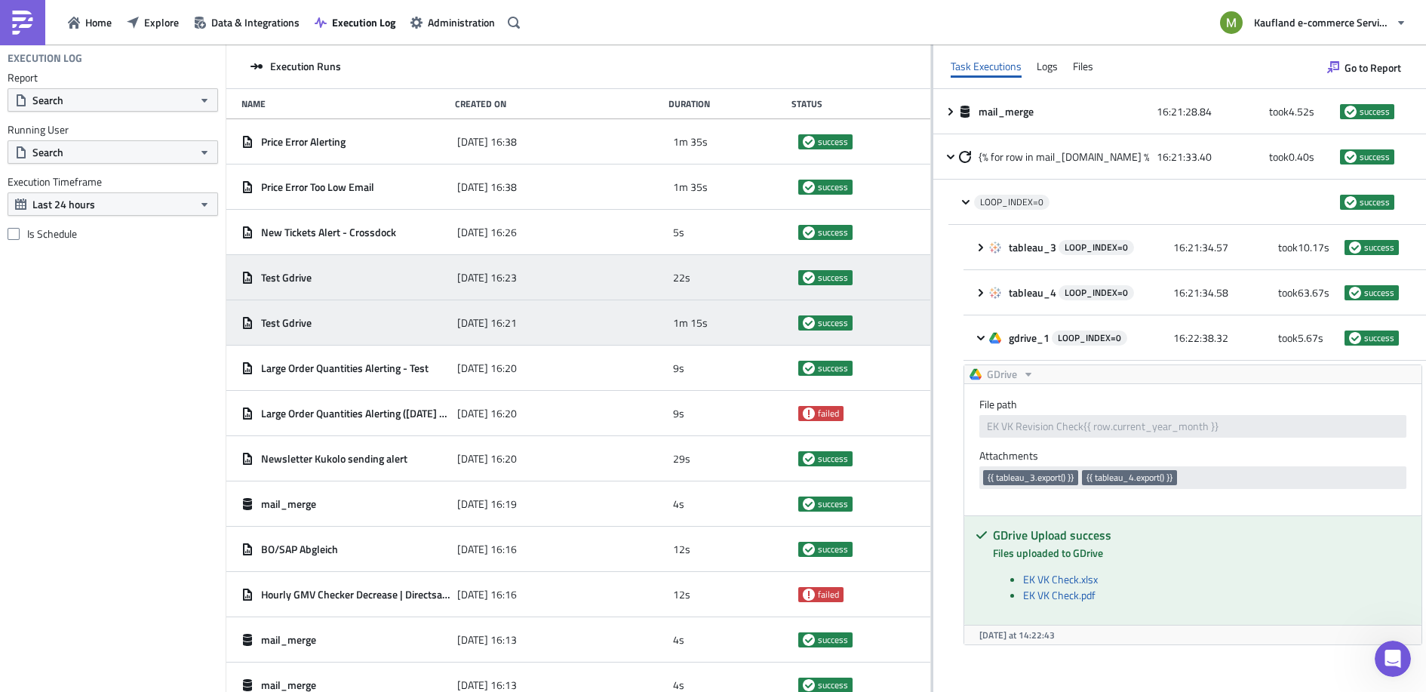
click at [459, 272] on span "[DATE] 16:23" at bounding box center [487, 278] width 60 height 14
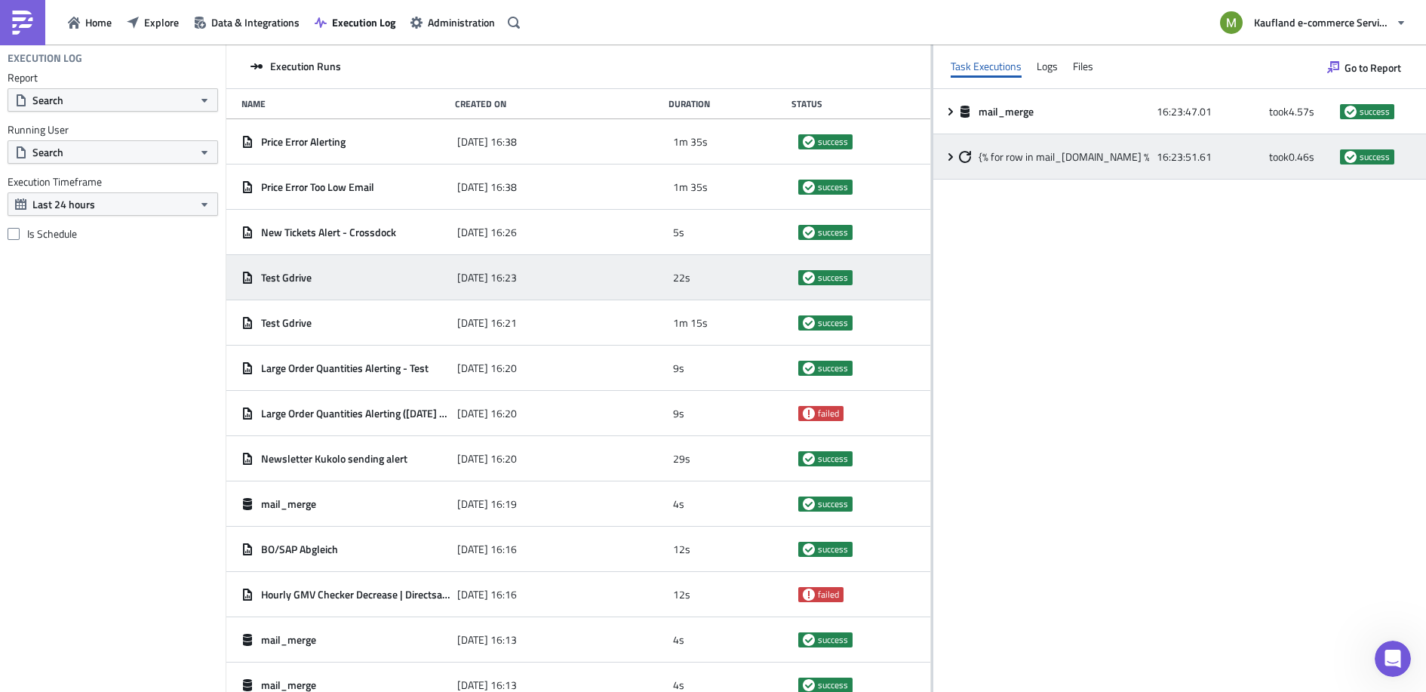
click at [957, 160] on span at bounding box center [952, 157] width 14 height 12
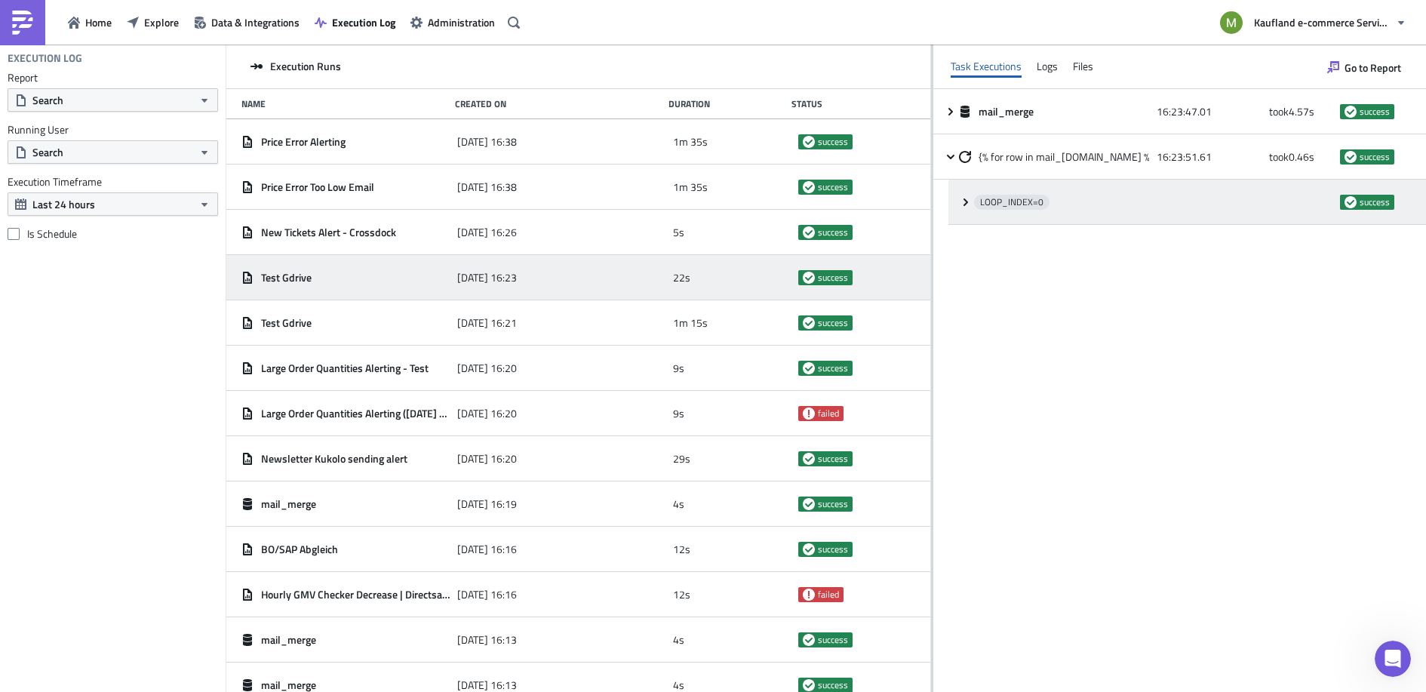
click at [964, 195] on div "LOOP_INDEX= 0 success" at bounding box center [1187, 202] width 478 height 45
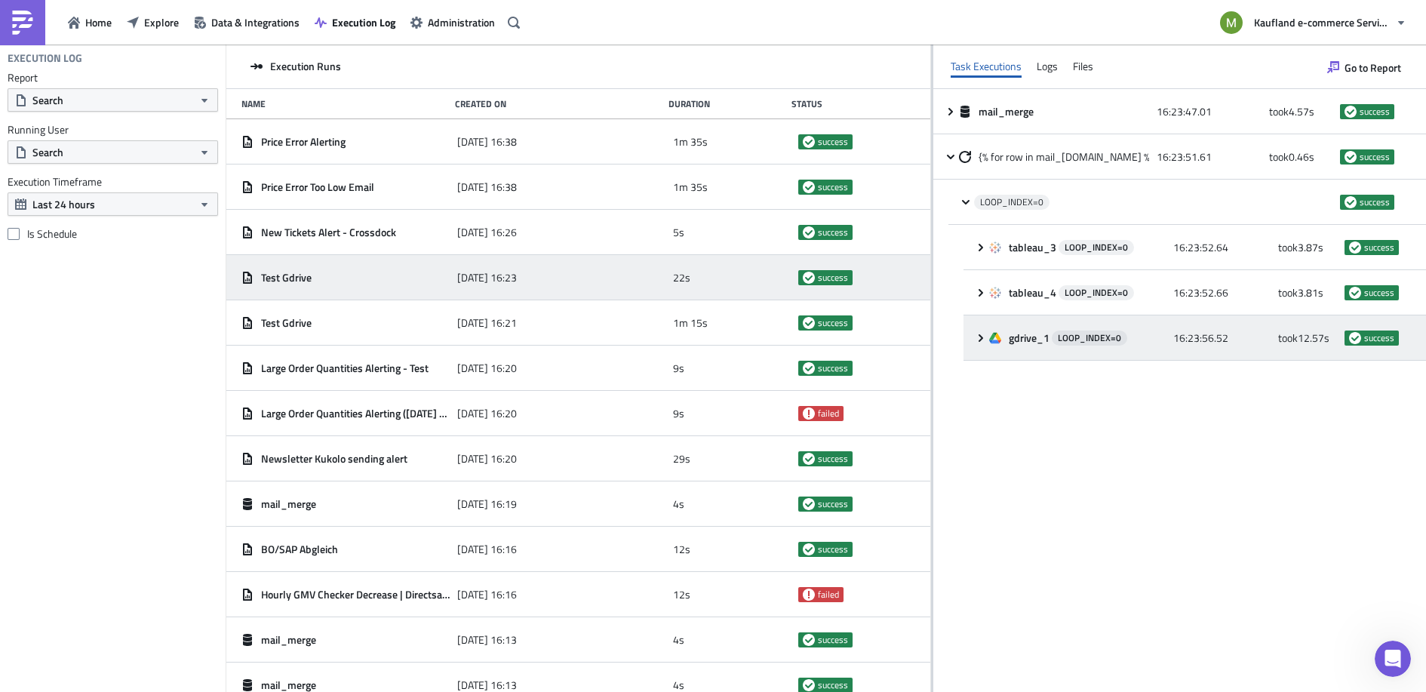
click at [982, 337] on icon at bounding box center [981, 337] width 5 height 8
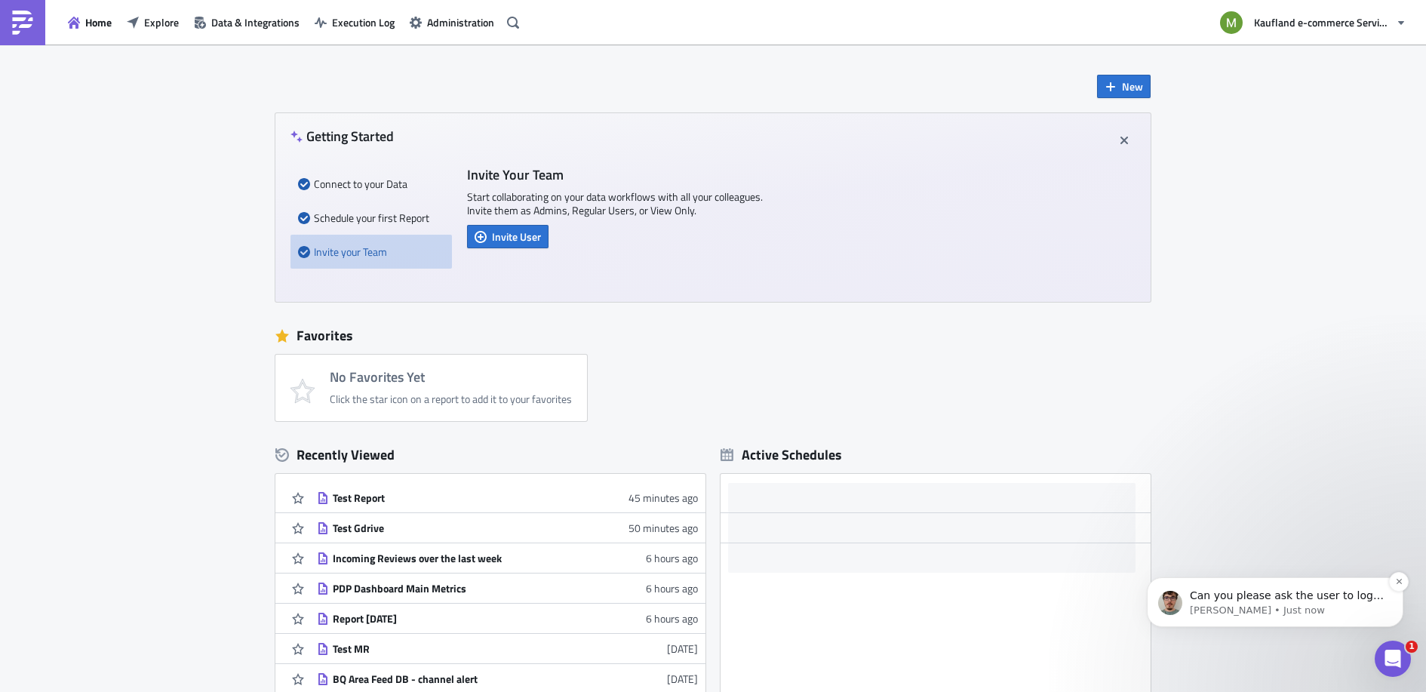
click at [1217, 601] on span "Can you please ask the user to login again? This user should be of role "User",…" at bounding box center [1287, 655] width 194 height 132
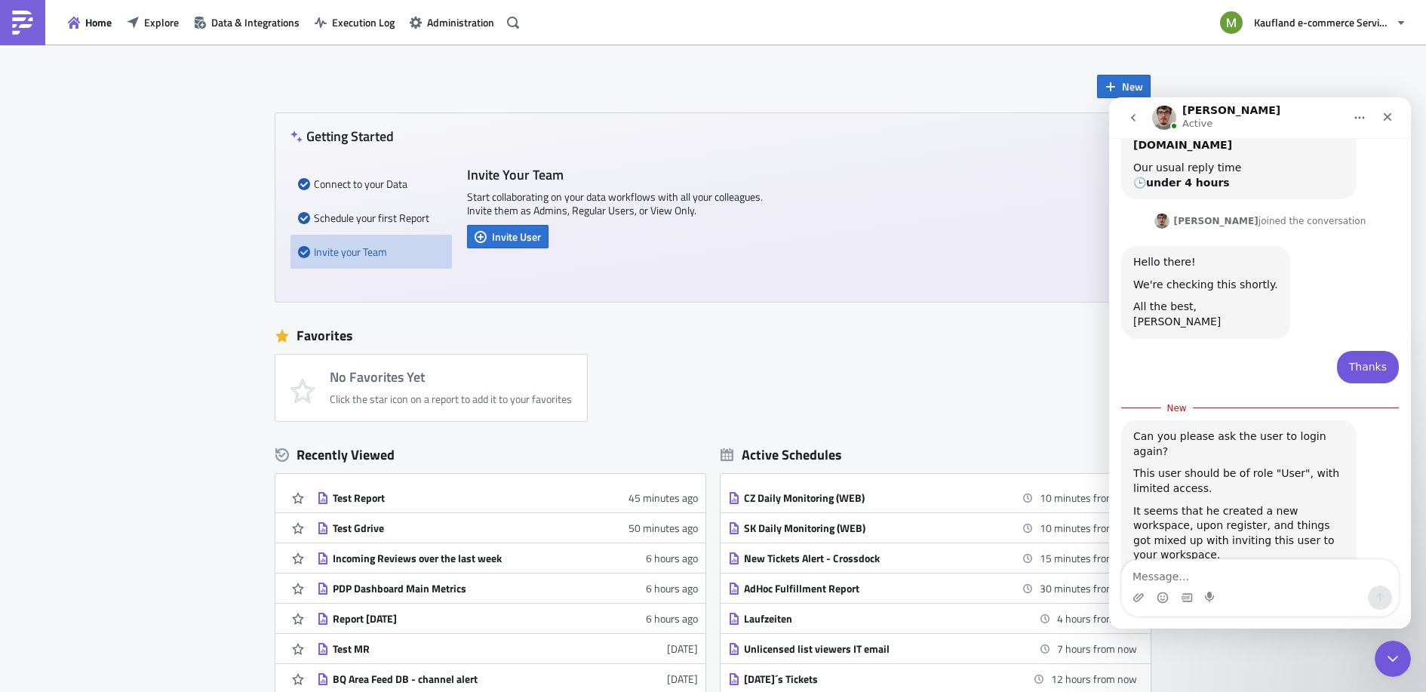
scroll to position [417, 0]
click at [1122, 86] on span "New" at bounding box center [1132, 86] width 21 height 16
click at [1382, 118] on icon "Close" at bounding box center [1387, 117] width 12 height 12
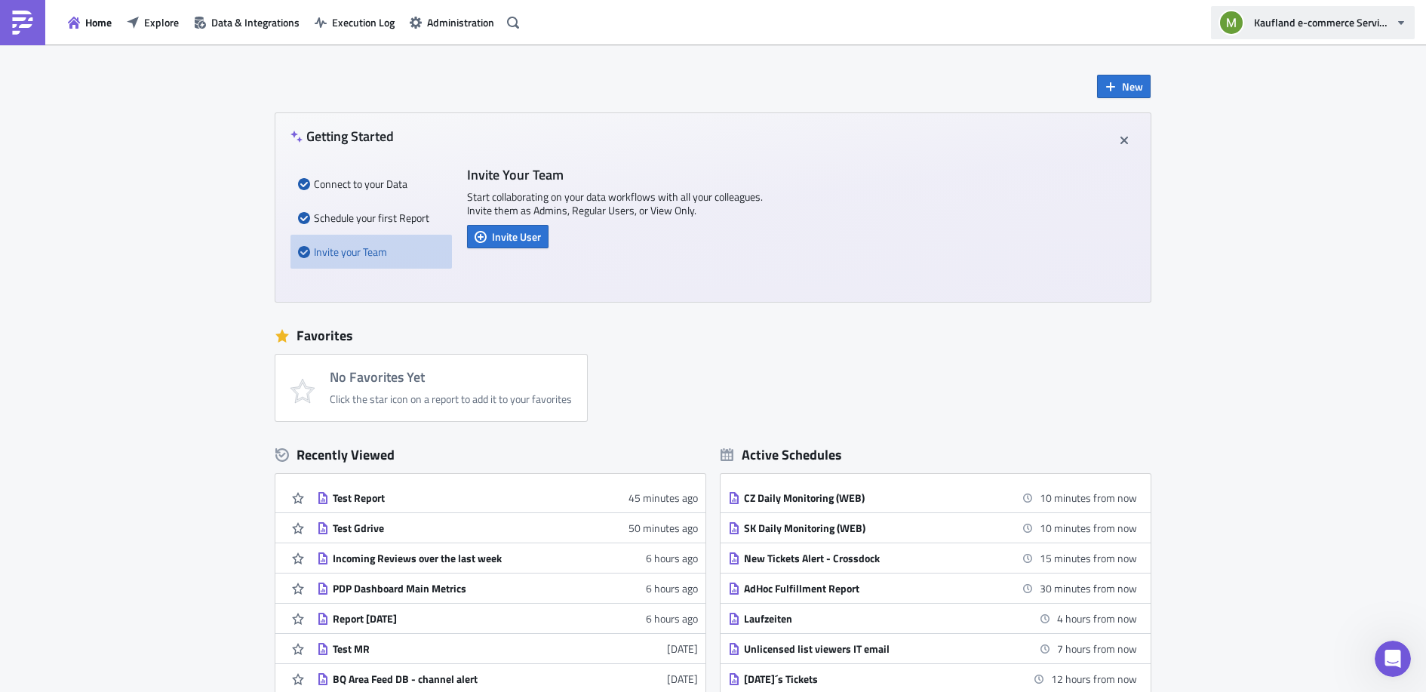
click at [1307, 25] on span "Kaufland e-commerce Services GmbH & Co. KG" at bounding box center [1322, 22] width 136 height 16
click at [1225, 480] on div "New Getting Started Connect to your Data Schedule your first Report Invite your…" at bounding box center [713, 449] width 1426 height 809
